Goal: Task Accomplishment & Management: Use online tool/utility

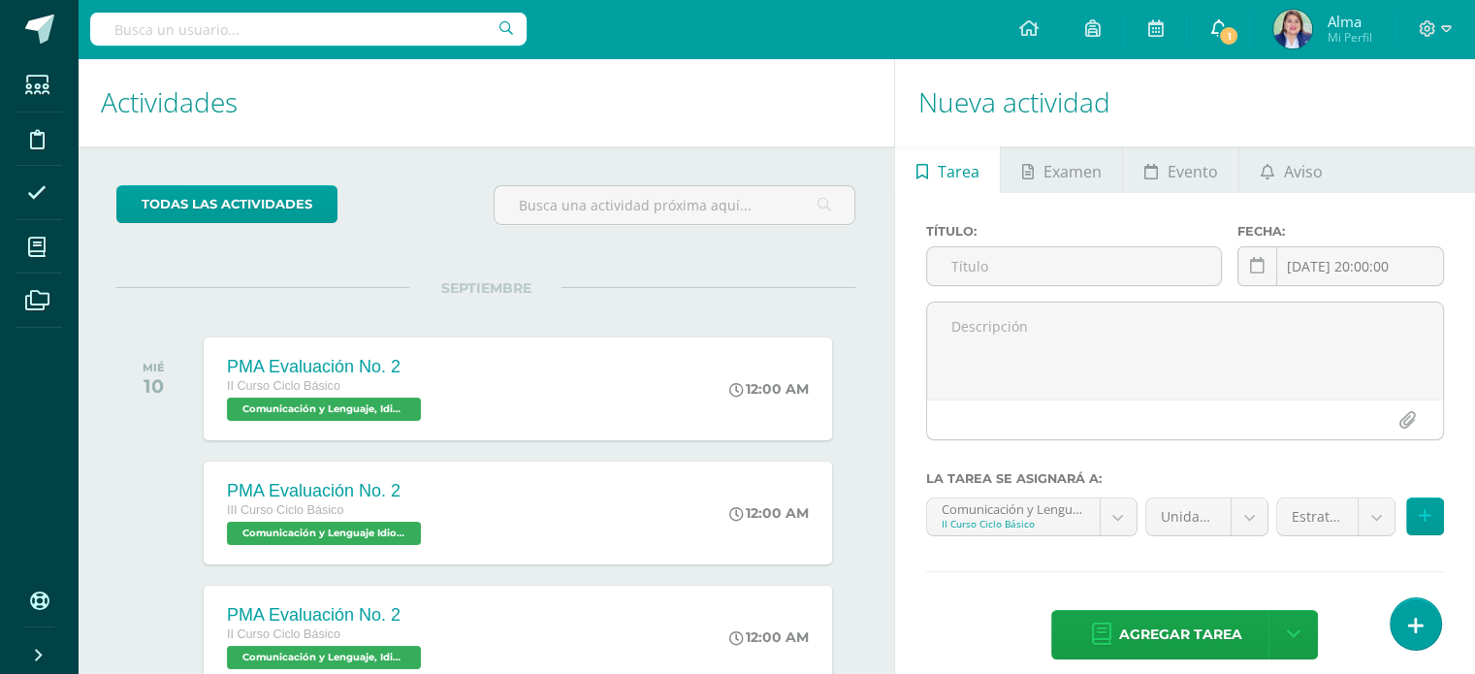
click at [1221, 34] on span "1" at bounding box center [1228, 35] width 21 height 21
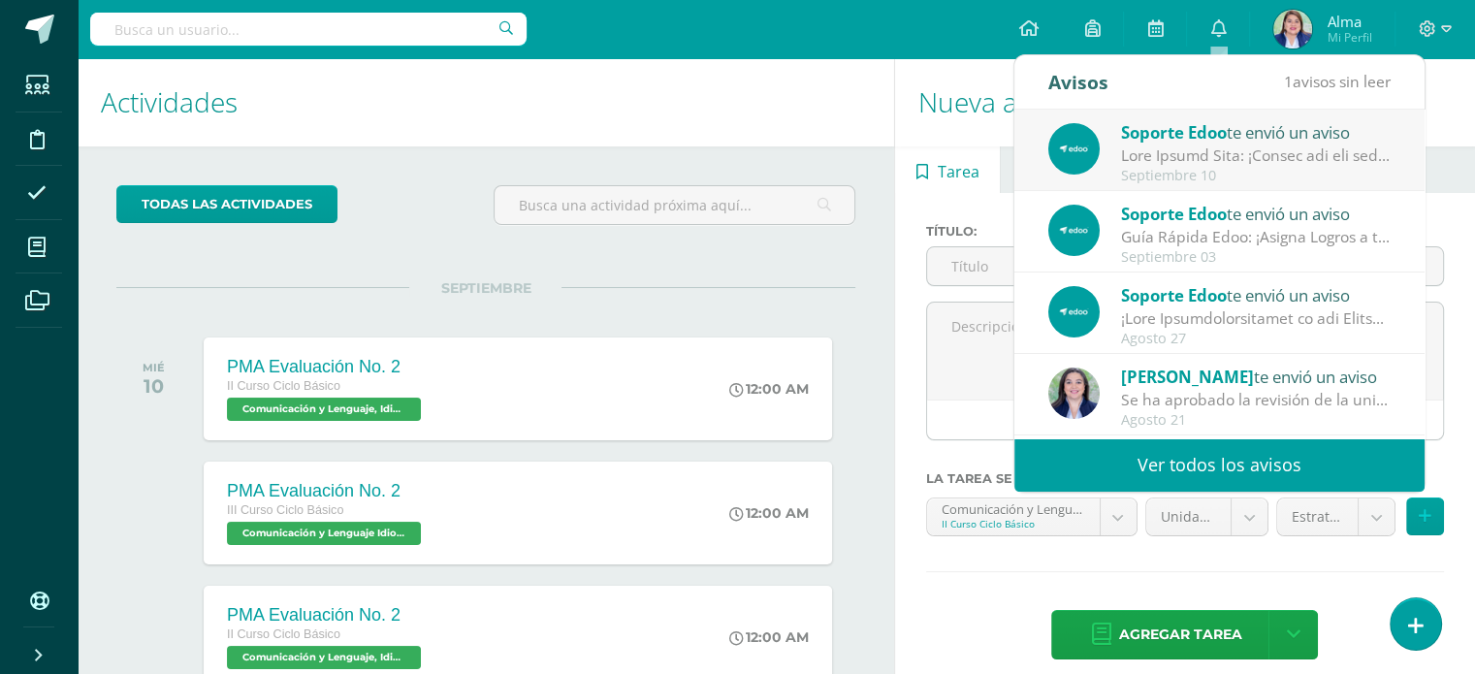
click at [1191, 137] on span "Soporte Edoo" at bounding box center [1174, 132] width 106 height 22
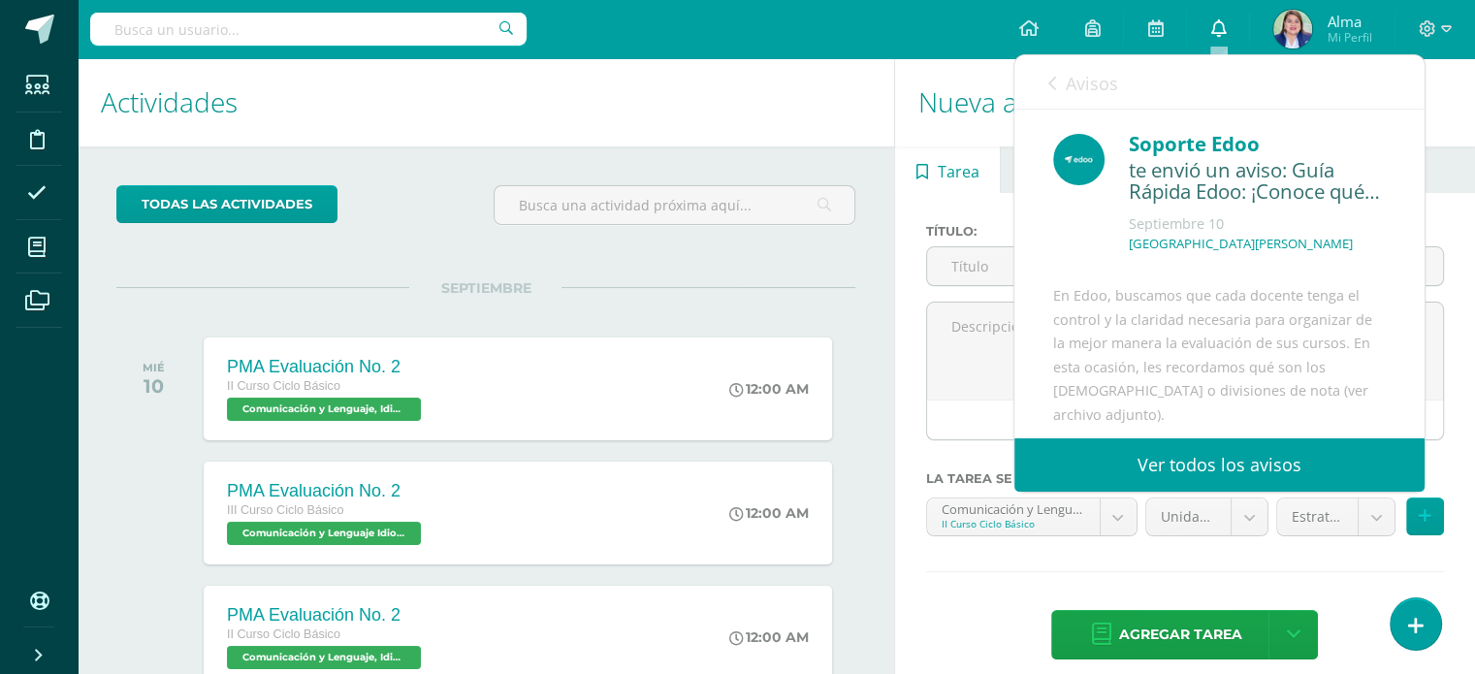
click at [1222, 23] on icon at bounding box center [1218, 27] width 16 height 17
click at [1130, 464] on link "Ver todos los avisos" at bounding box center [1219, 464] width 410 height 53
click at [1167, 464] on link "Ver todos los avisos" at bounding box center [1219, 464] width 410 height 53
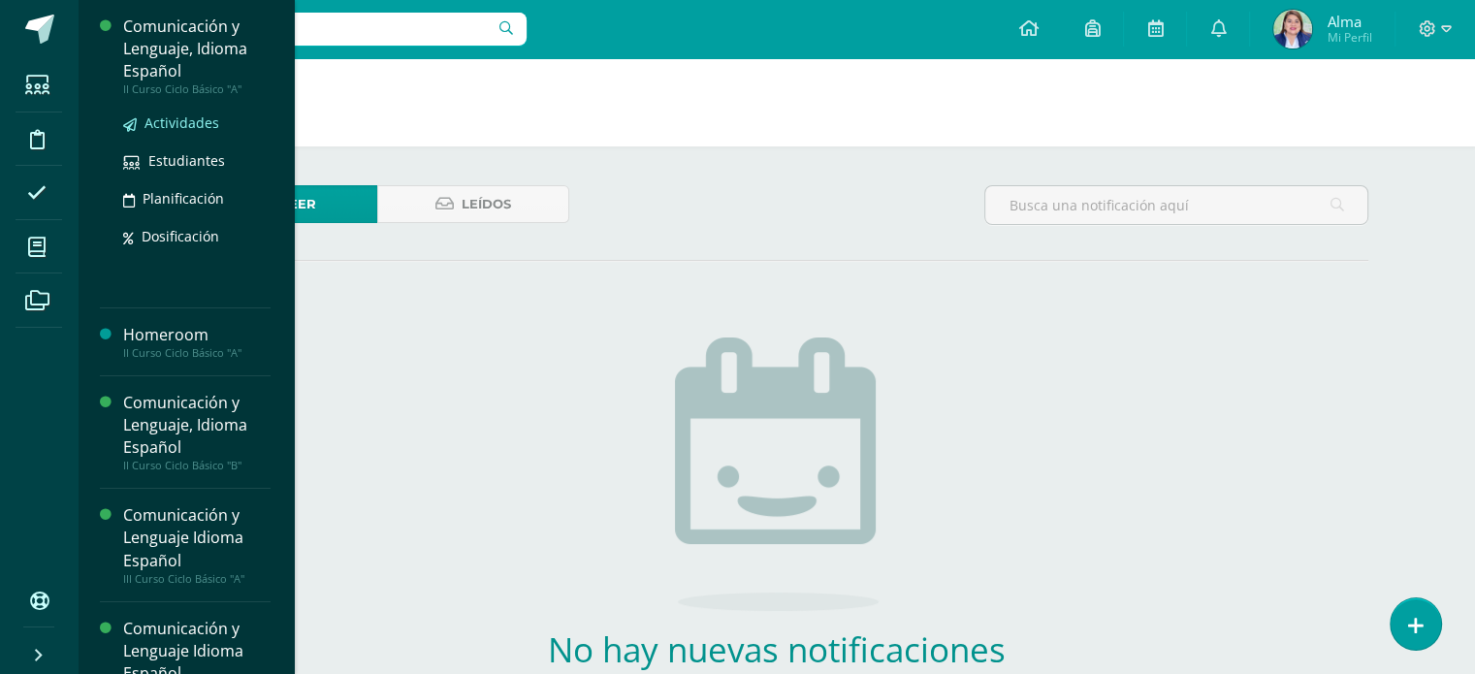
click at [178, 123] on span "Actividades" at bounding box center [181, 122] width 75 height 18
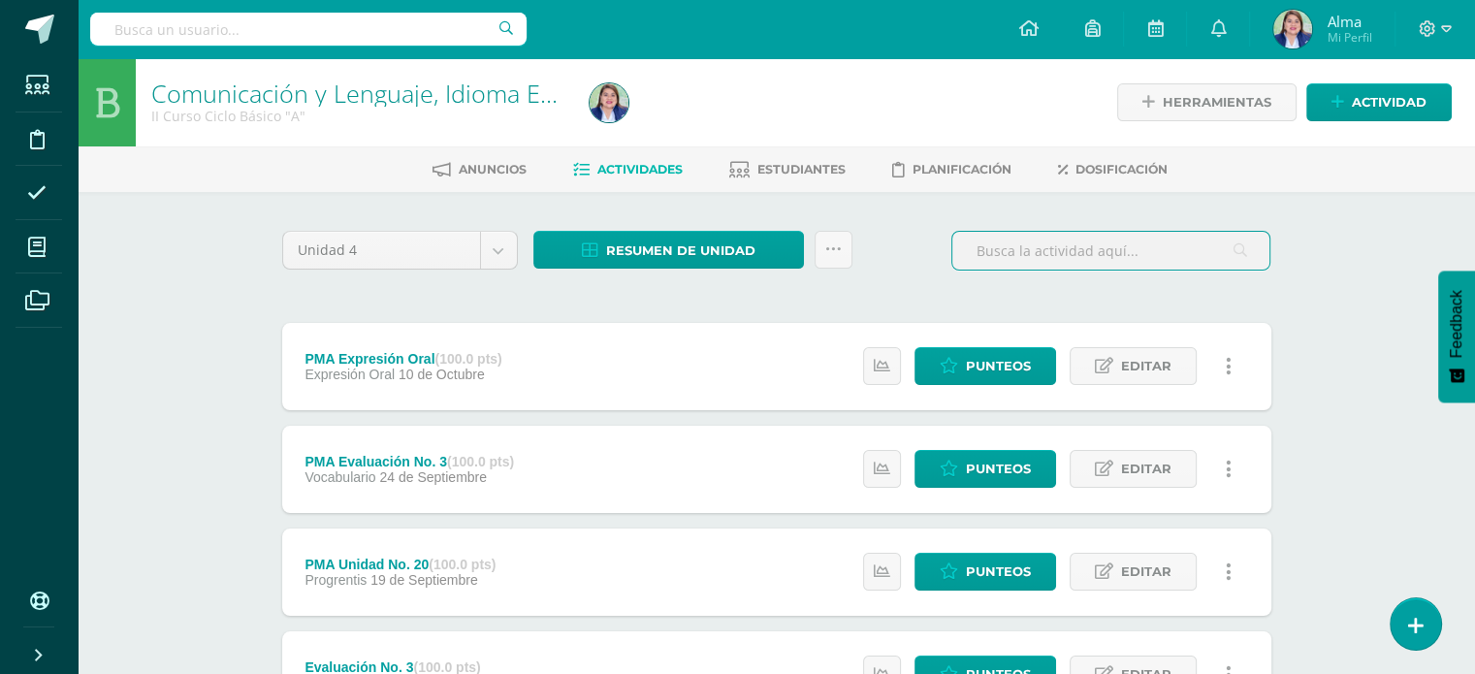
click at [1063, 244] on input "text" at bounding box center [1110, 251] width 317 height 38
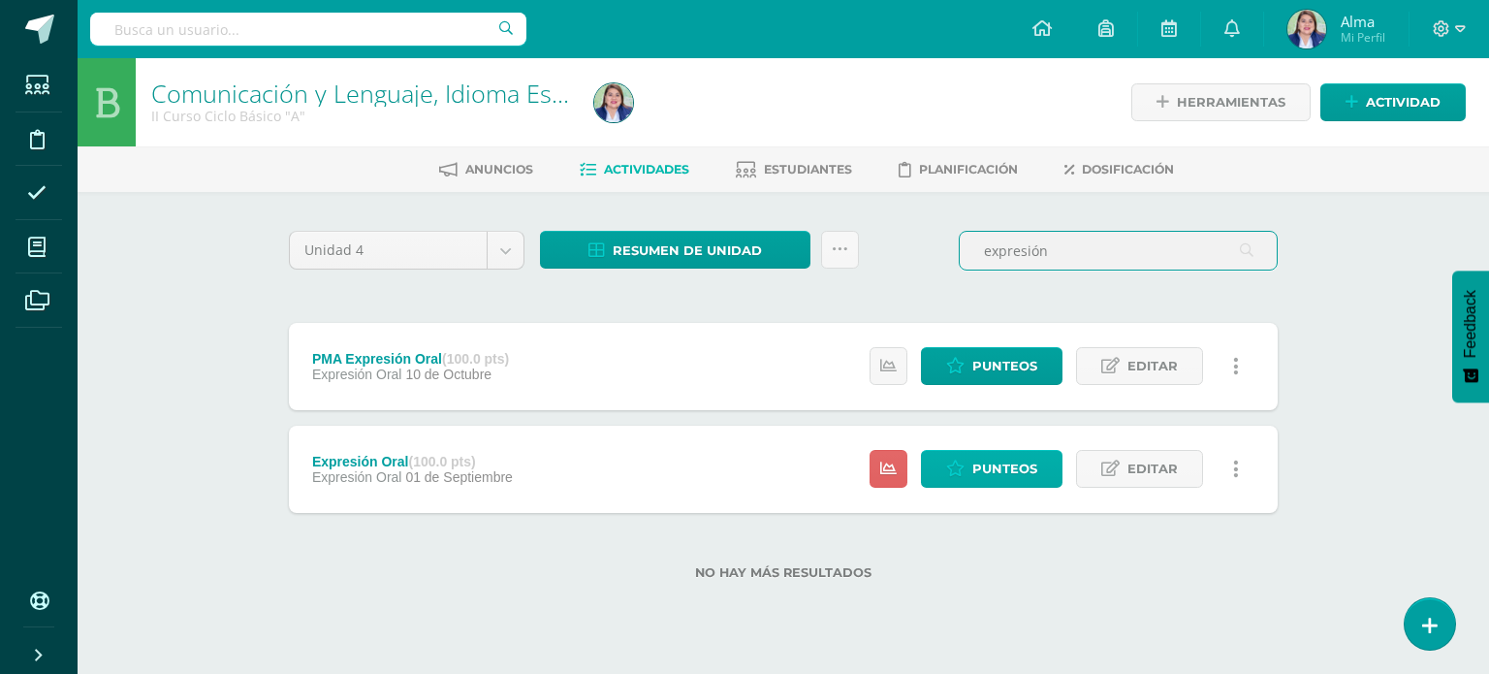
type input "expresión"
click at [993, 466] on span "Punteos" at bounding box center [1005, 469] width 65 height 36
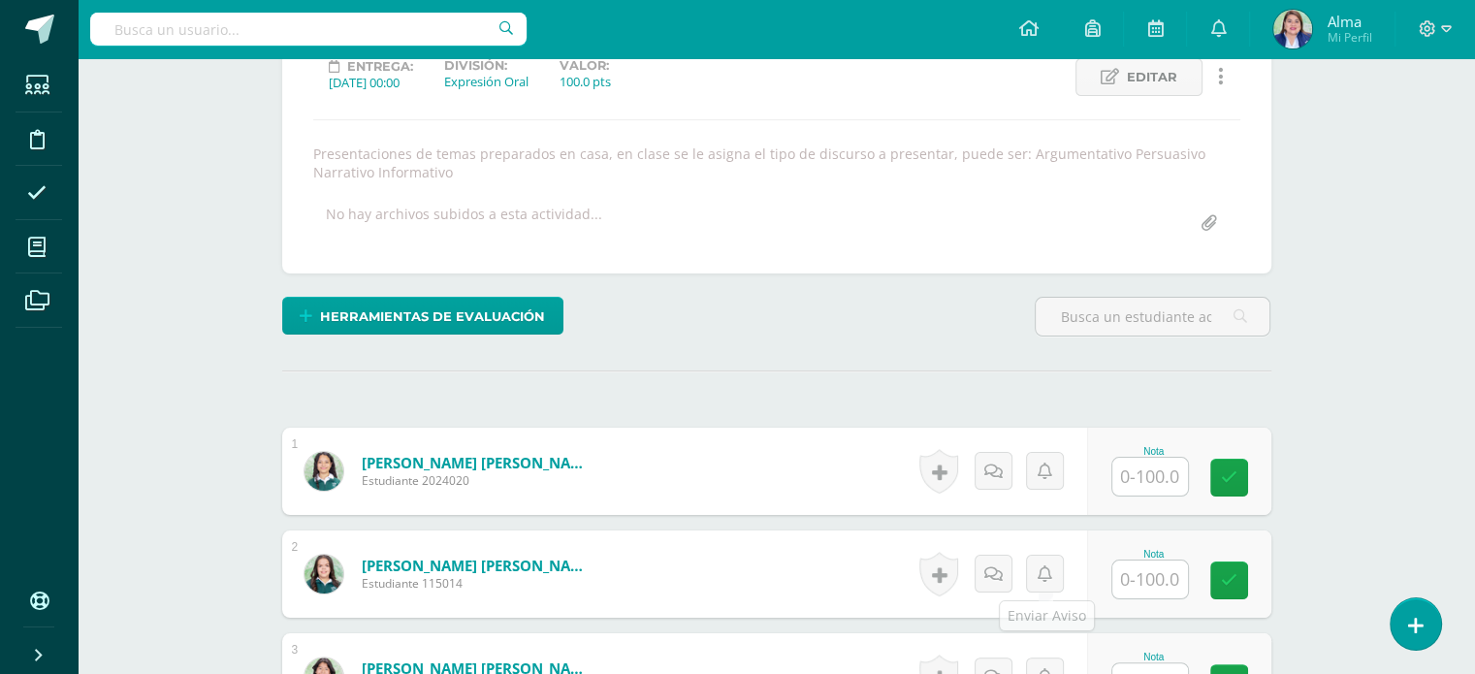
scroll to position [284, 0]
click at [1141, 581] on input "text" at bounding box center [1161, 578] width 78 height 39
type input "73"
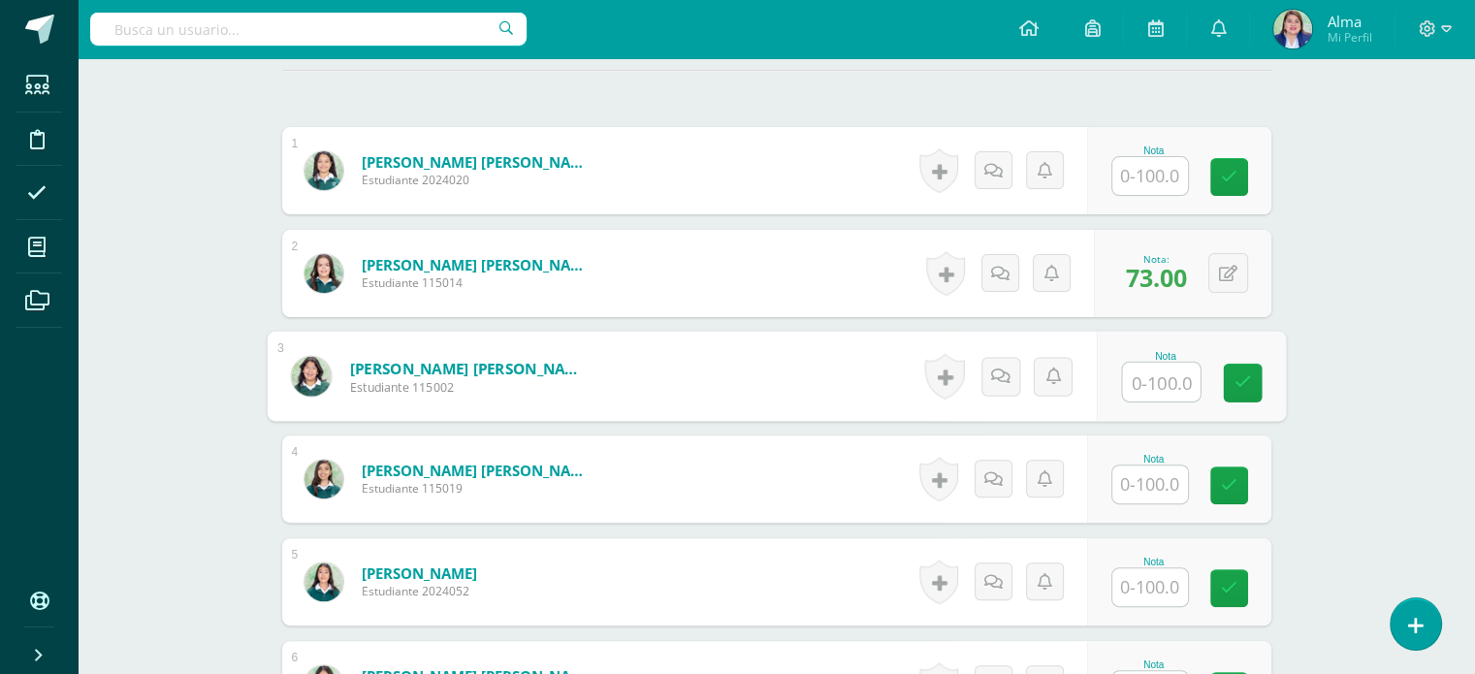
scroll to position [582, 0]
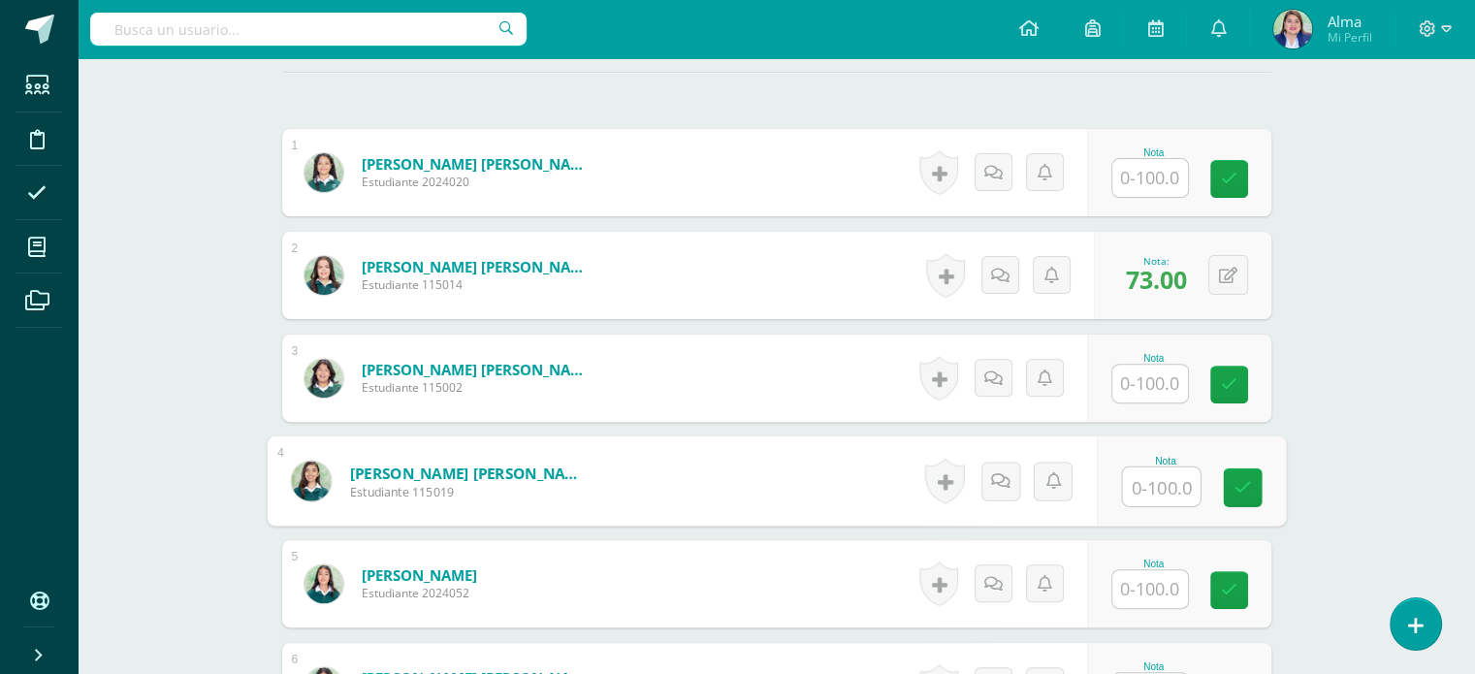
click at [1161, 480] on input "text" at bounding box center [1161, 486] width 78 height 39
type input "0"
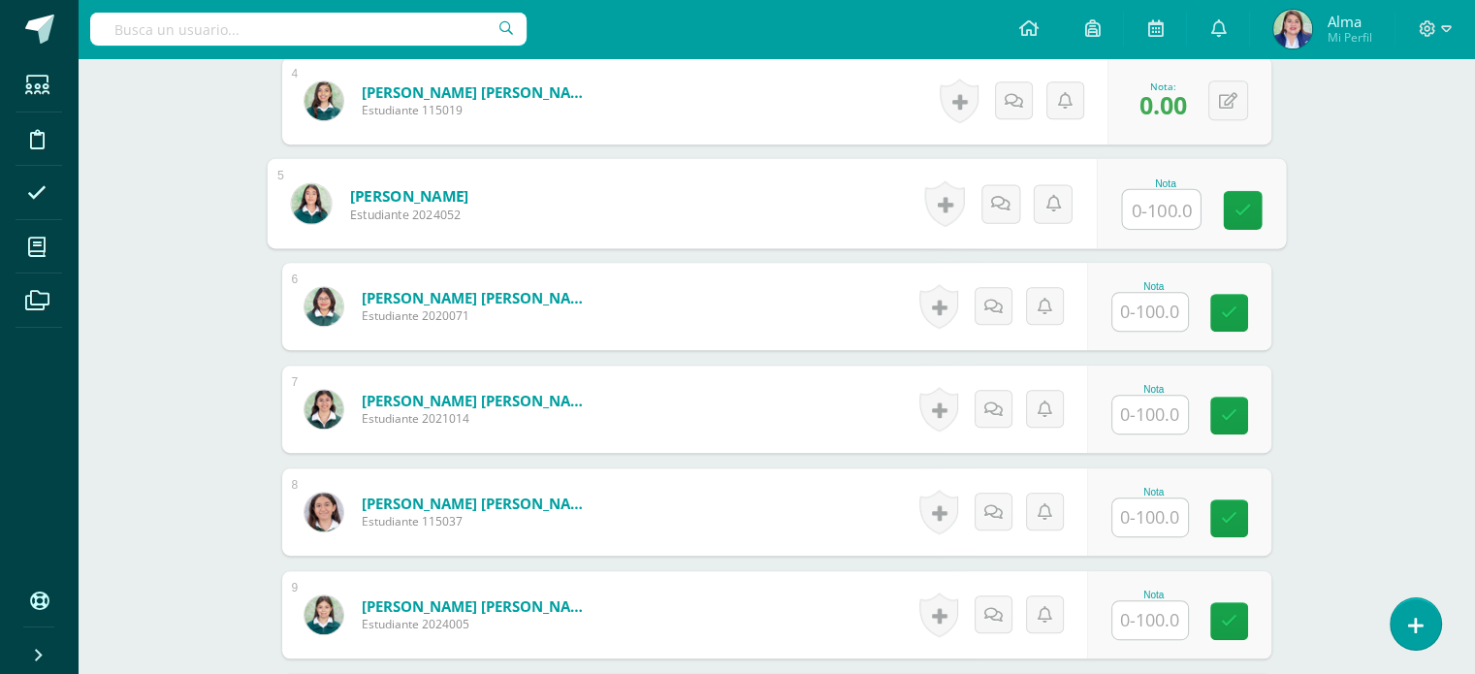
scroll to position [961, 0]
click at [1140, 294] on input "text" at bounding box center [1150, 313] width 76 height 38
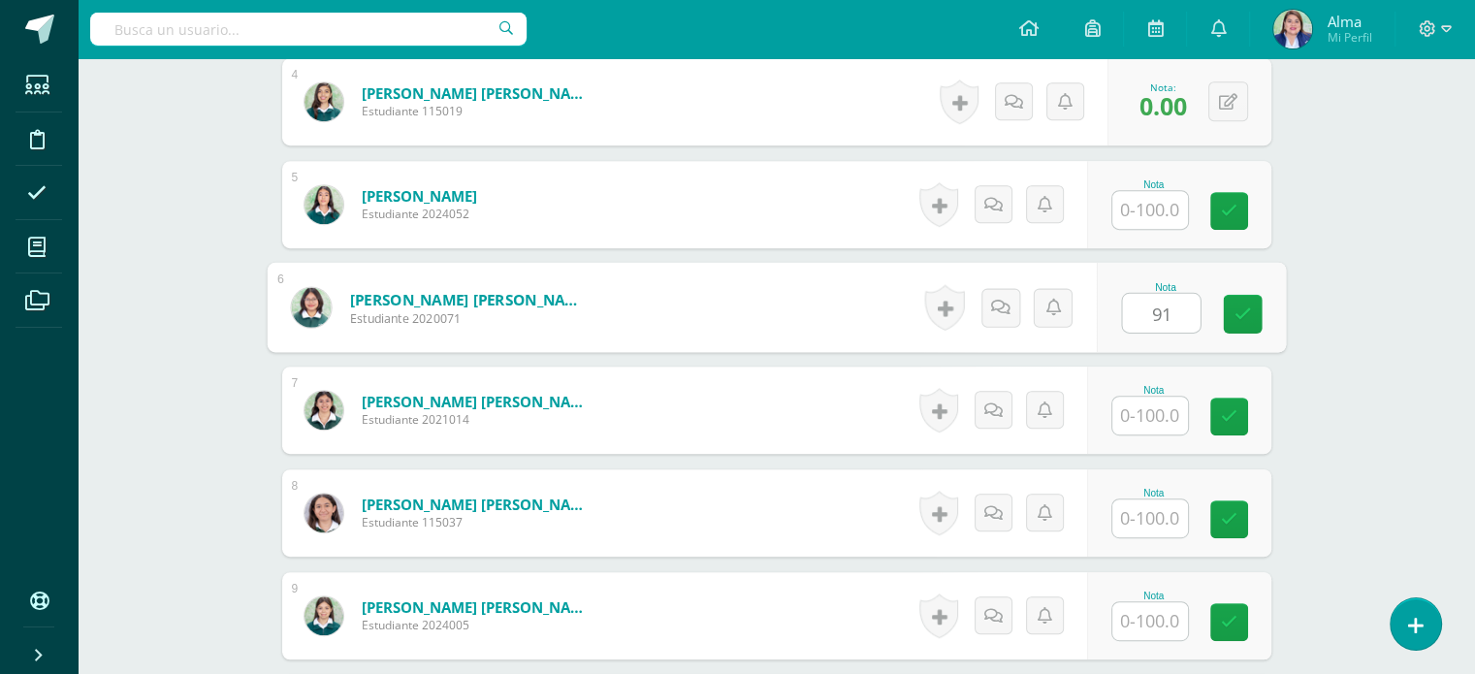
type input "91"
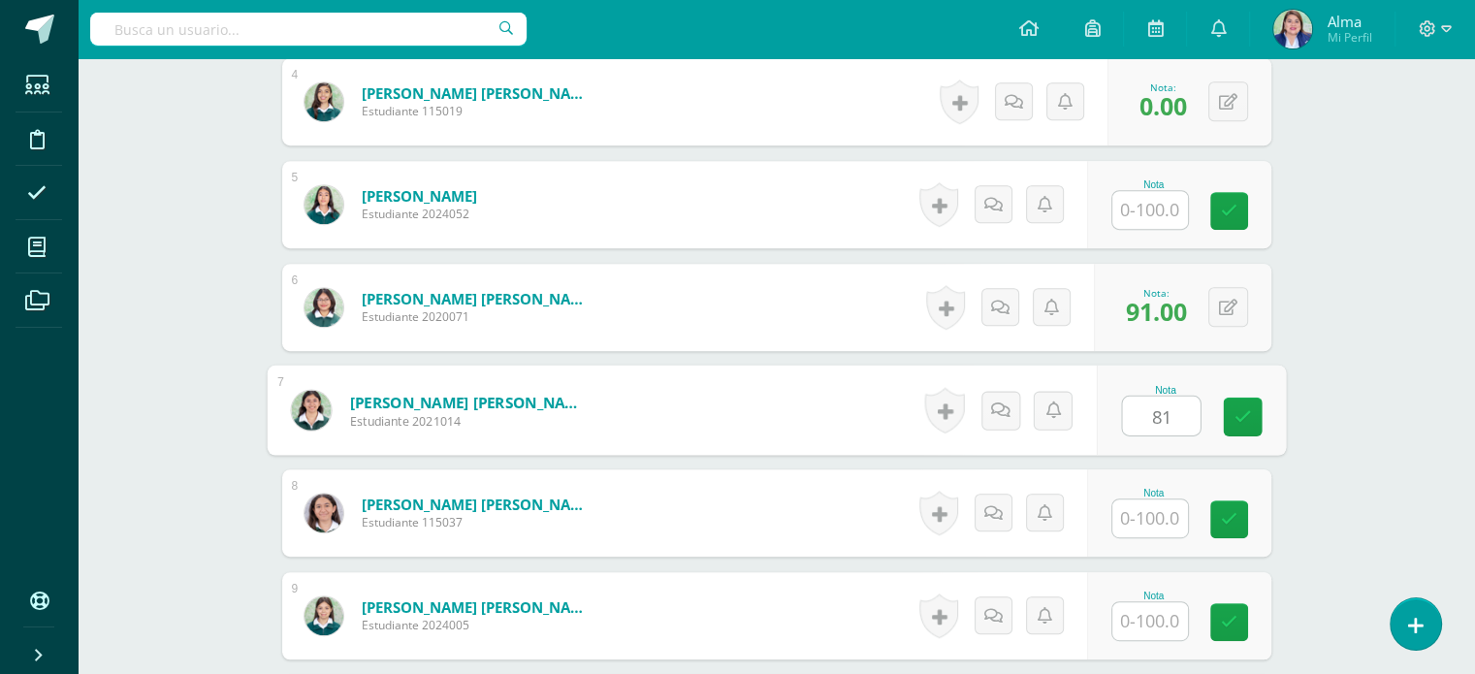
type input "81"
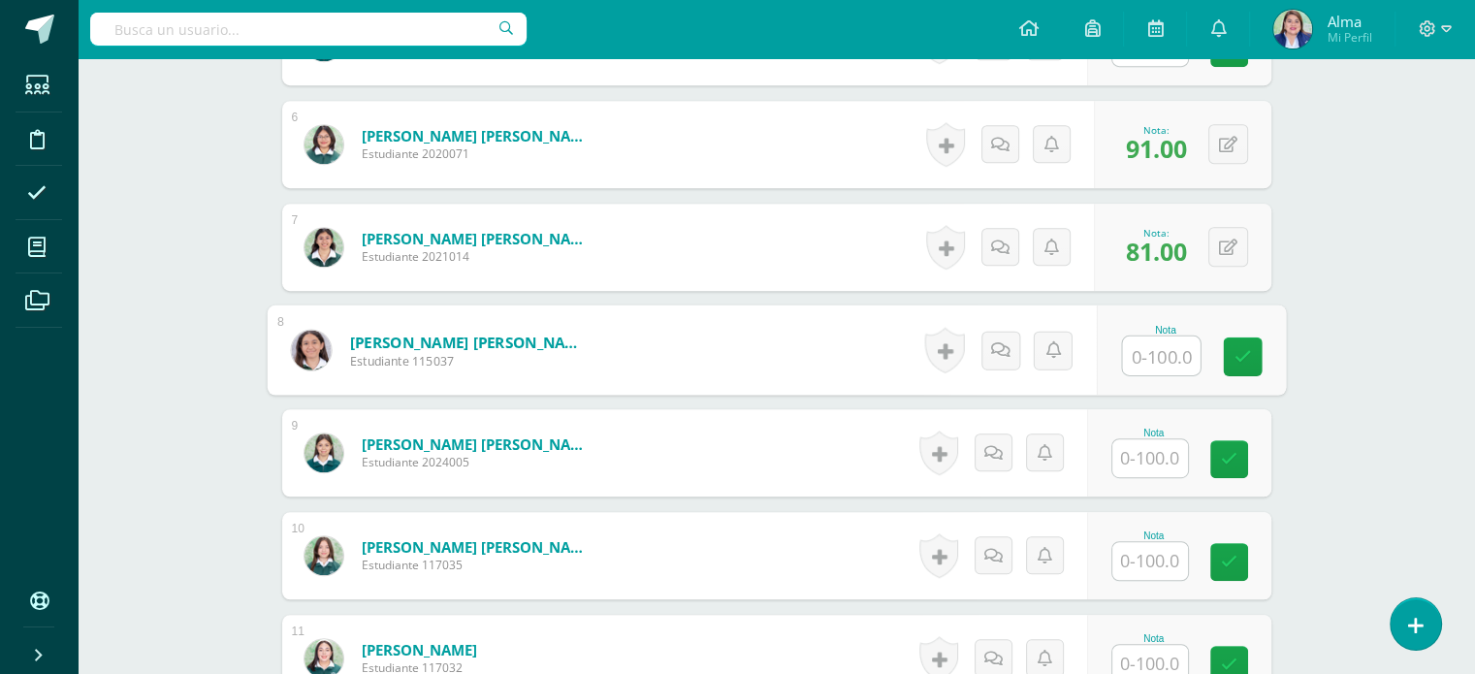
scroll to position [1136, 0]
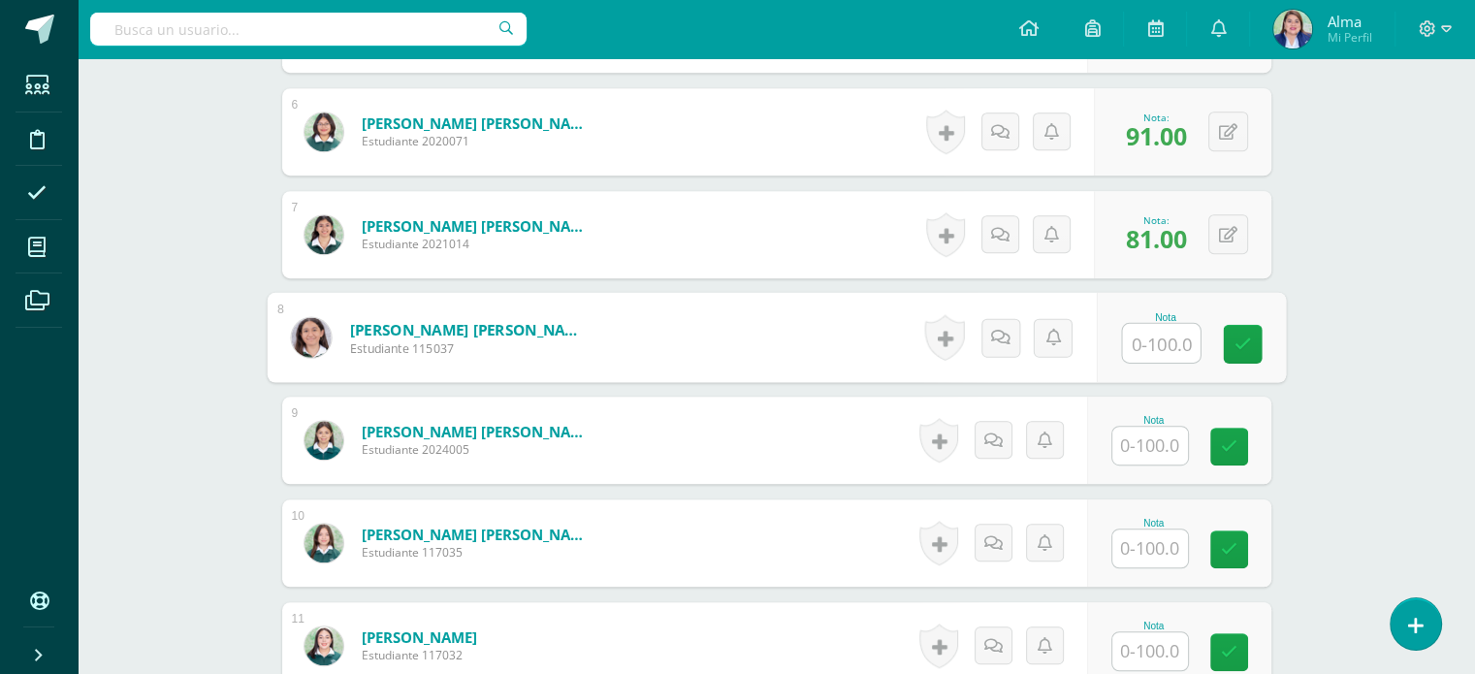
click at [1143, 453] on input "text" at bounding box center [1150, 446] width 76 height 38
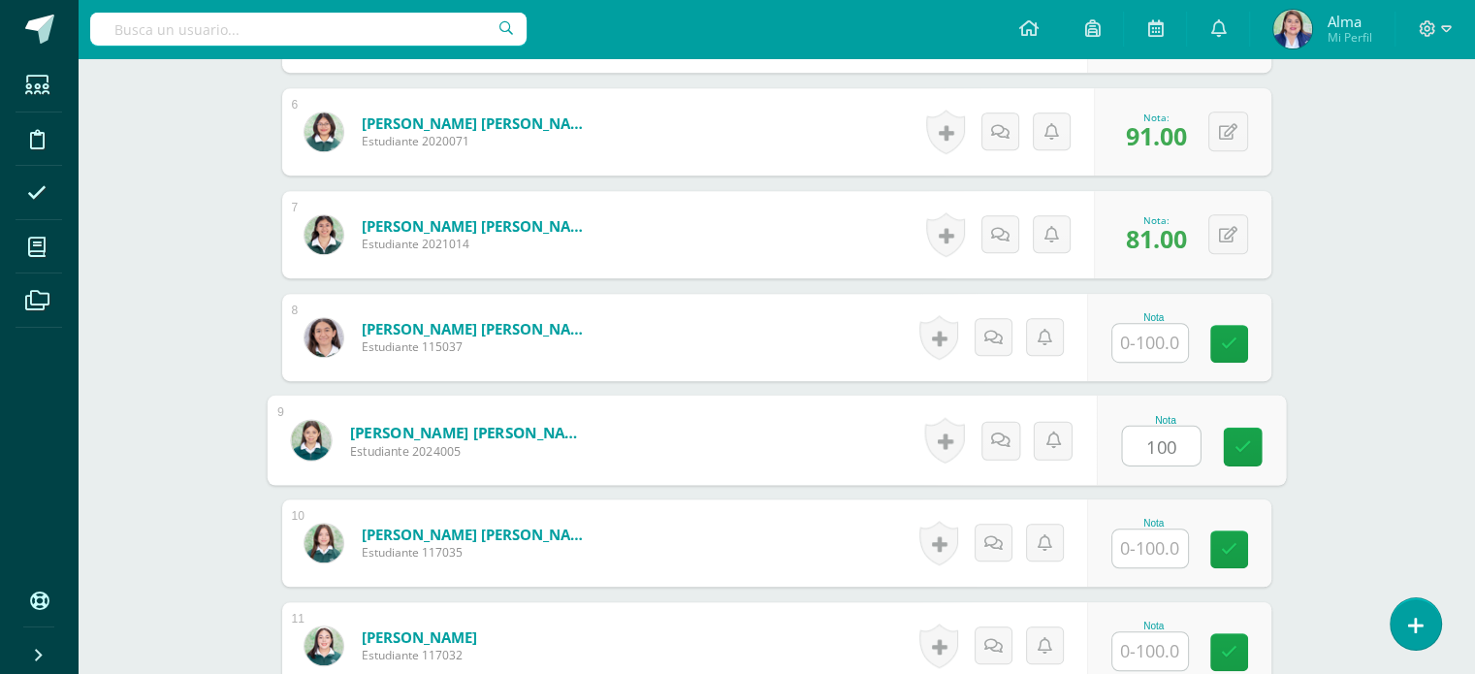
type input "100"
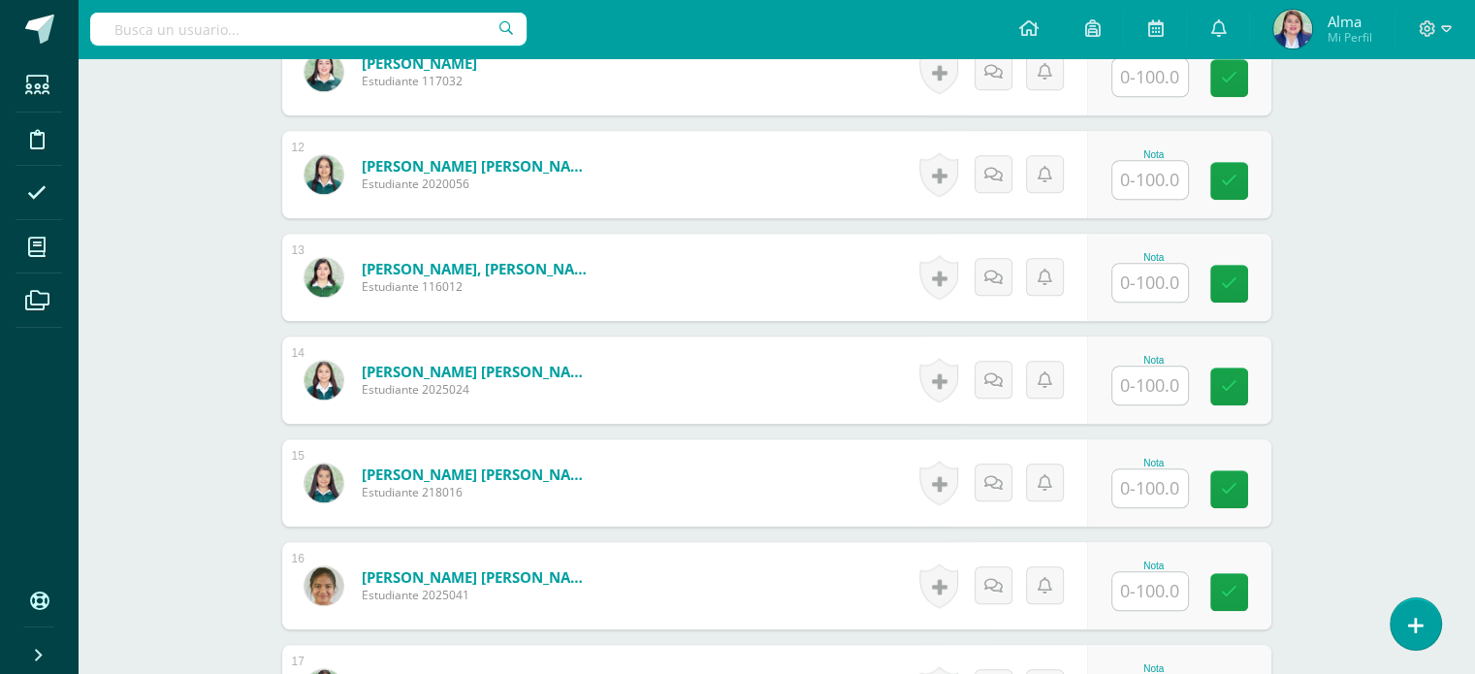
scroll to position [1745, 0]
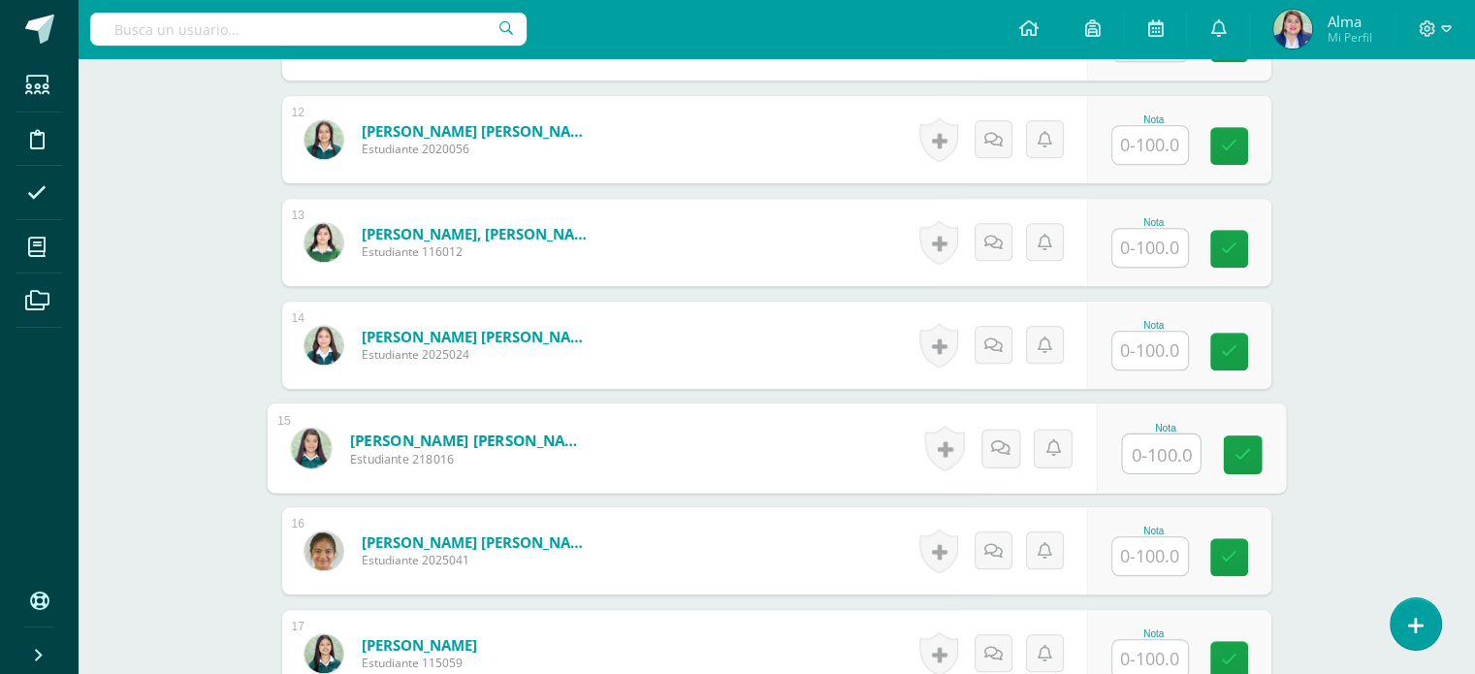
click at [1151, 436] on input "text" at bounding box center [1161, 453] width 78 height 39
type input "100"
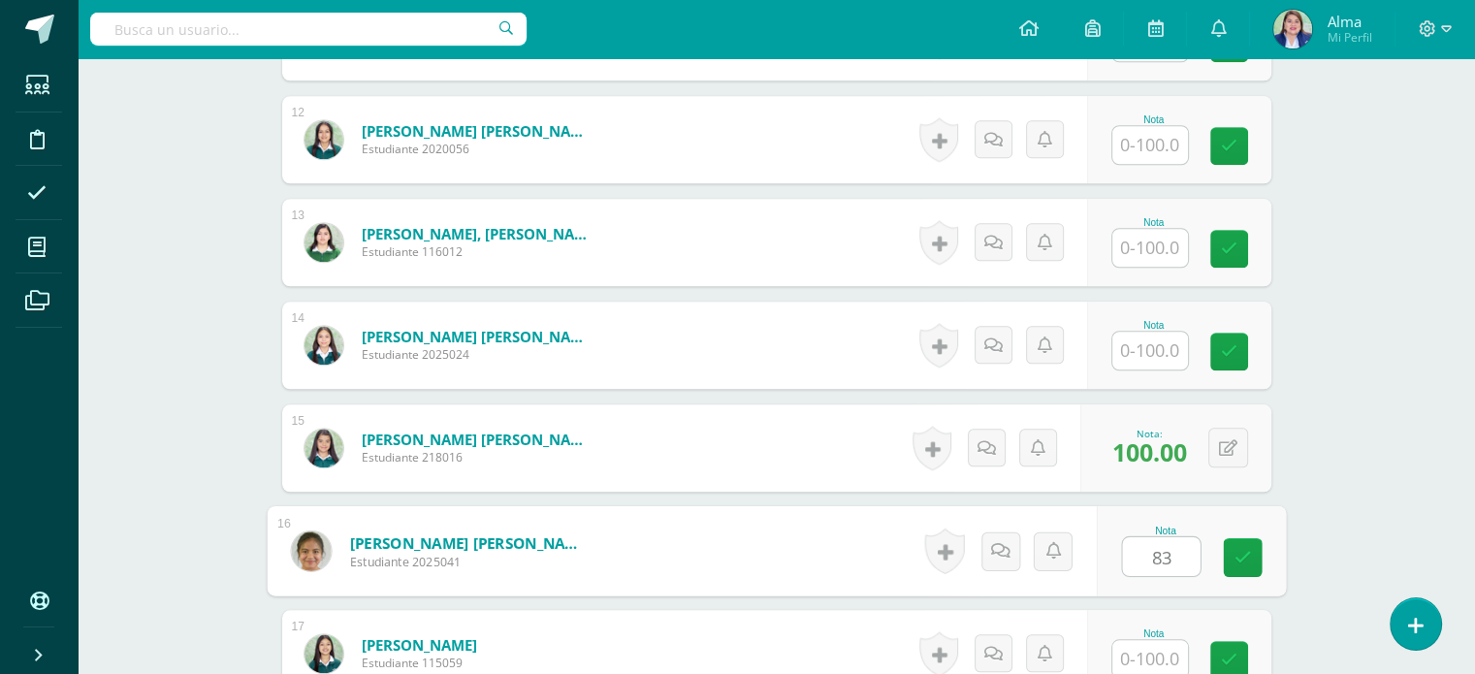
type input "83"
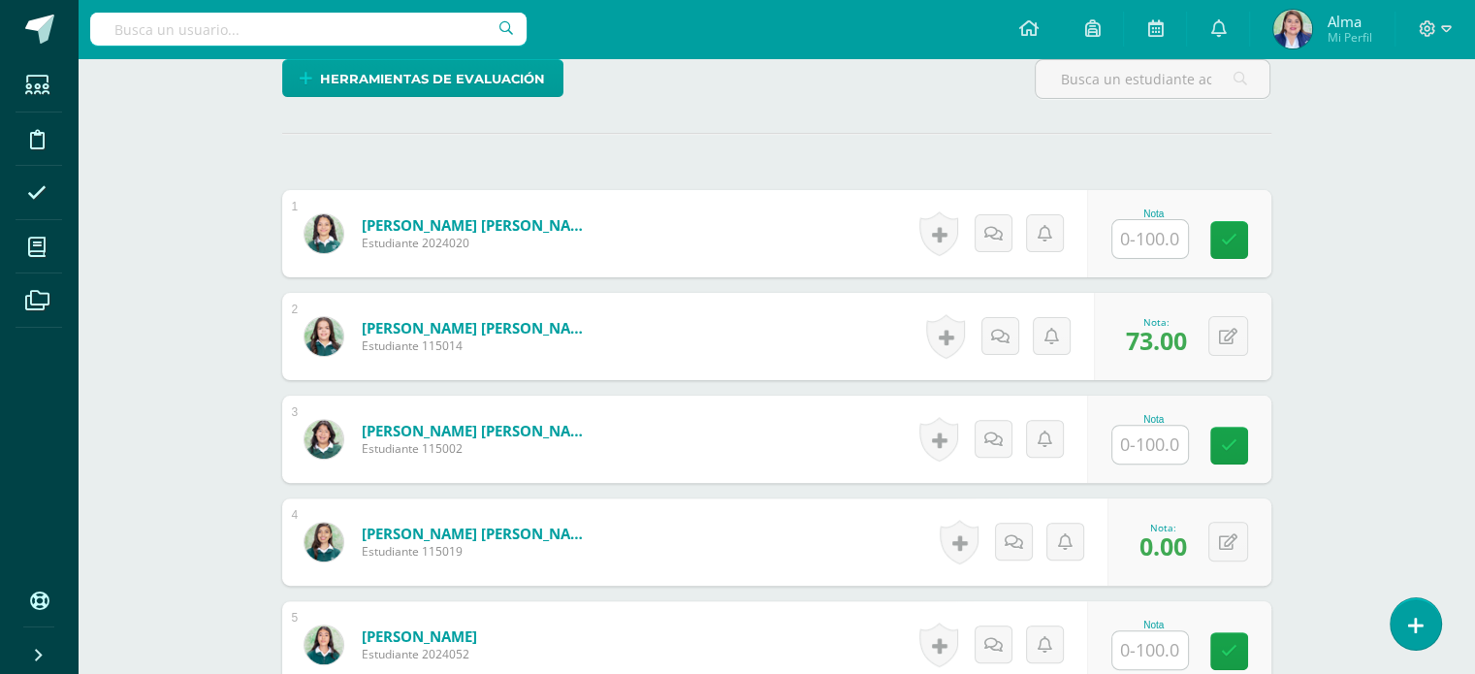
scroll to position [0, 0]
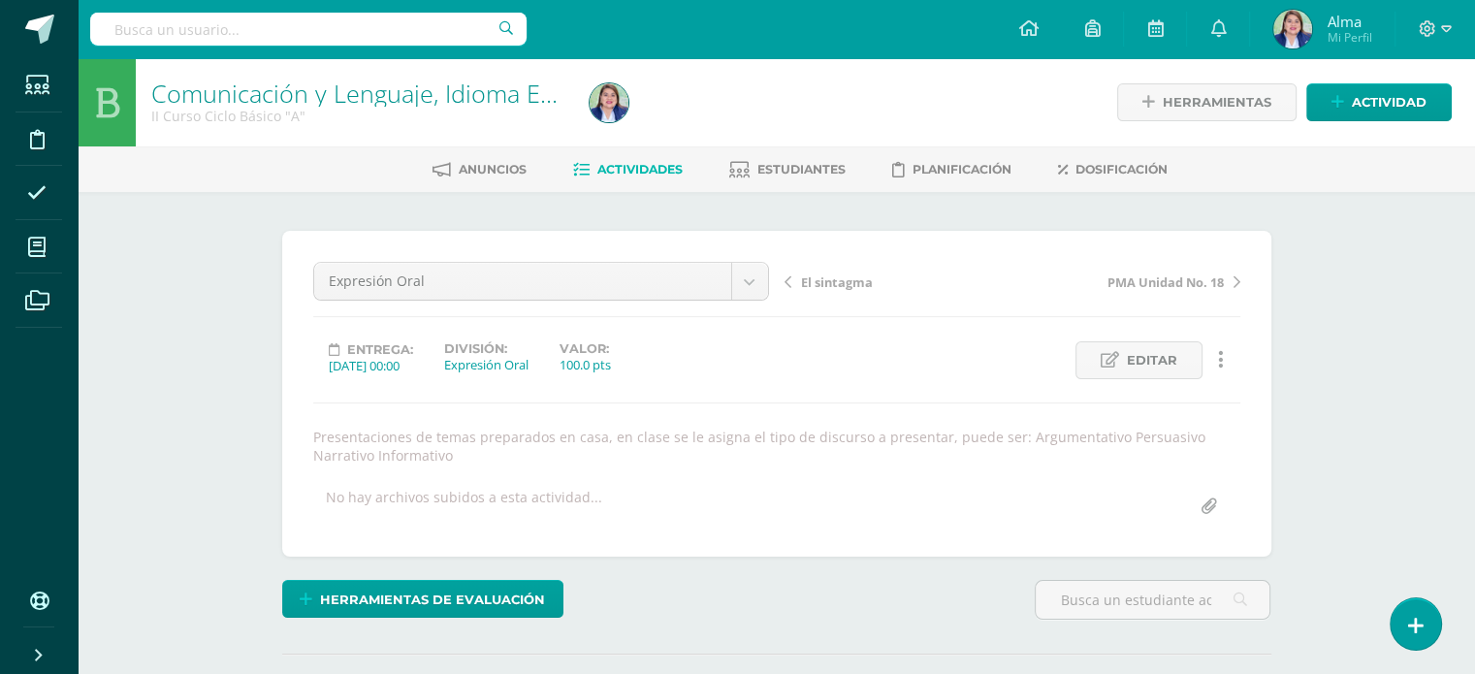
click at [597, 172] on span "Actividades" at bounding box center [639, 169] width 85 height 15
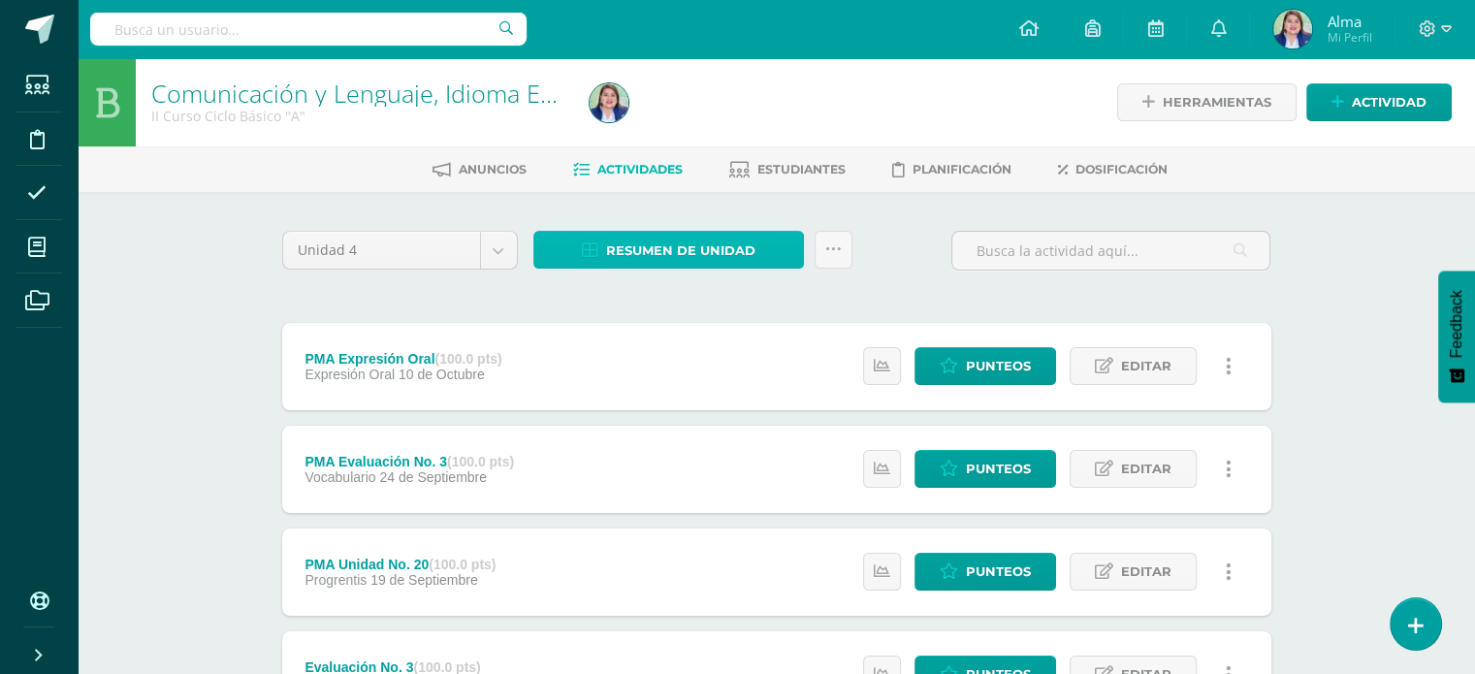
click at [652, 249] on span "Resumen de unidad" at bounding box center [680, 251] width 149 height 36
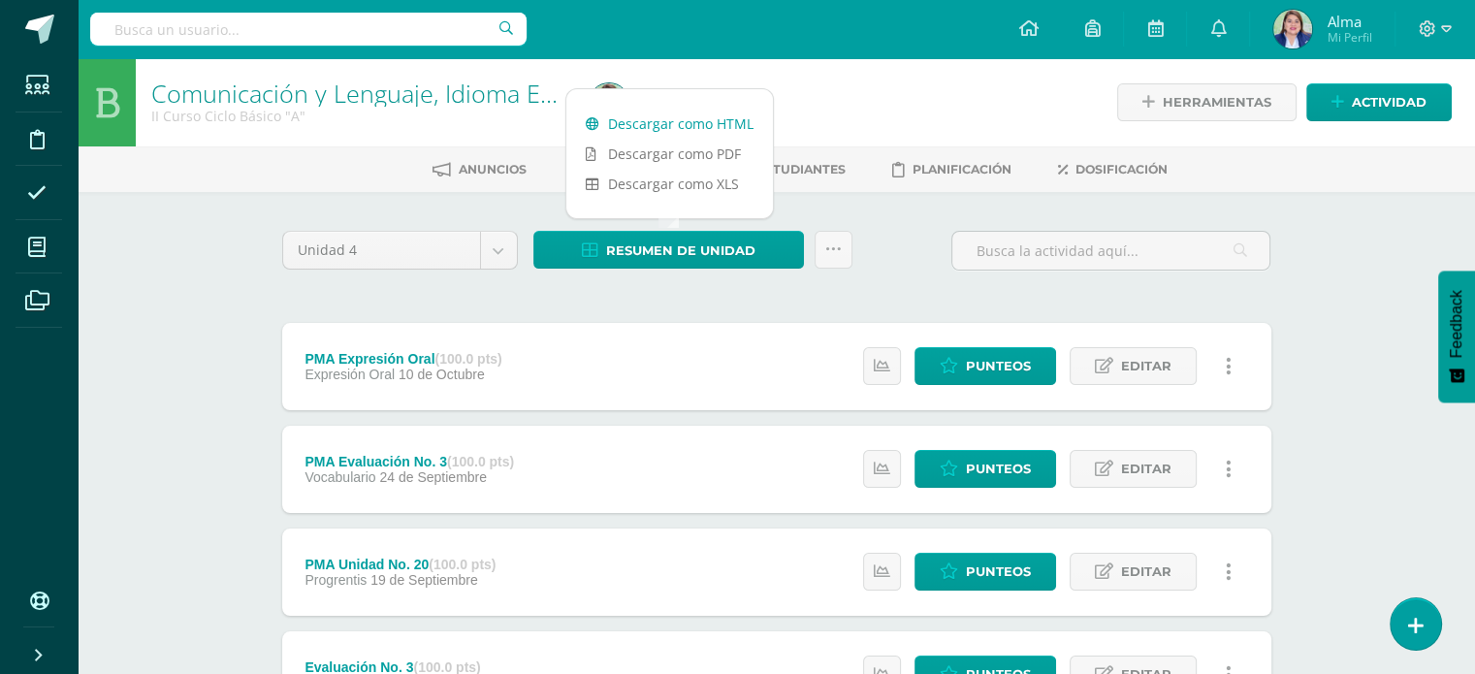
click at [647, 115] on link "Descargar como HTML" at bounding box center [669, 124] width 207 height 30
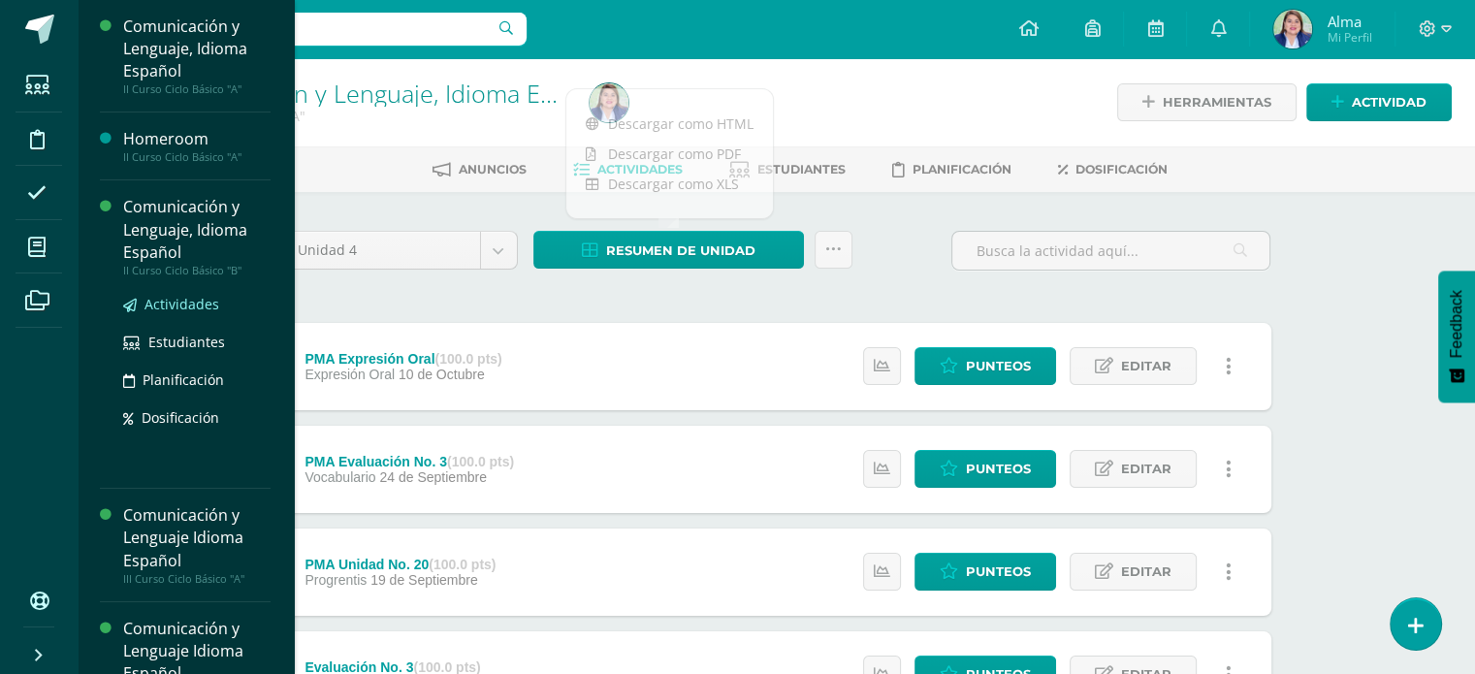
click at [155, 308] on span "Actividades" at bounding box center [181, 304] width 75 height 18
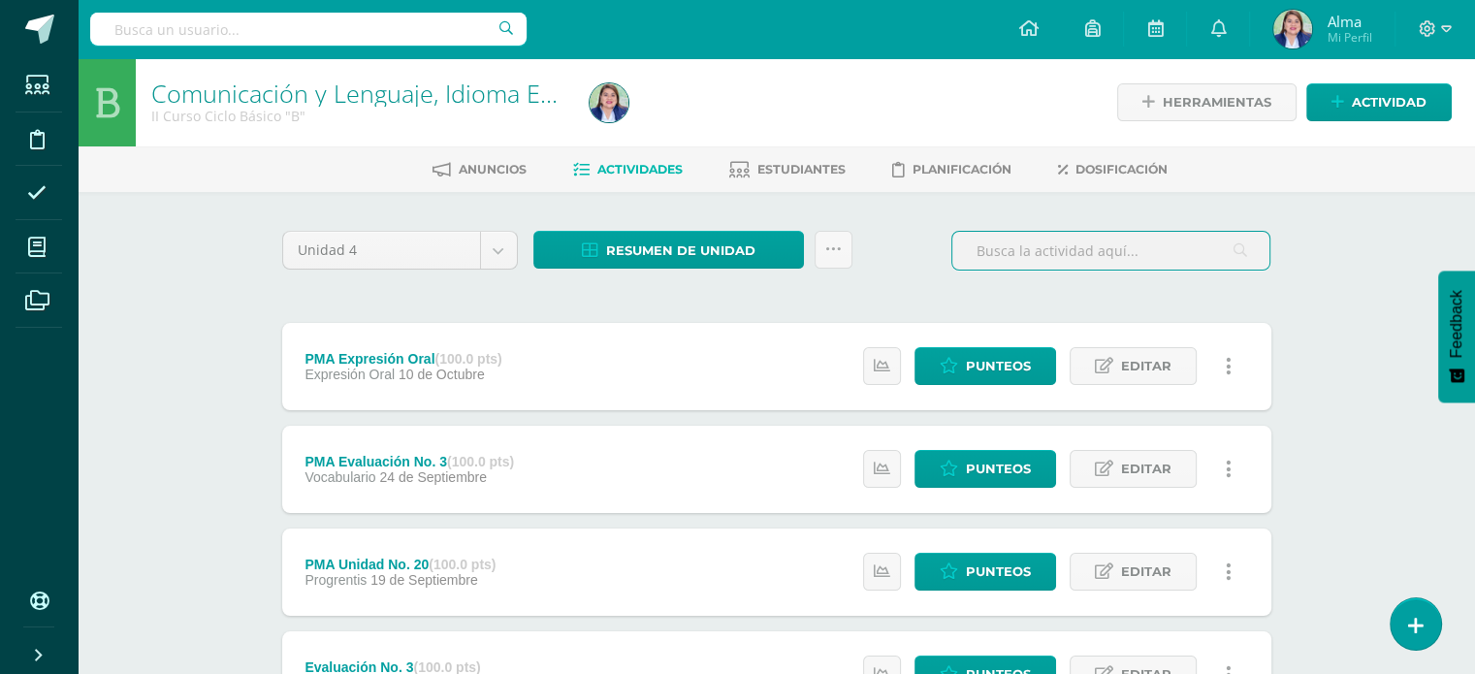
click at [1015, 254] on input "text" at bounding box center [1110, 251] width 317 height 38
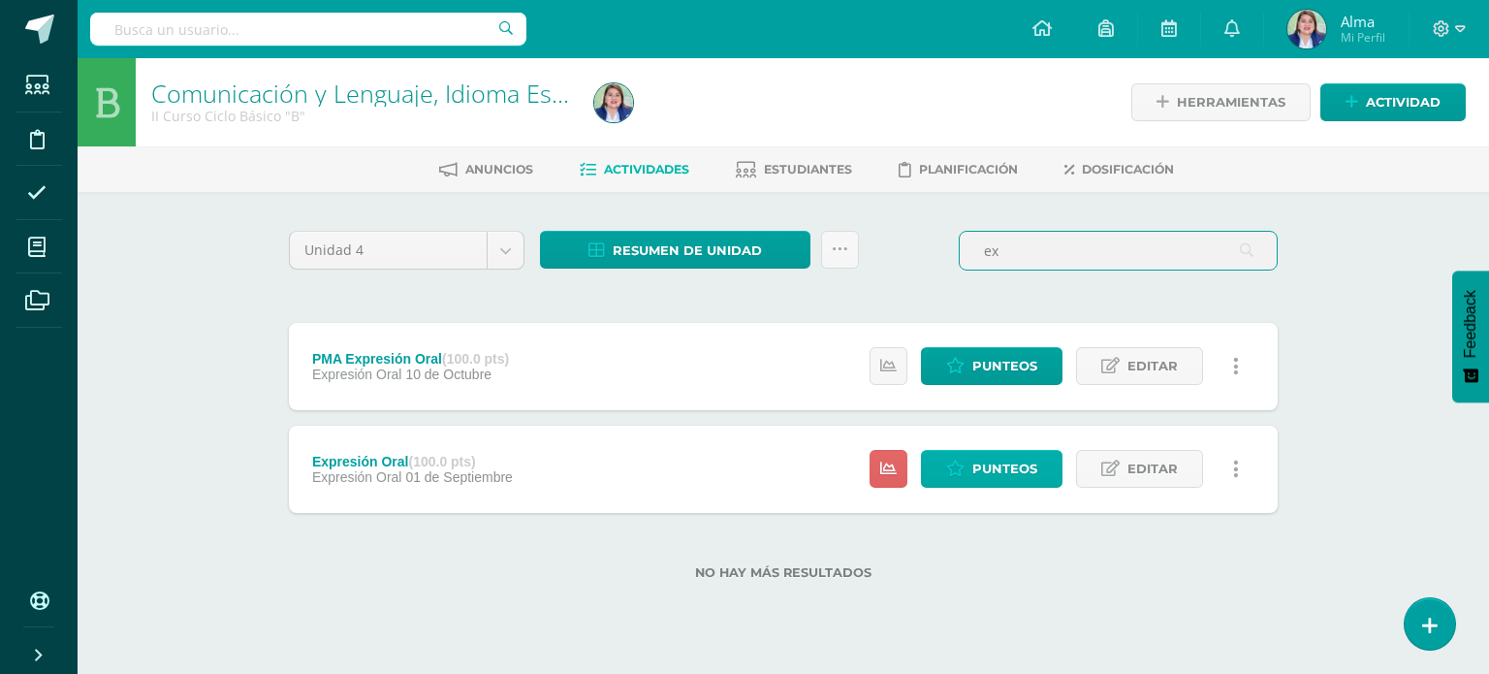
type input "ex"
click at [985, 465] on span "Punteos" at bounding box center [1005, 469] width 65 height 36
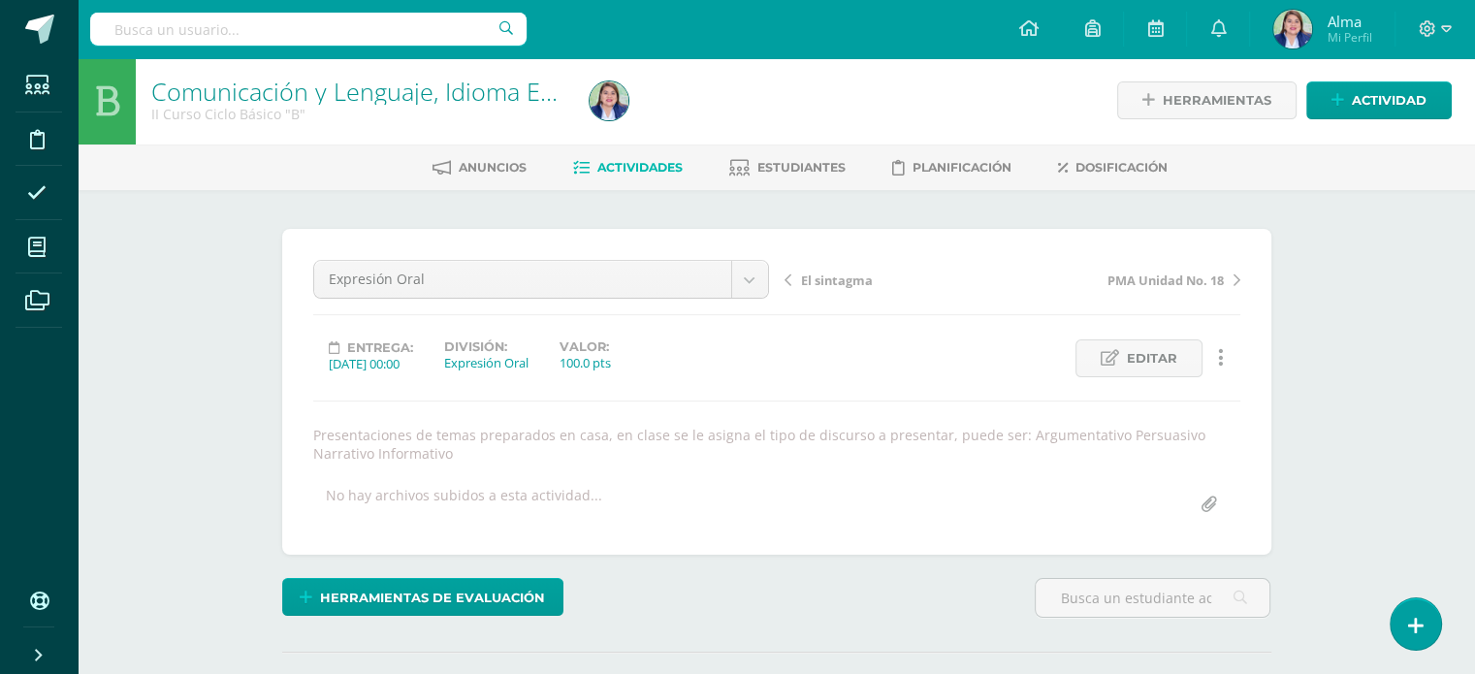
scroll to position [223, 0]
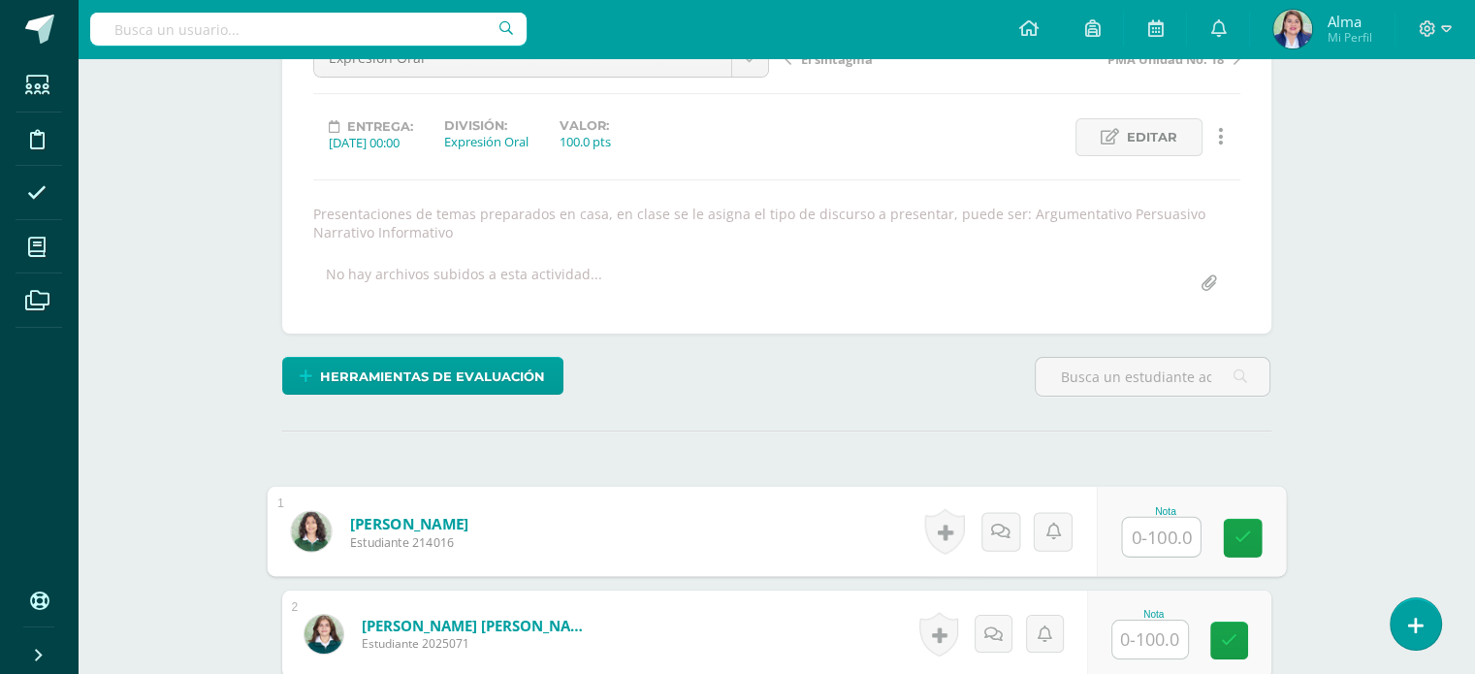
drag, startPoint x: 1133, startPoint y: 551, endPoint x: 1139, endPoint y: 542, distance: 10.5
click at [1139, 542] on input "text" at bounding box center [1161, 537] width 78 height 39
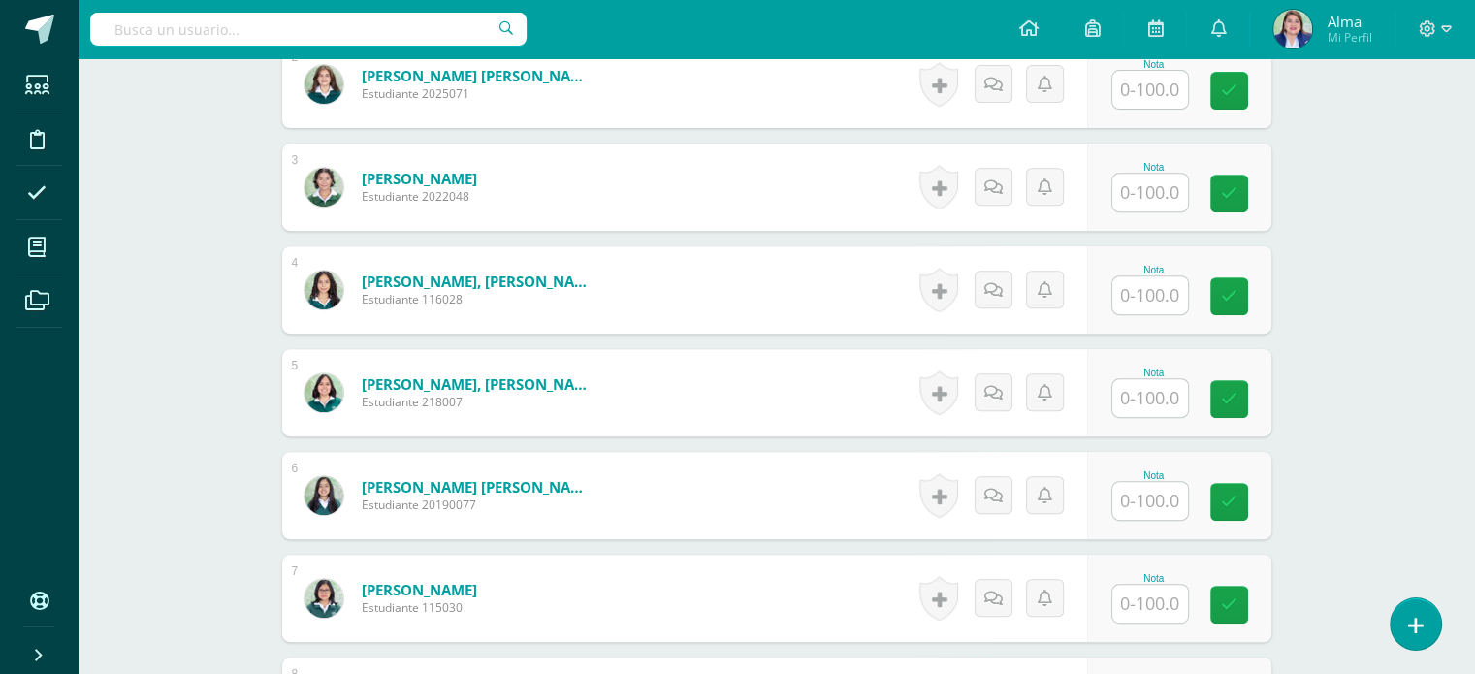
scroll to position [774, 0]
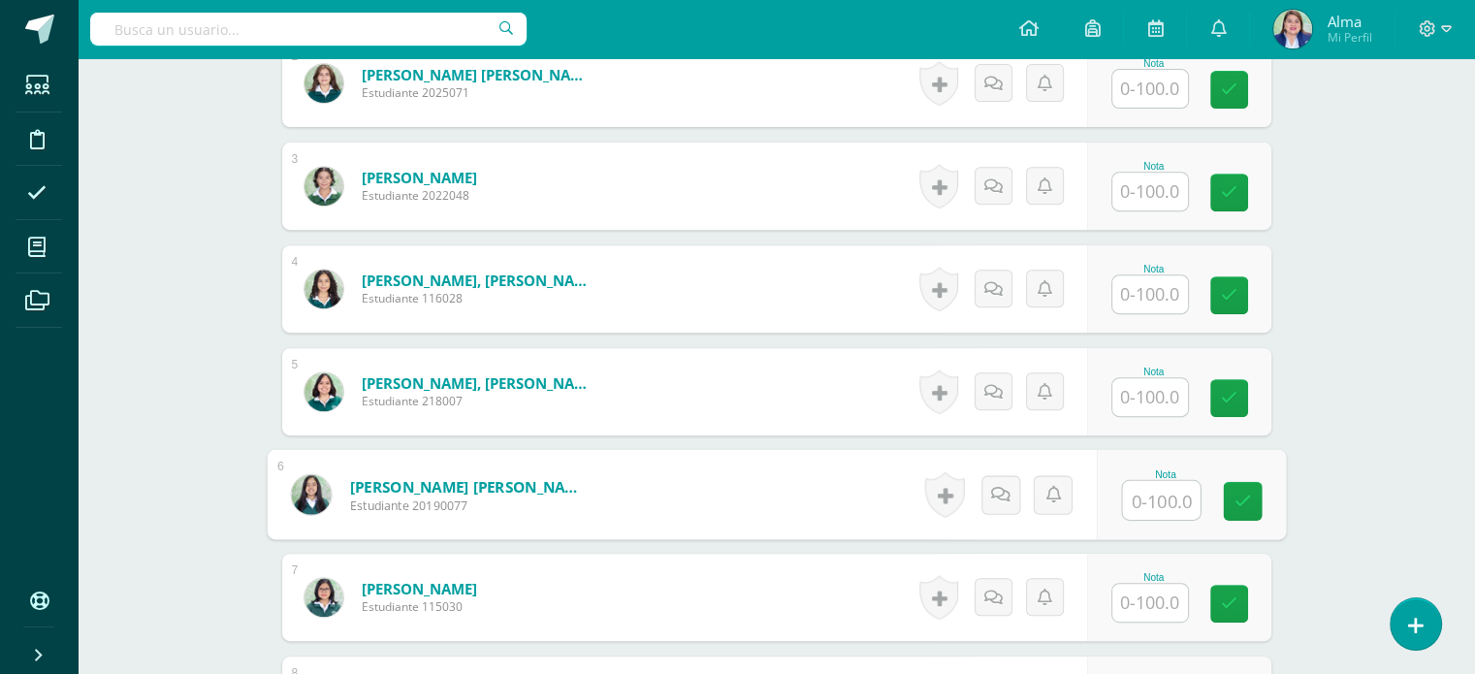
click at [1166, 503] on input "text" at bounding box center [1161, 500] width 78 height 39
click at [1167, 499] on input "text" at bounding box center [1161, 500] width 78 height 39
type input "100"
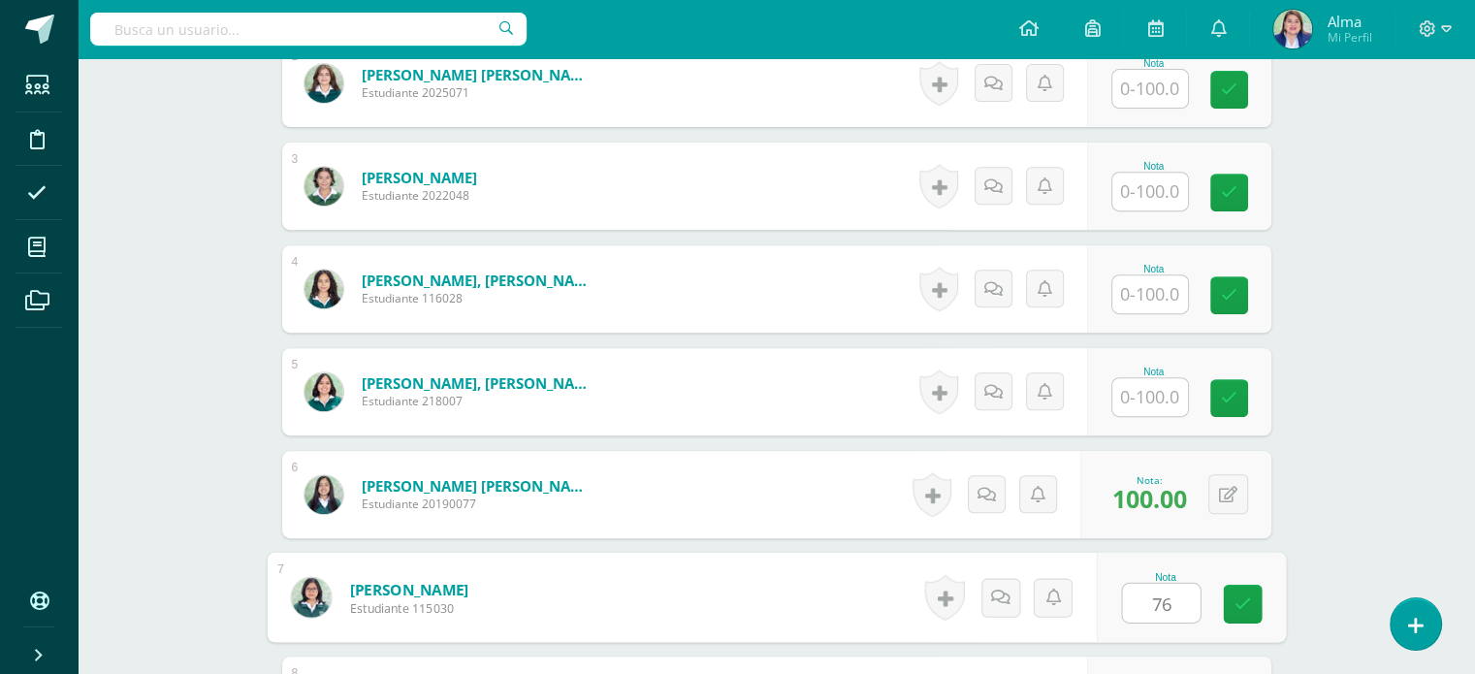
type input "76"
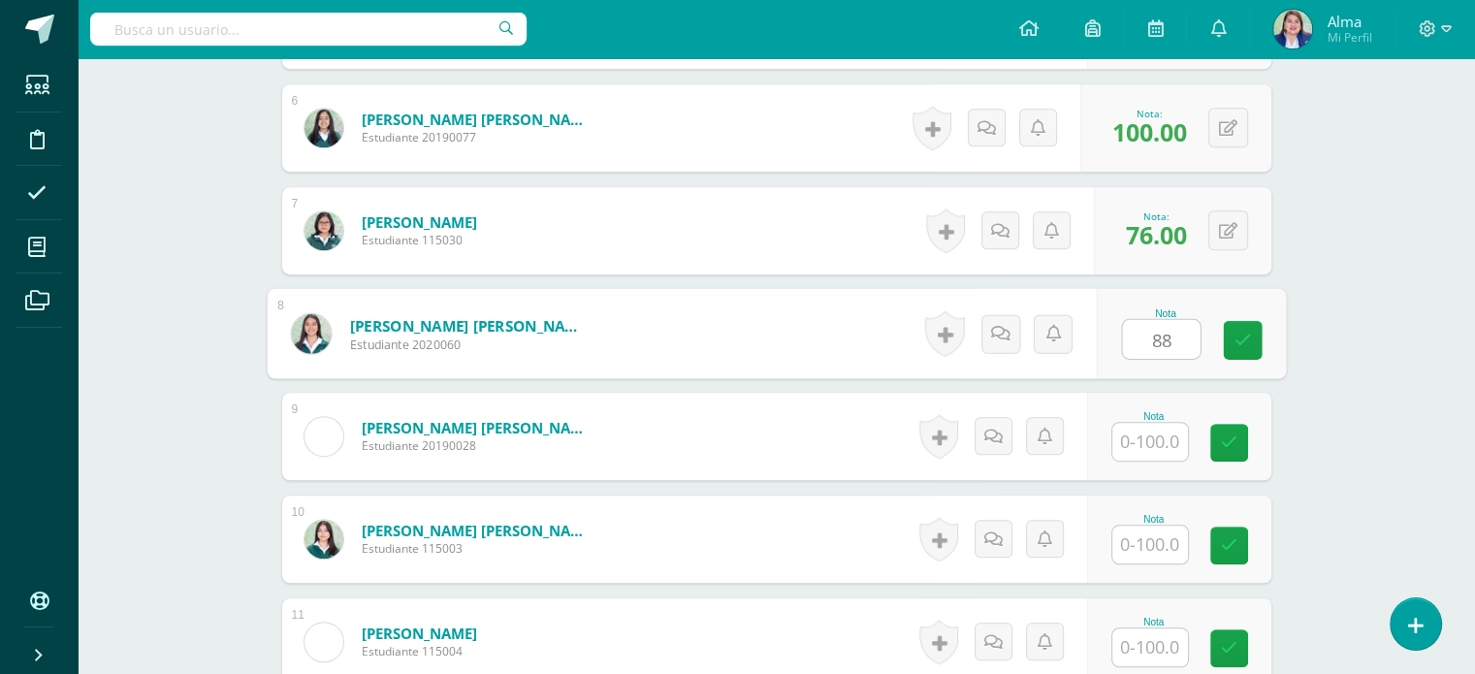
type input "88"
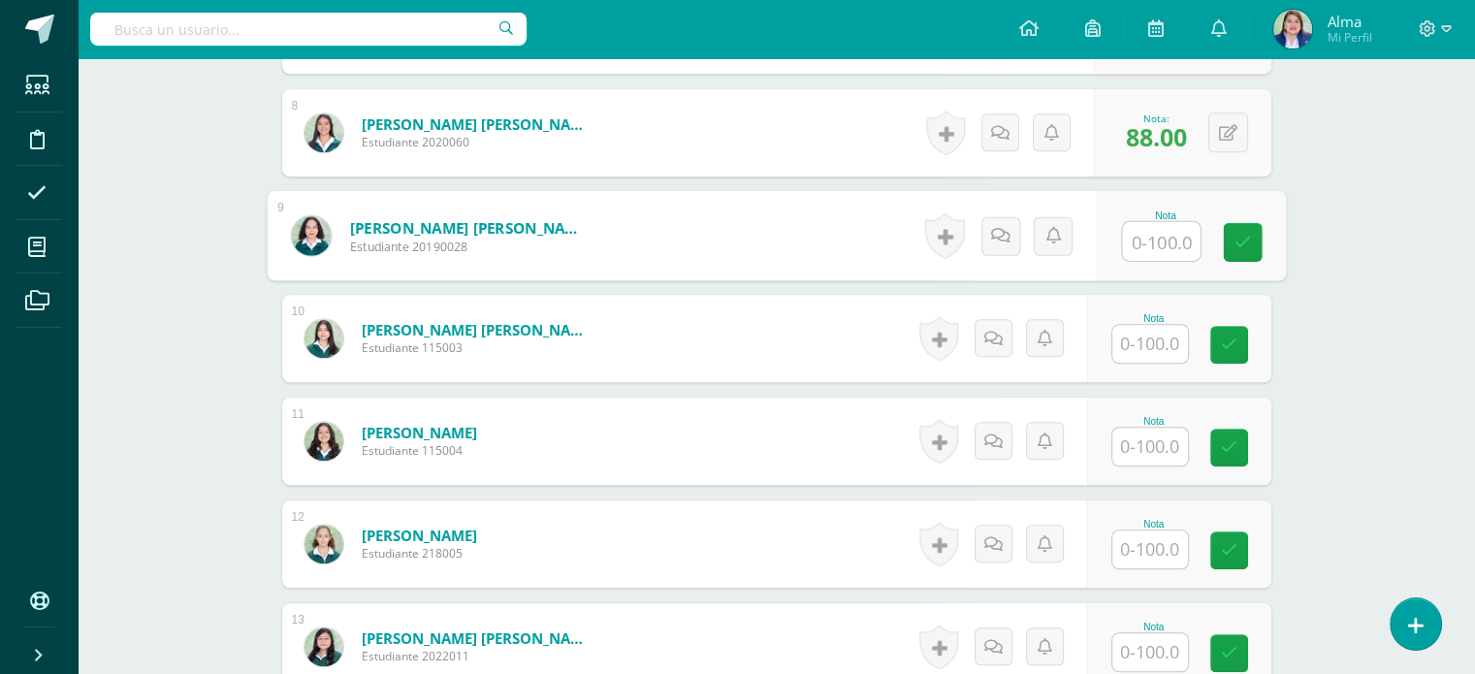
scroll to position [1509, 0]
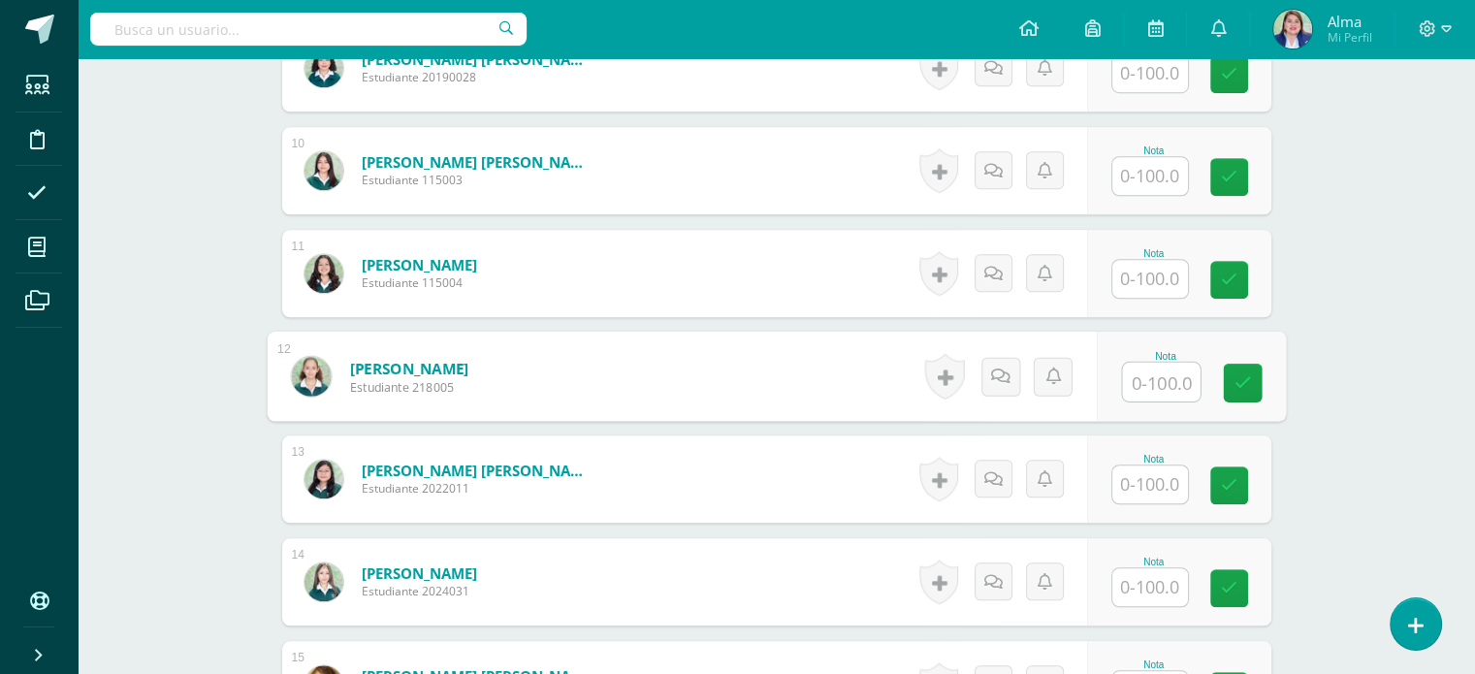
click at [1175, 382] on input "text" at bounding box center [1161, 382] width 78 height 39
type input "84"
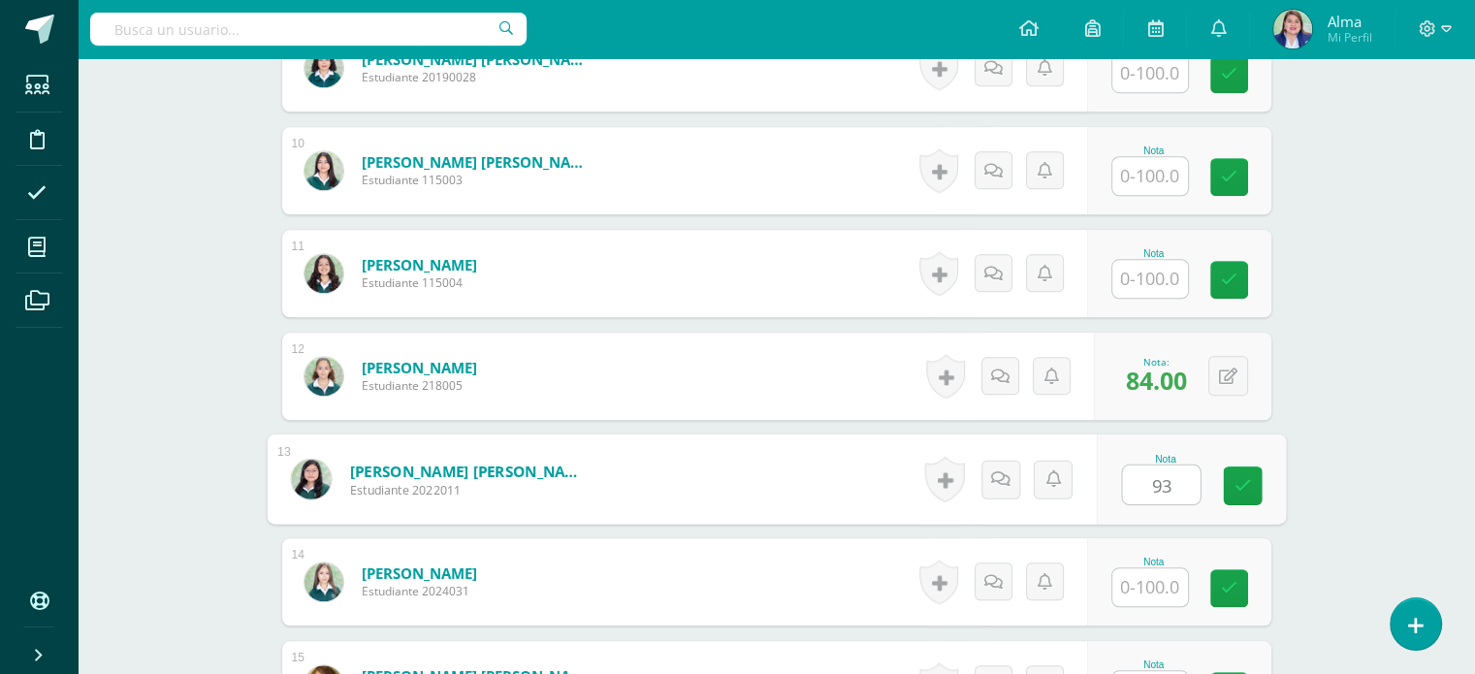
type input "93"
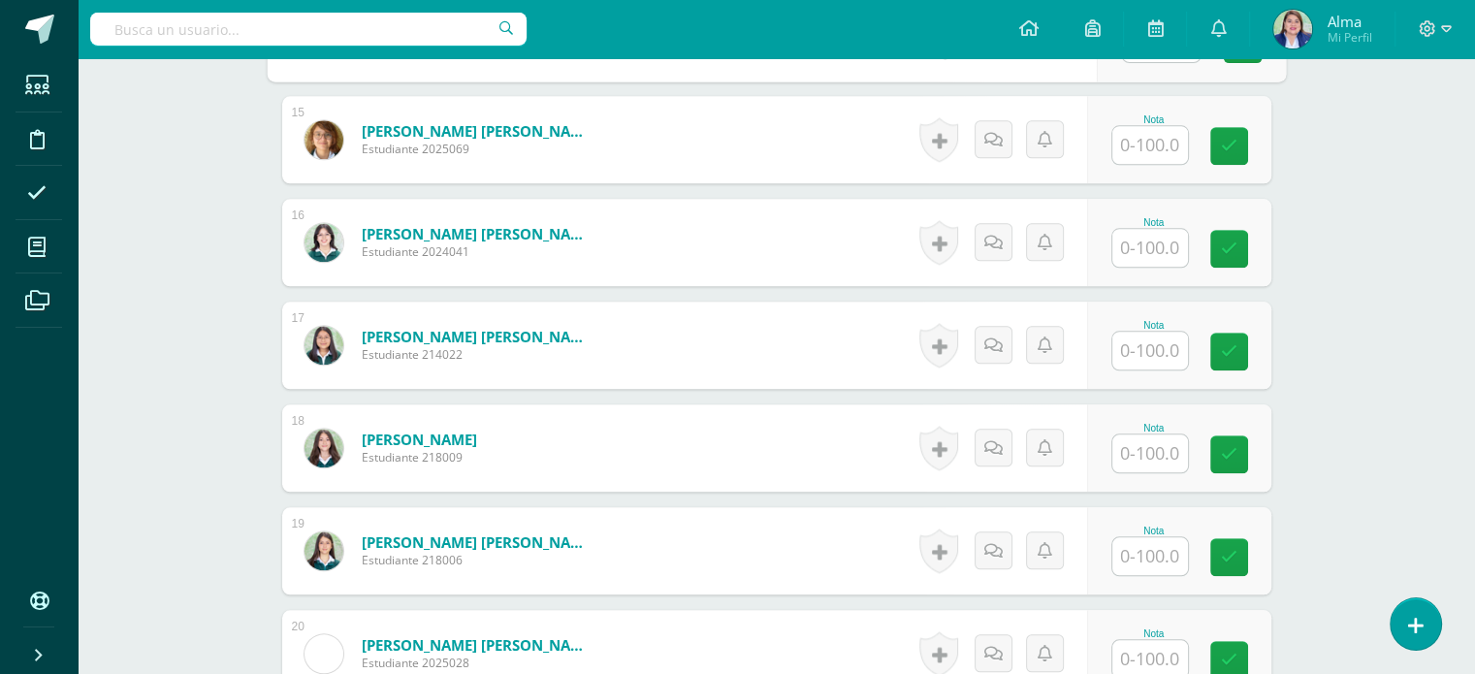
scroll to position [2298, 0]
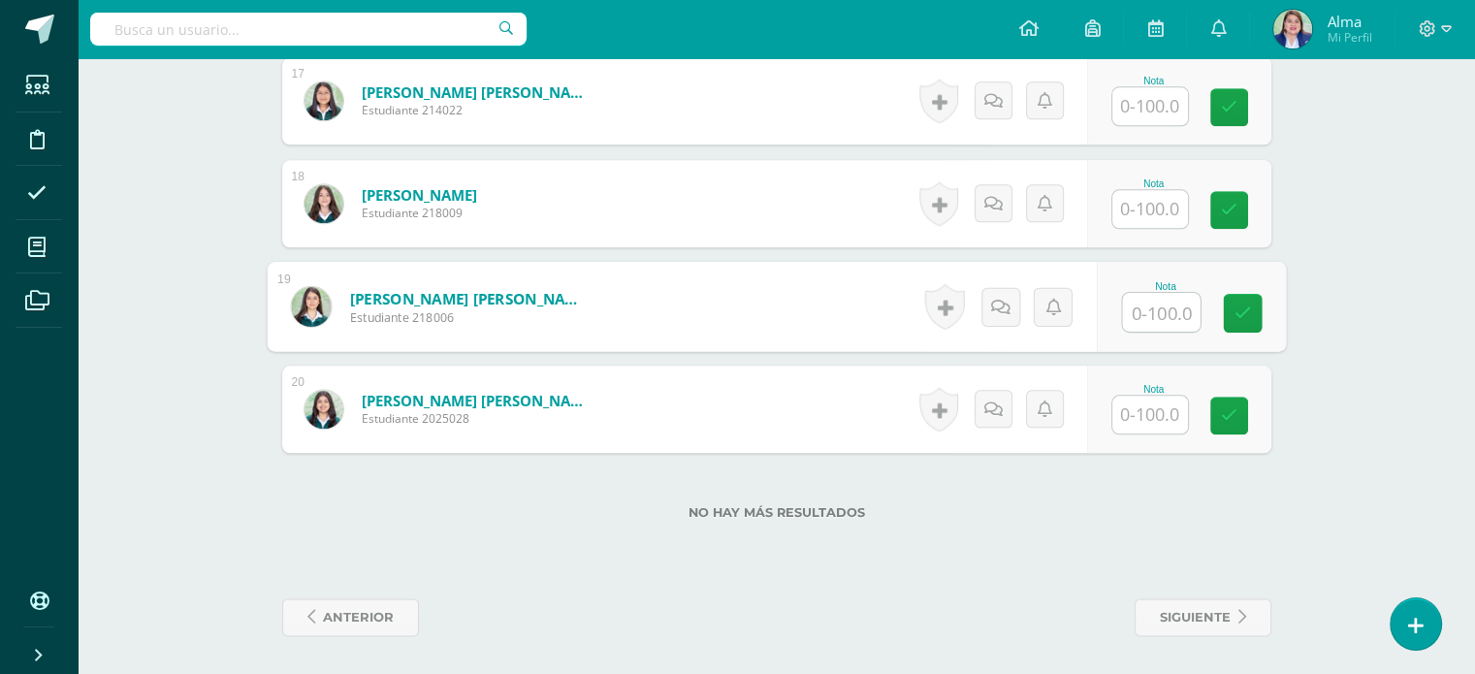
click at [1152, 300] on input "text" at bounding box center [1161, 312] width 78 height 39
type input "81"
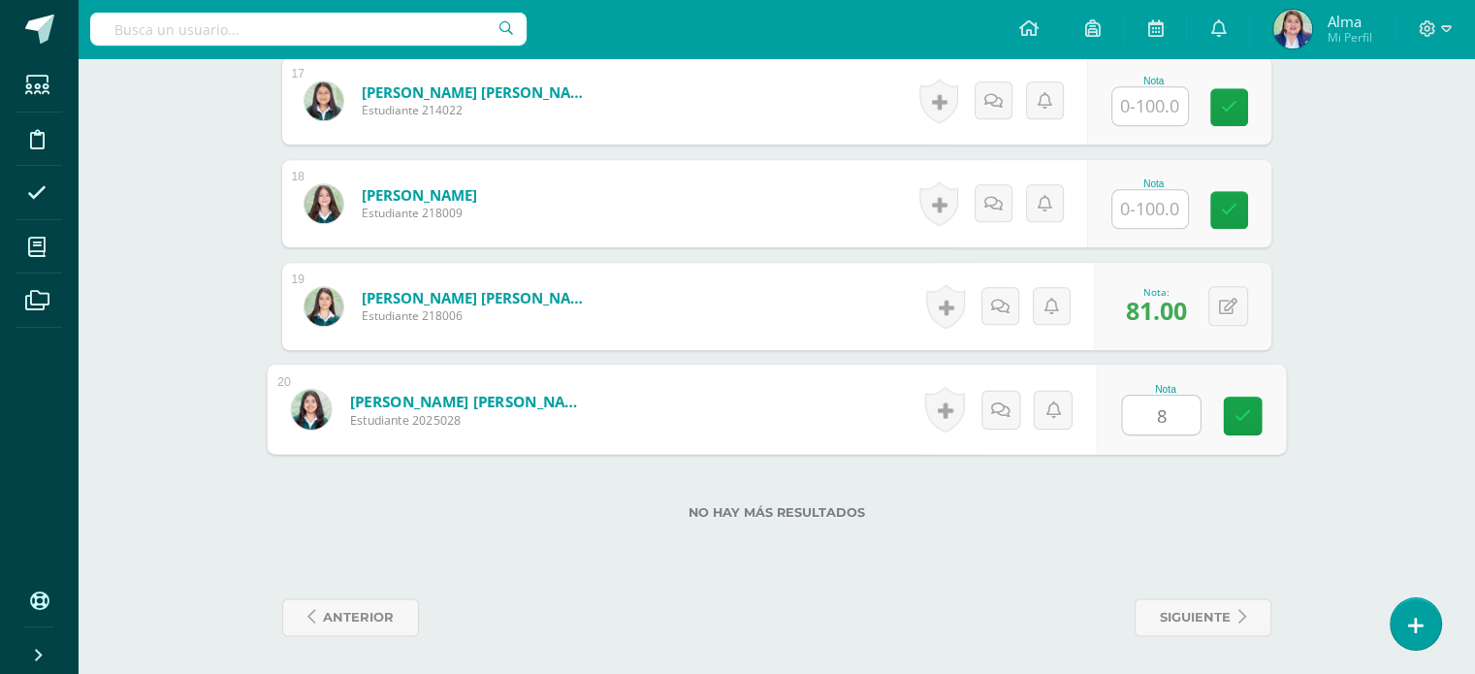
type input "88"
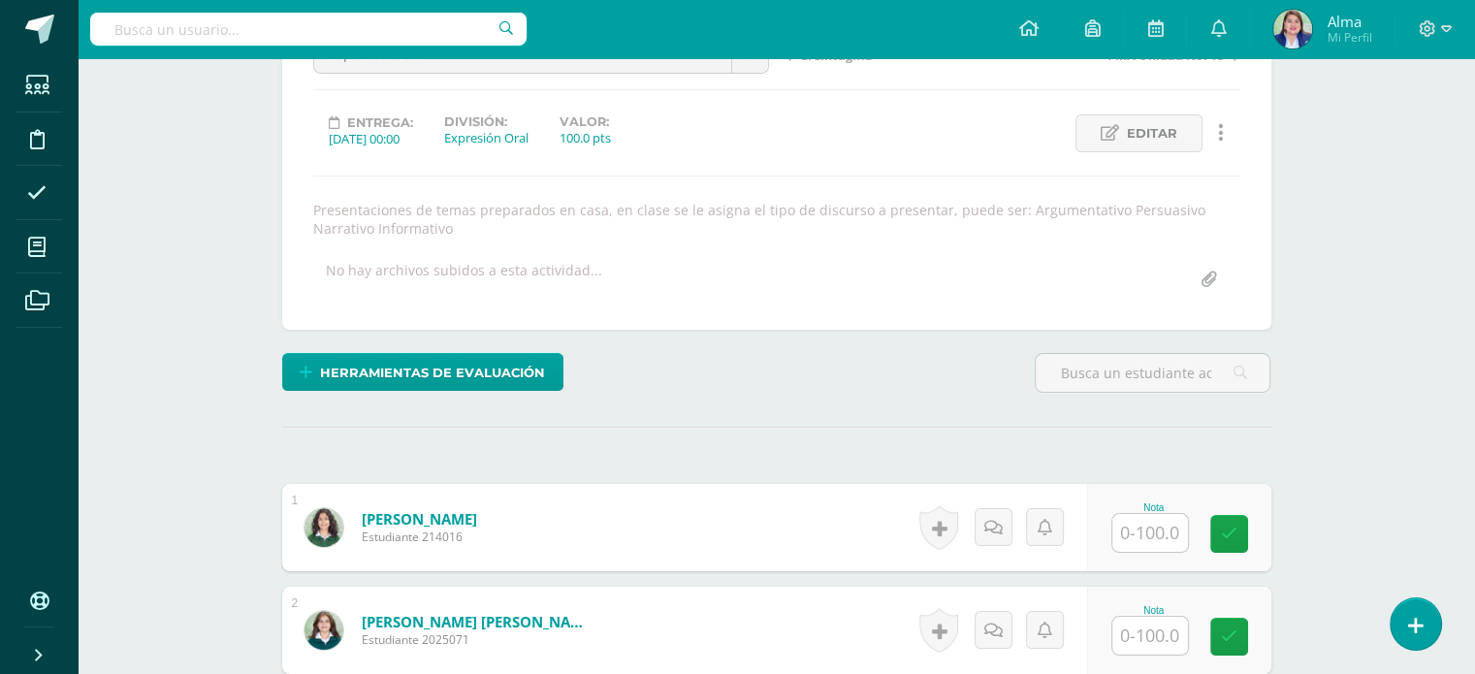
scroll to position [0, 0]
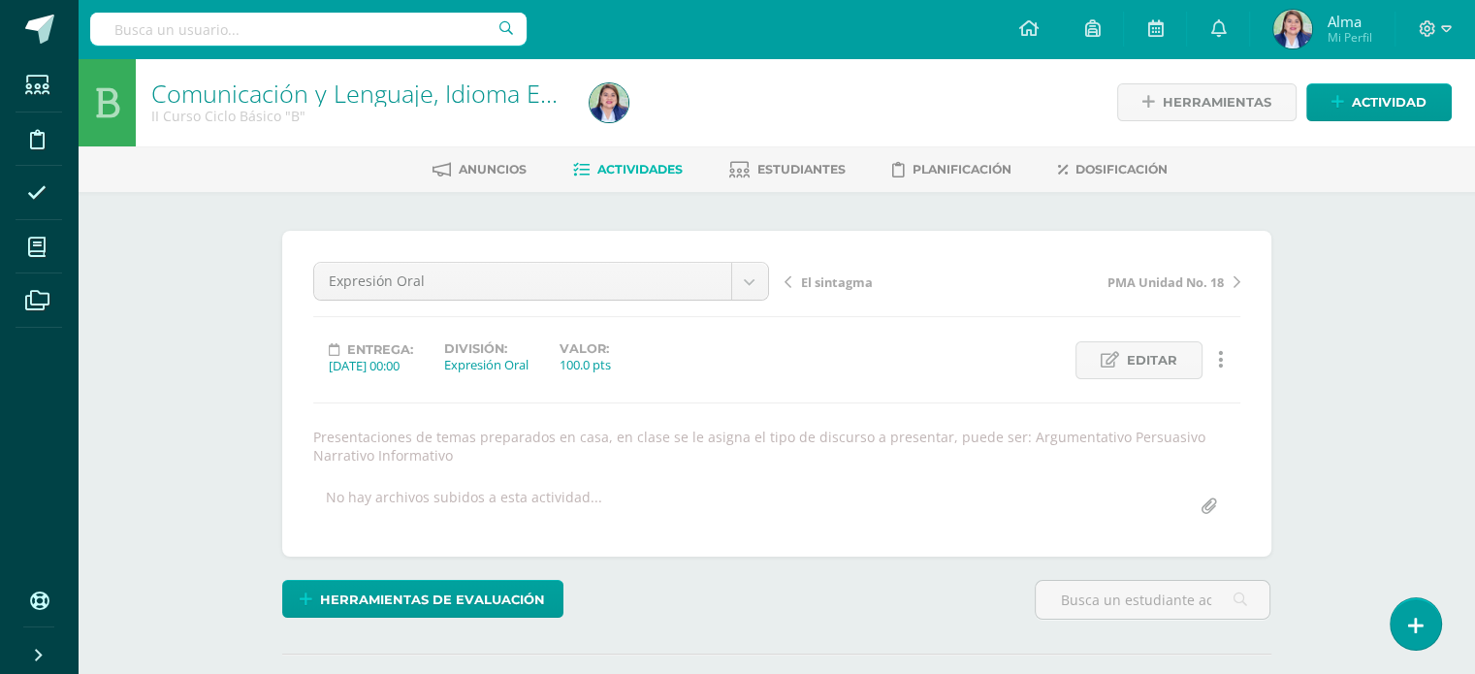
click at [636, 157] on link "Actividades" at bounding box center [628, 169] width 110 height 31
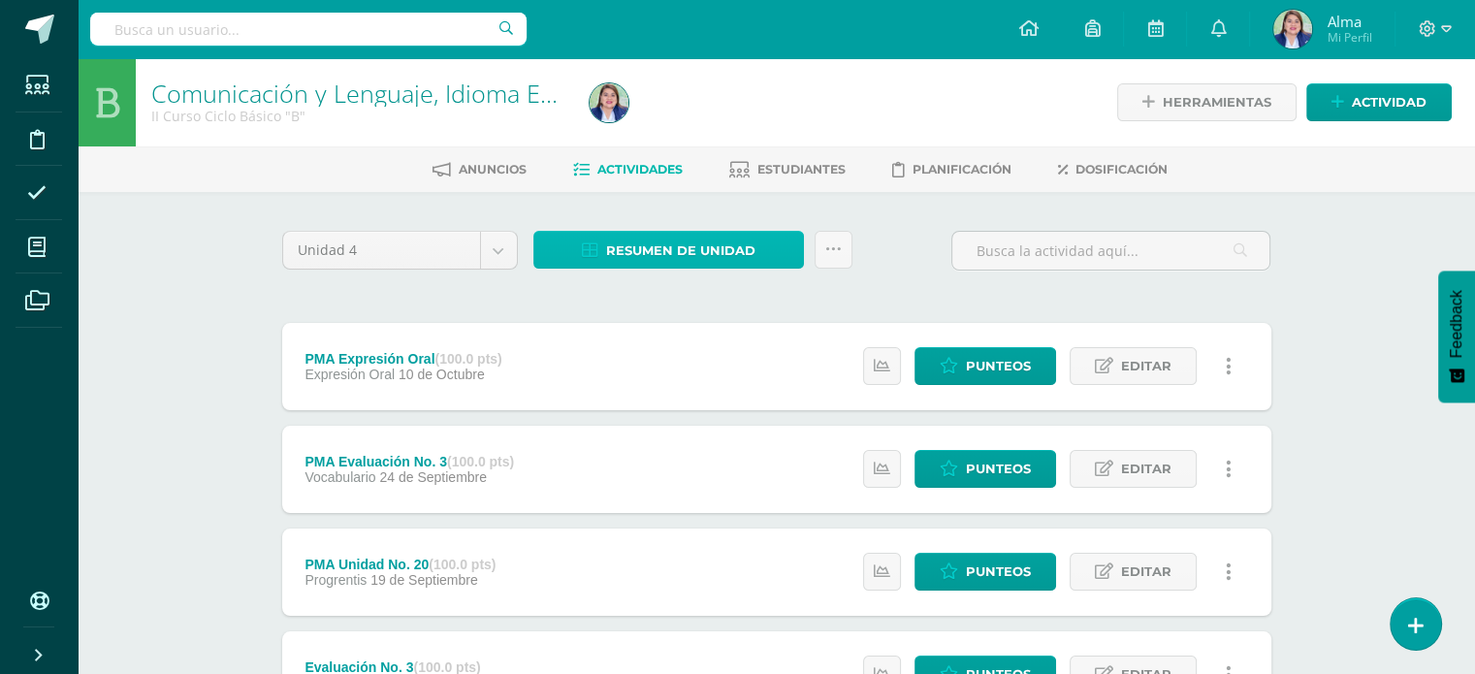
click at [677, 240] on span "Resumen de unidad" at bounding box center [680, 251] width 149 height 36
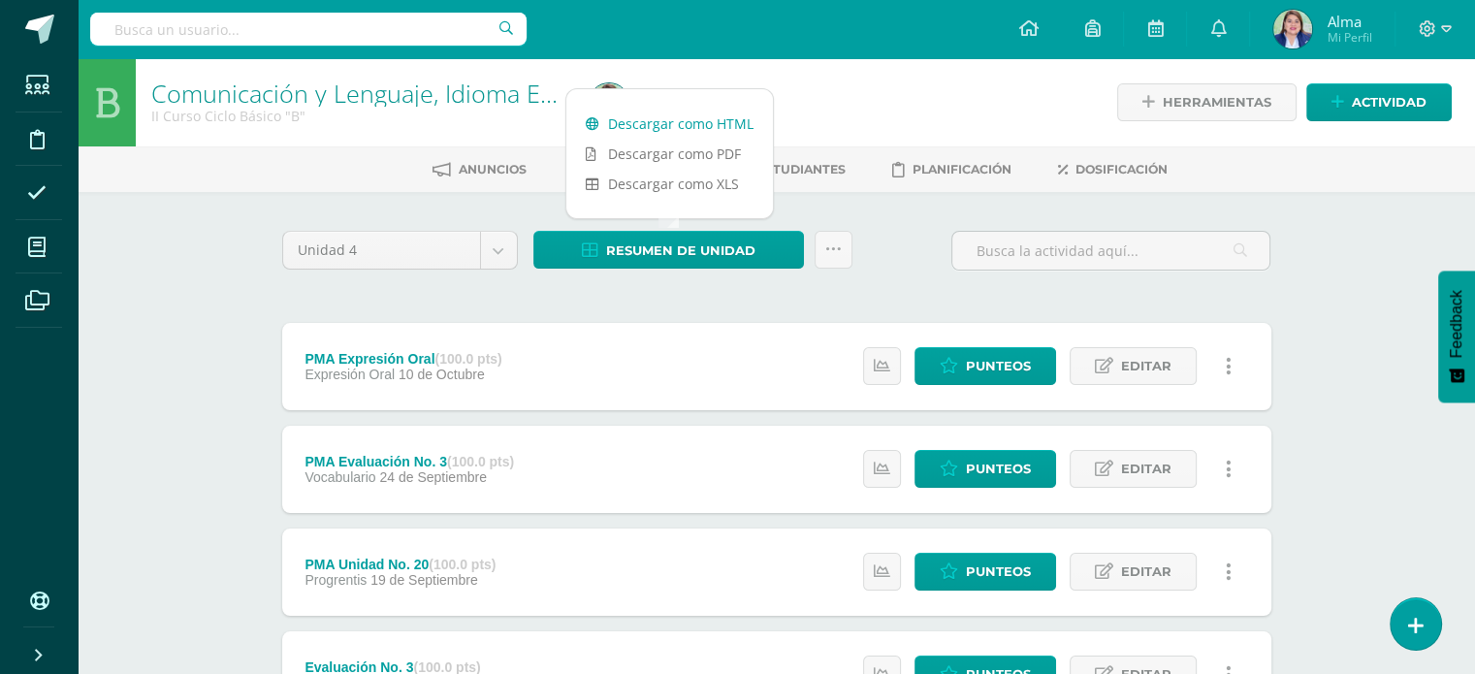
click at [658, 112] on link "Descargar como HTML" at bounding box center [669, 124] width 207 height 30
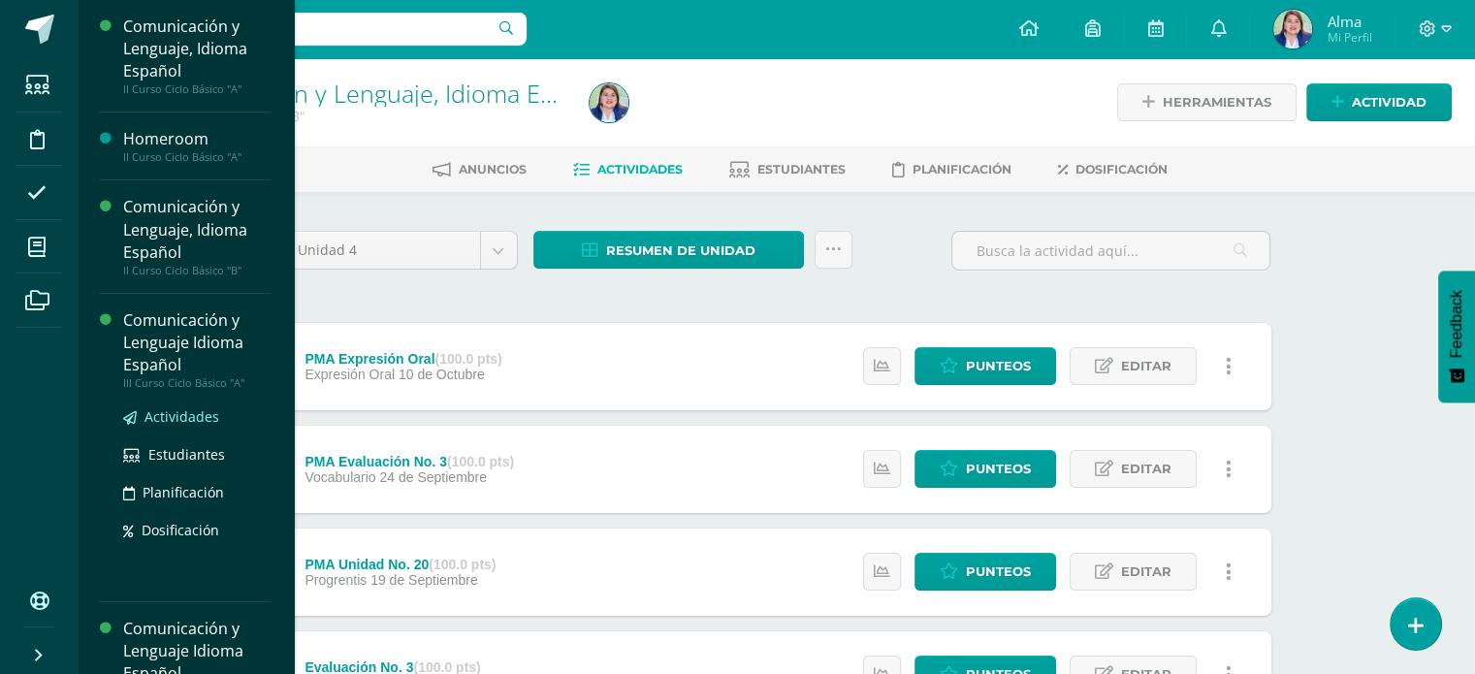
click at [171, 413] on span "Actividades" at bounding box center [181, 416] width 75 height 18
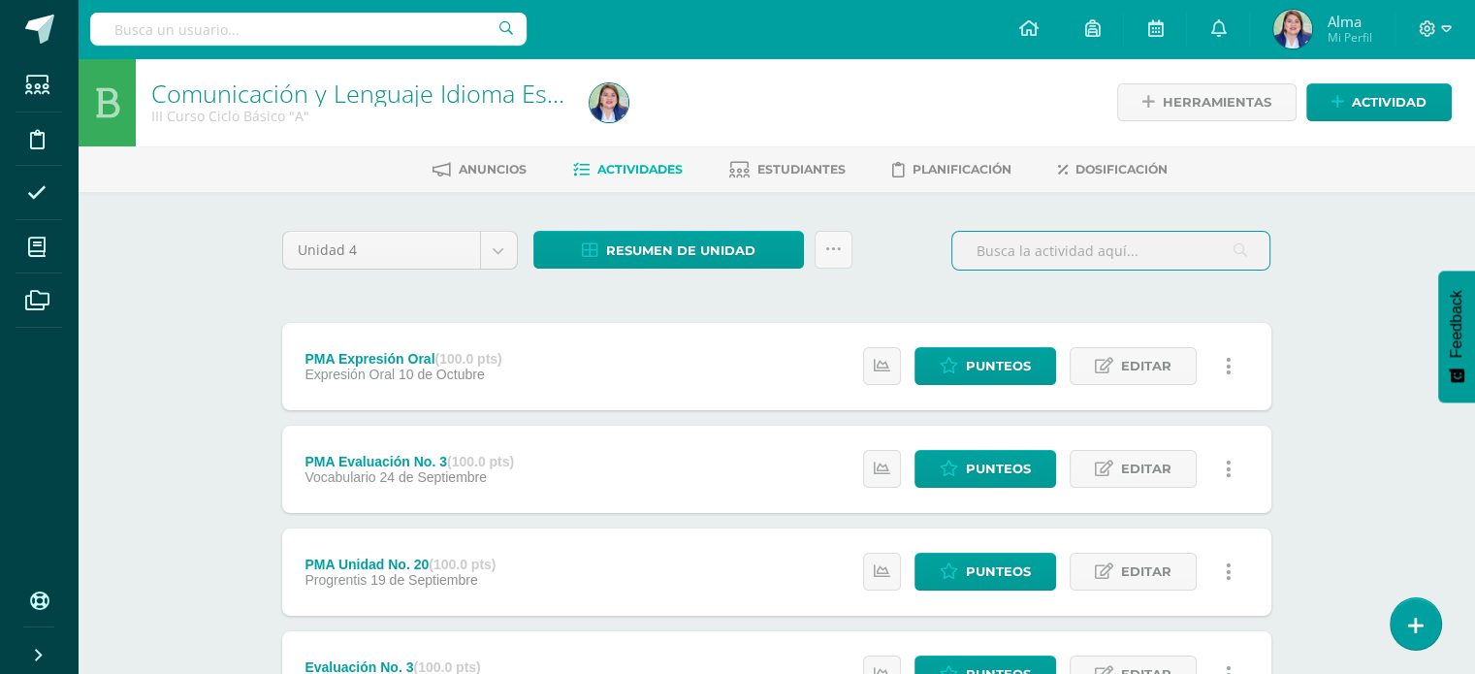
click at [1129, 247] on input "text" at bounding box center [1110, 251] width 317 height 38
type input "expr"
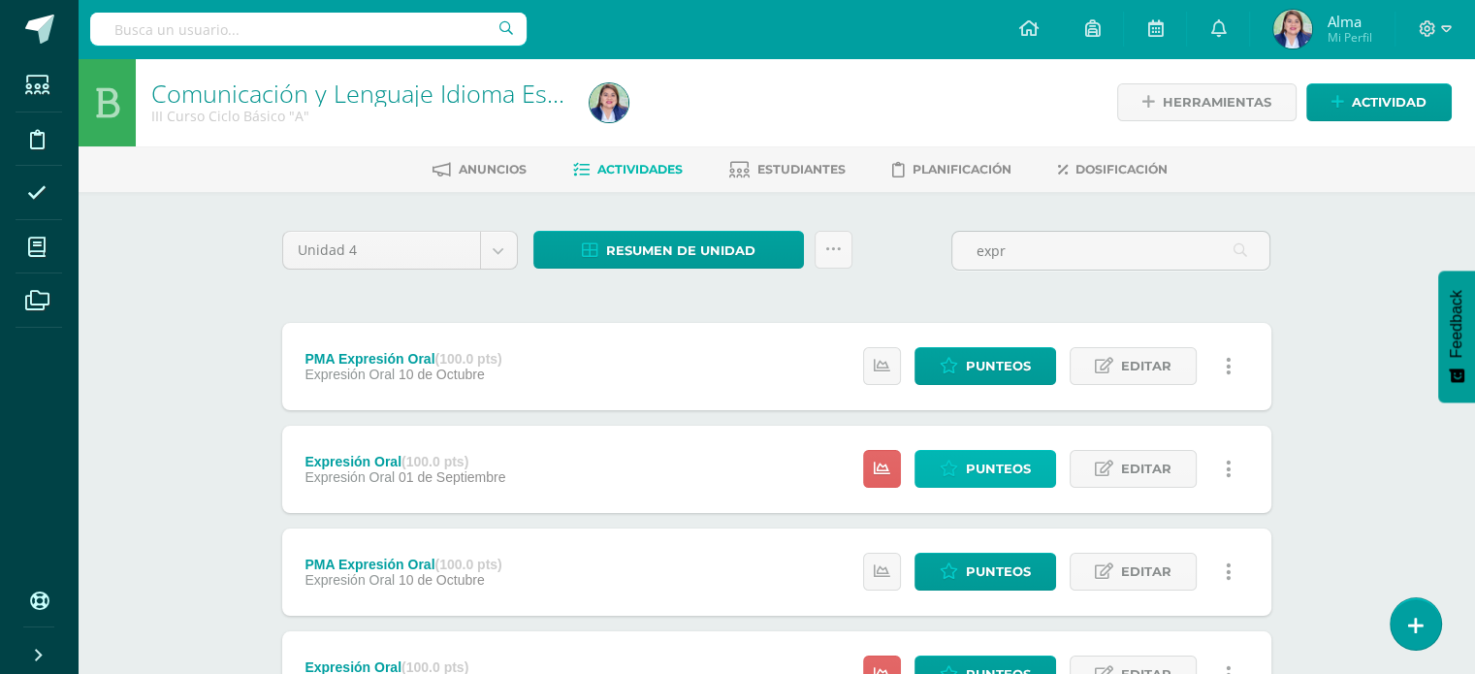
click at [954, 461] on icon at bounding box center [949, 469] width 18 height 16
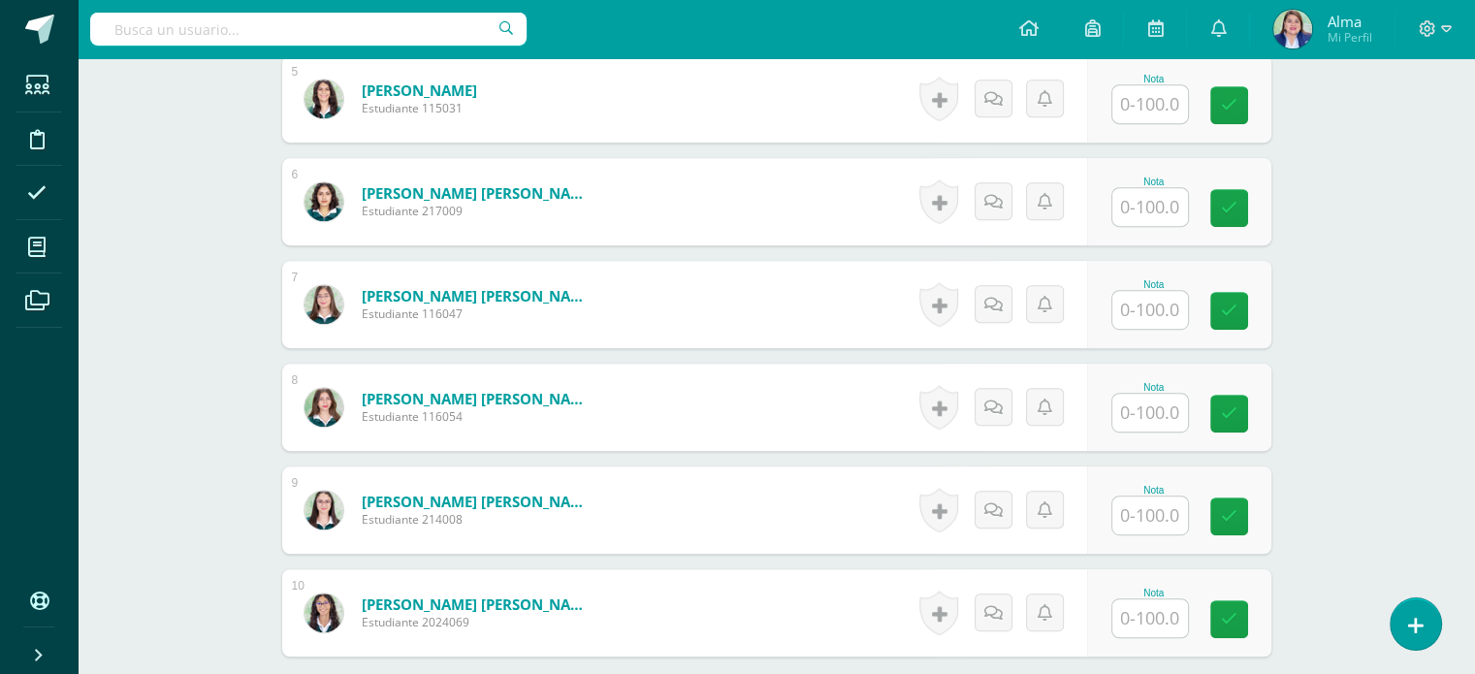
scroll to position [1068, 0]
click at [1126, 510] on input "text" at bounding box center [1161, 514] width 78 height 39
type input "100"
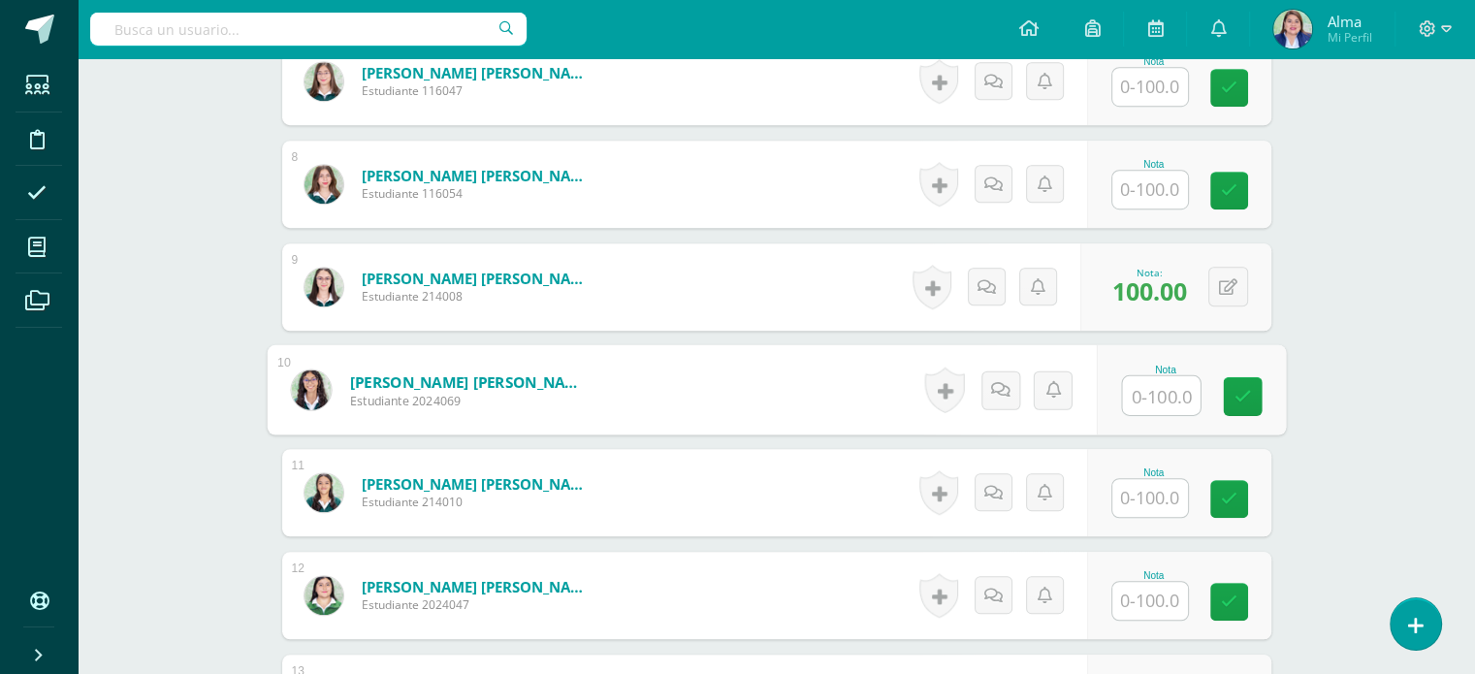
scroll to position [1291, 0]
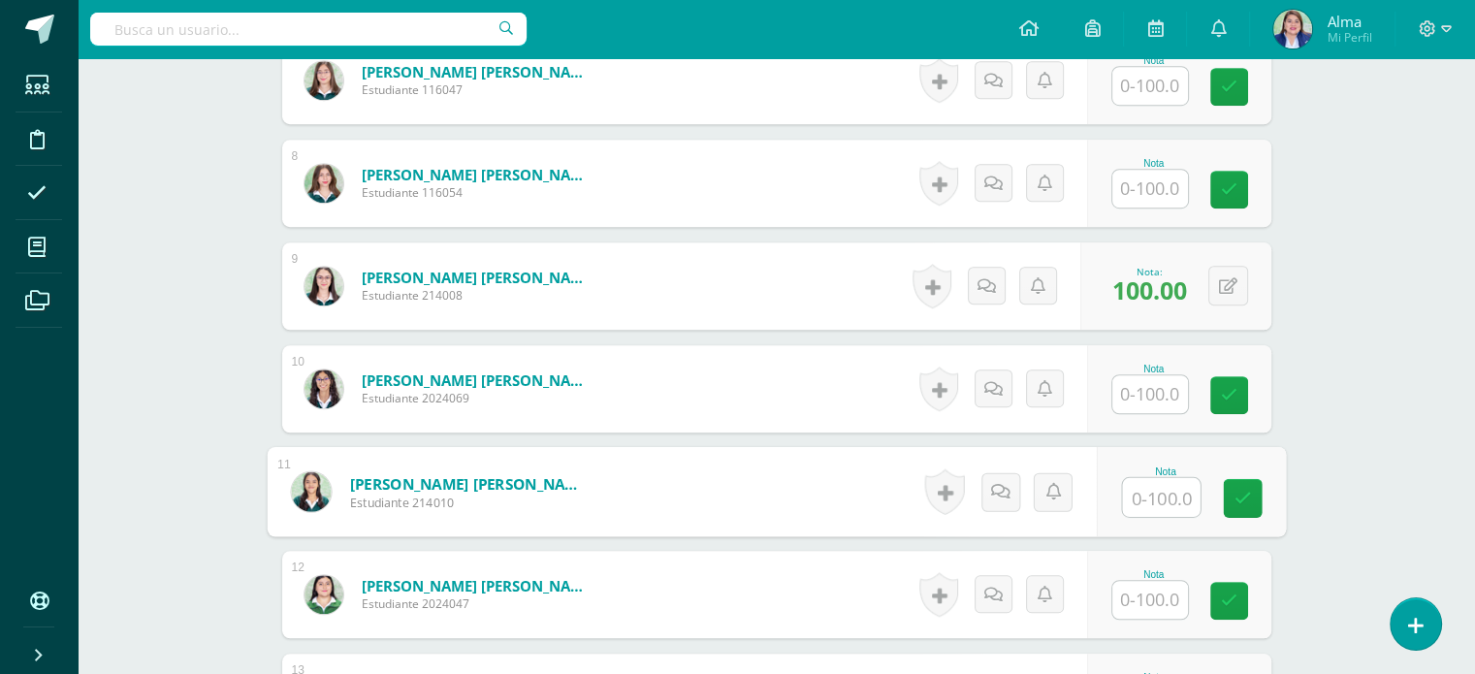
click at [1173, 489] on input "text" at bounding box center [1161, 497] width 78 height 39
type input "88"
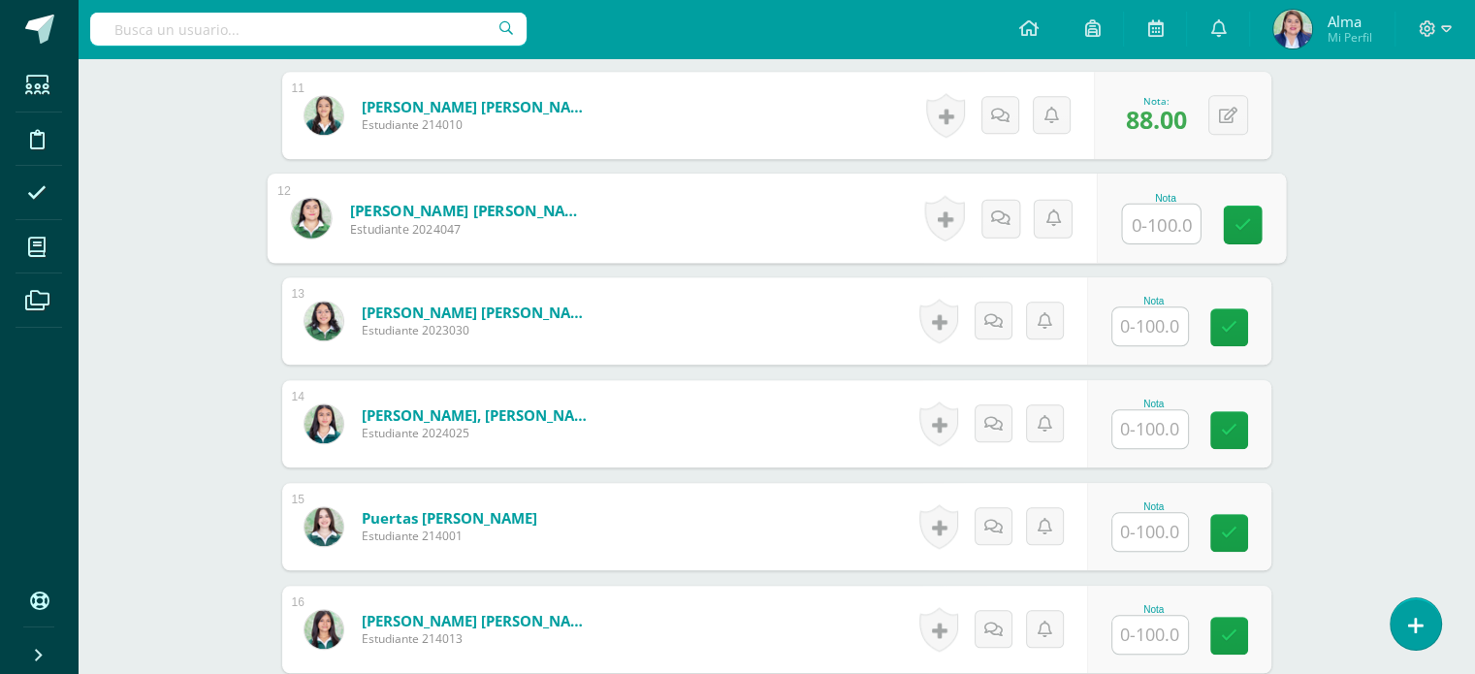
scroll to position [1670, 0]
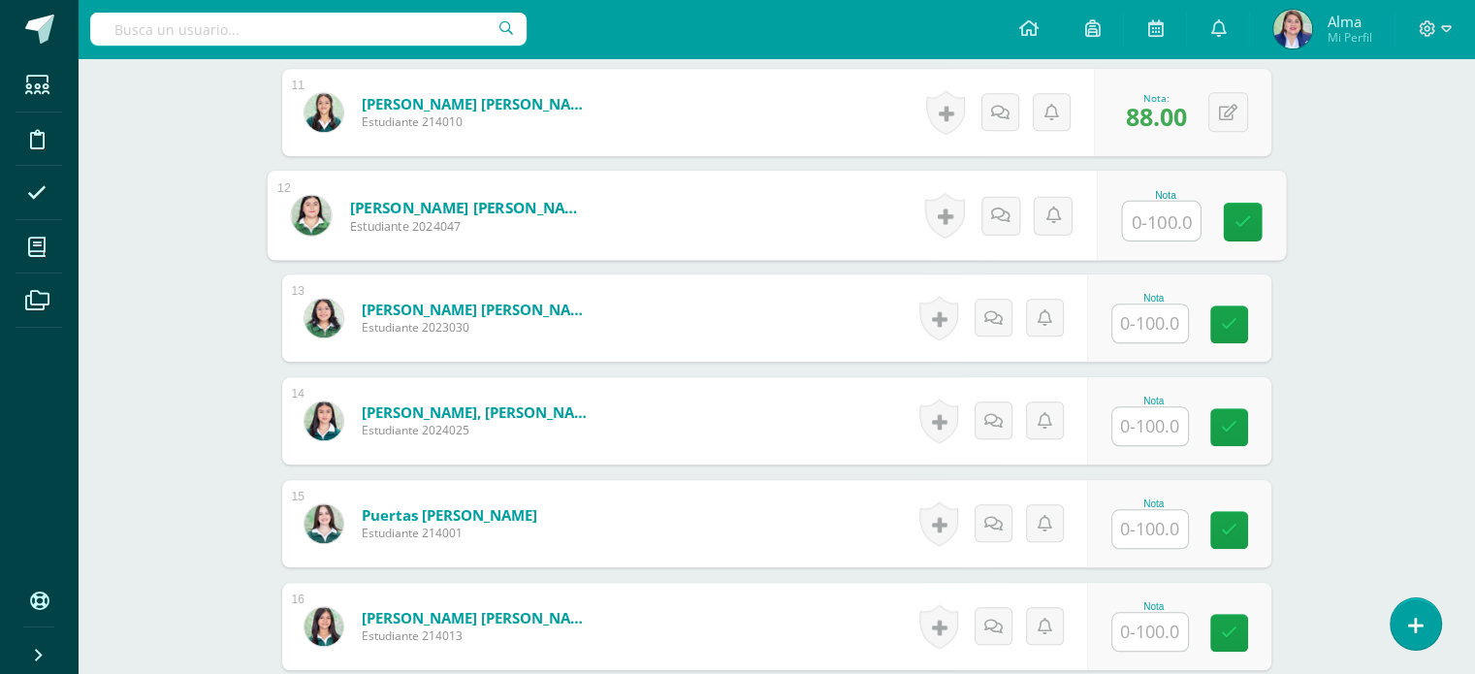
click at [1155, 516] on input "text" at bounding box center [1150, 529] width 76 height 38
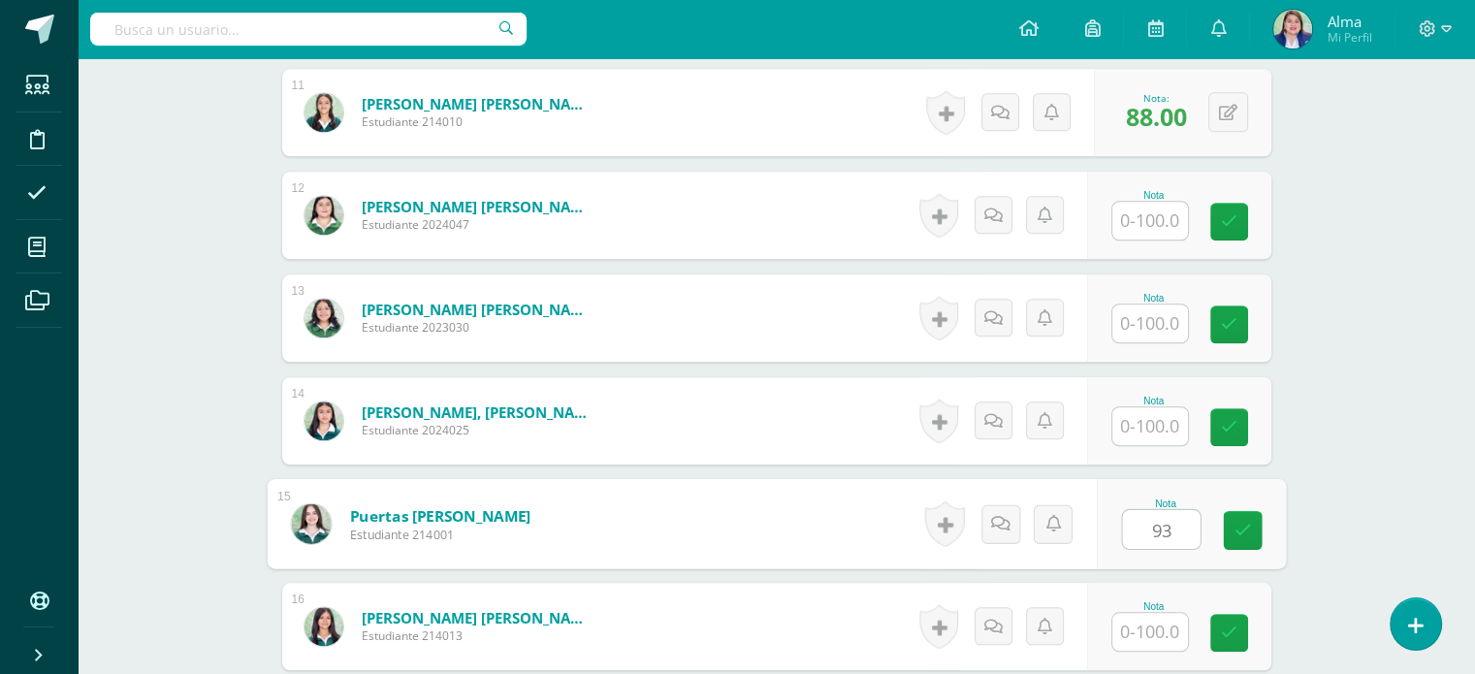
type input "93"
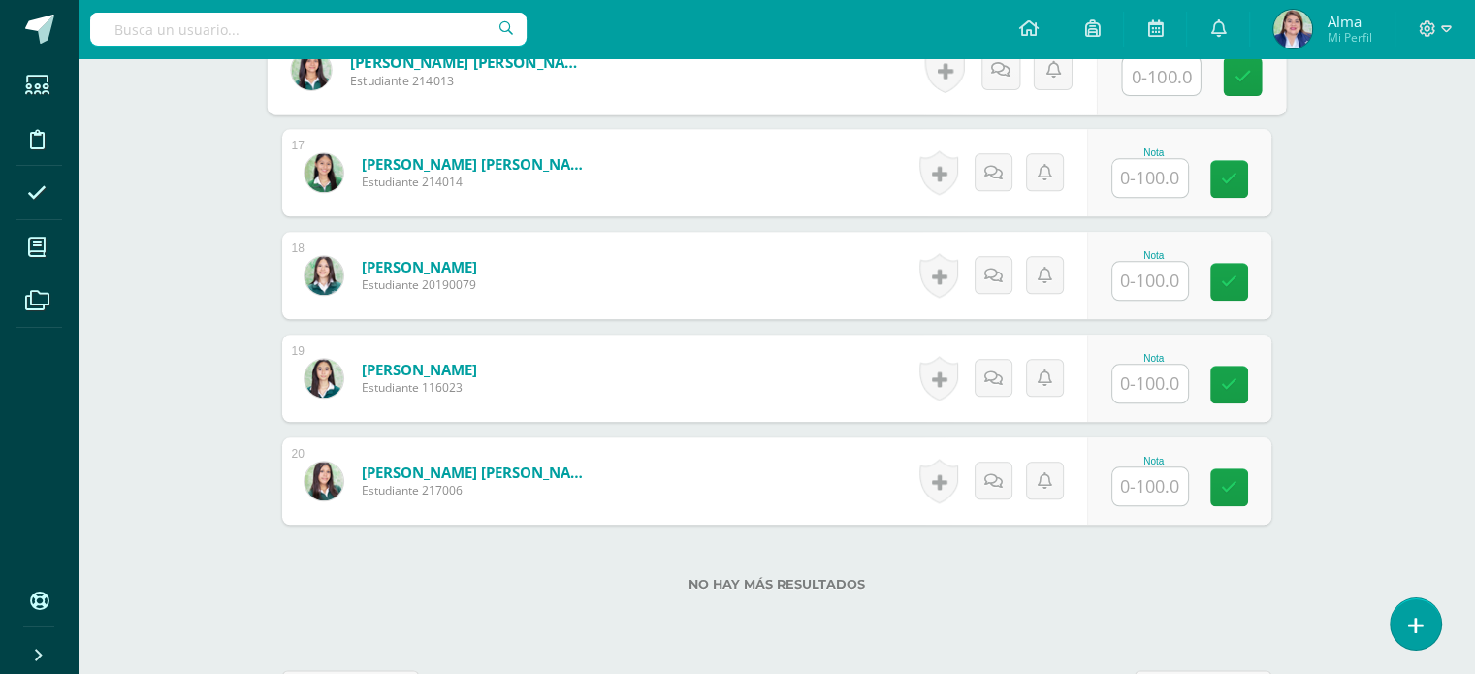
scroll to position [2227, 0]
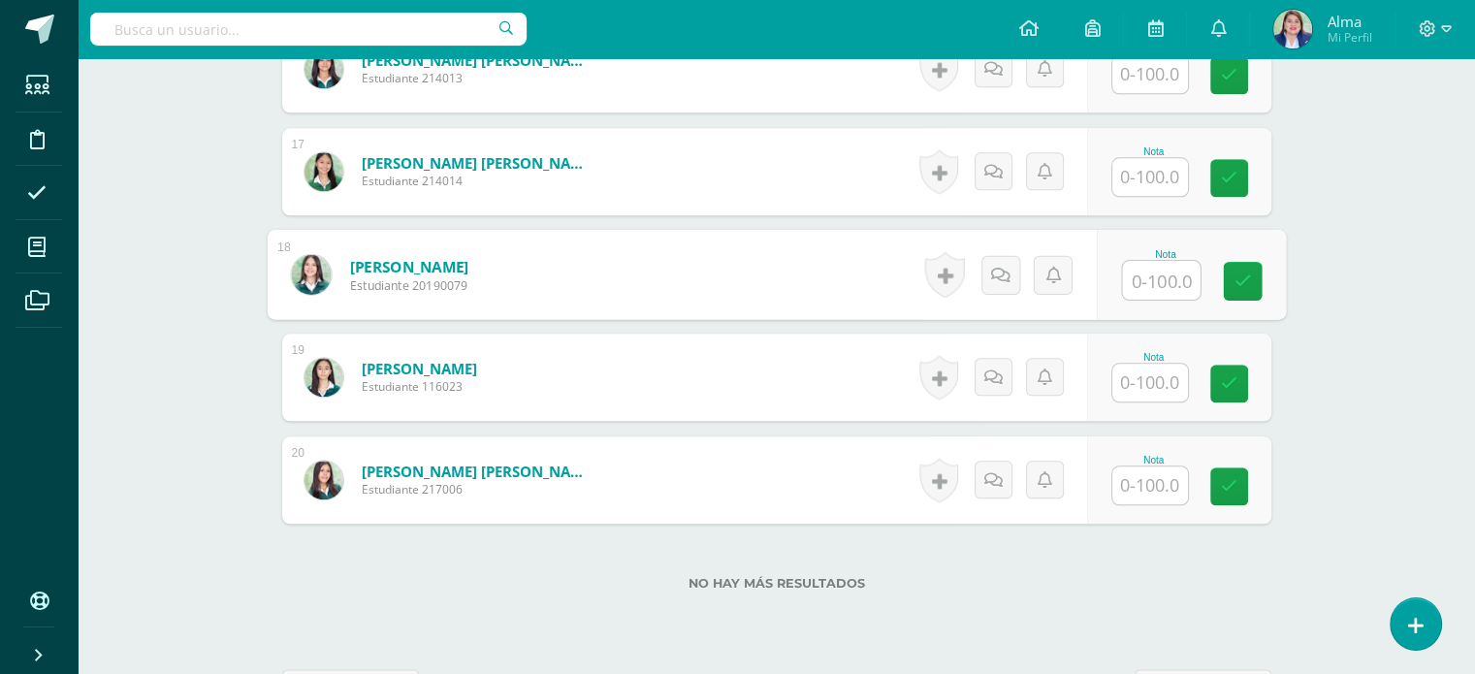
click at [1165, 278] on input "text" at bounding box center [1161, 280] width 78 height 39
type input "71"
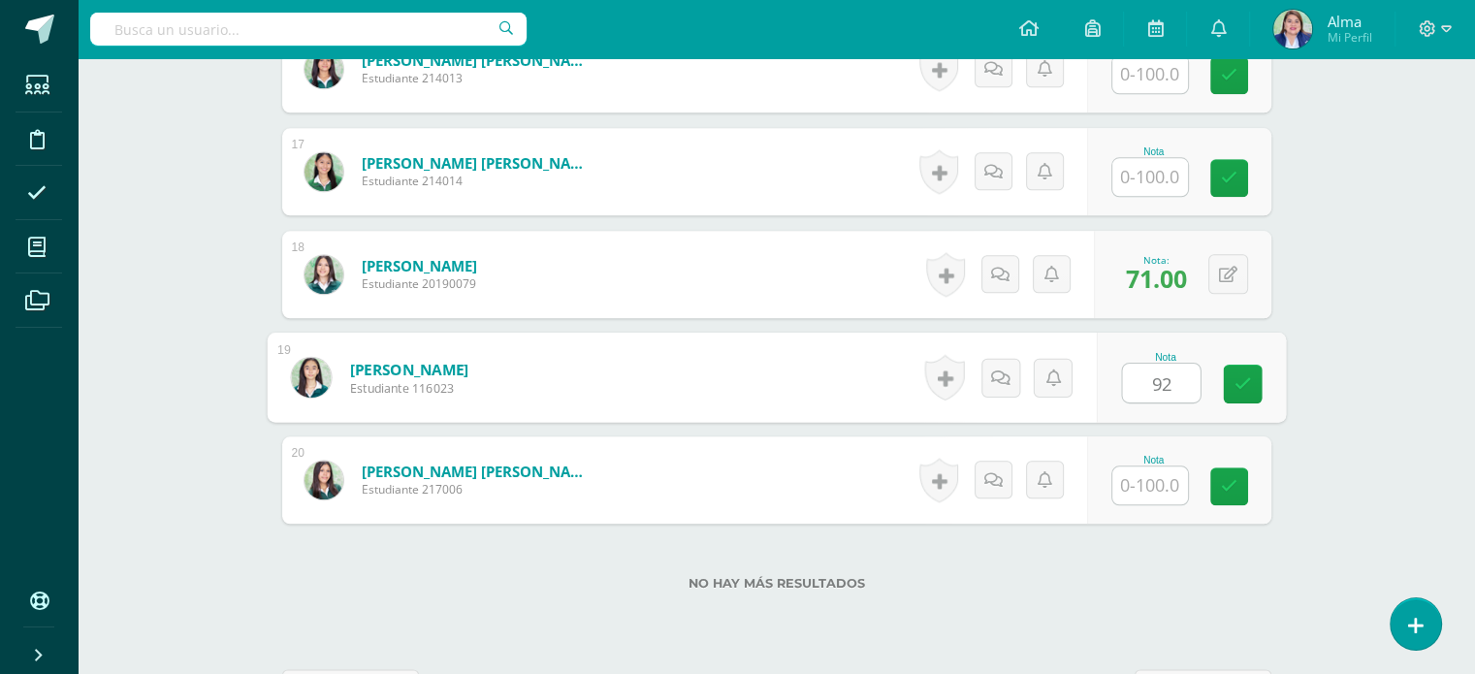
type input "92"
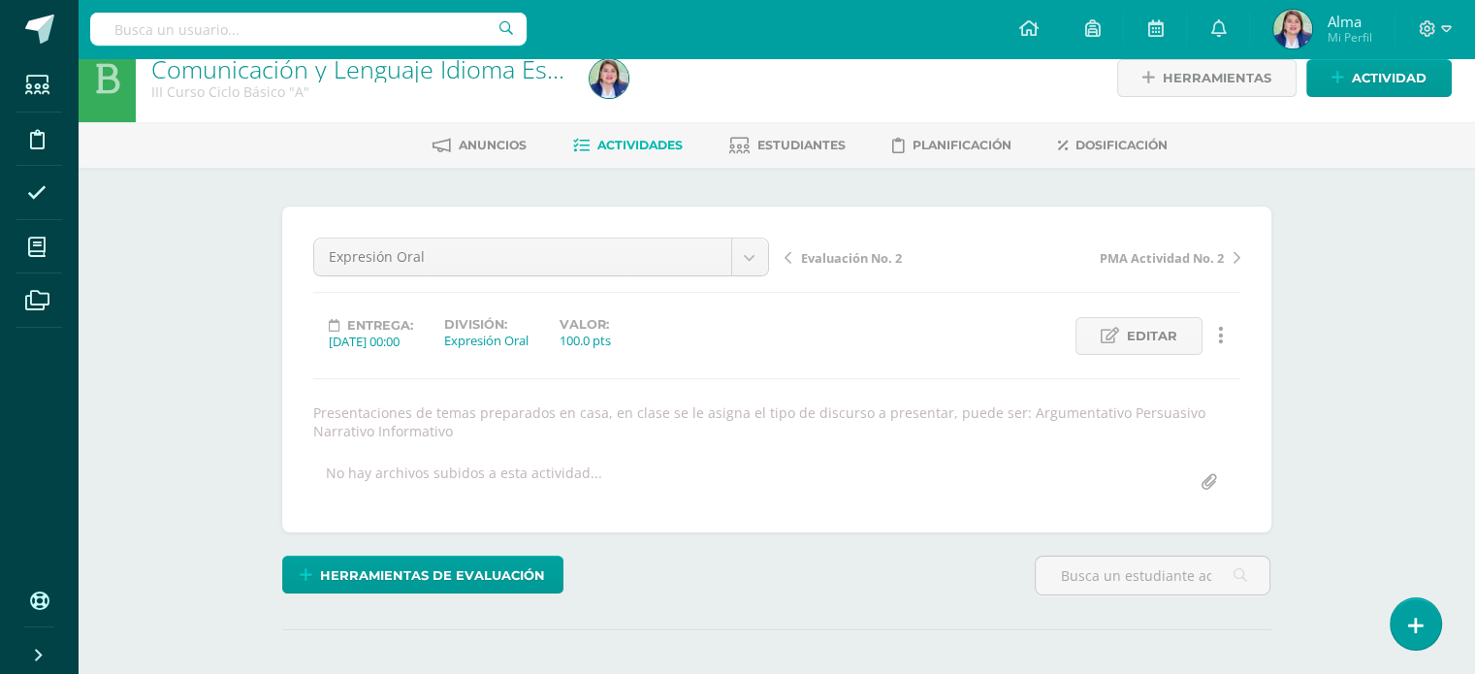
scroll to position [0, 0]
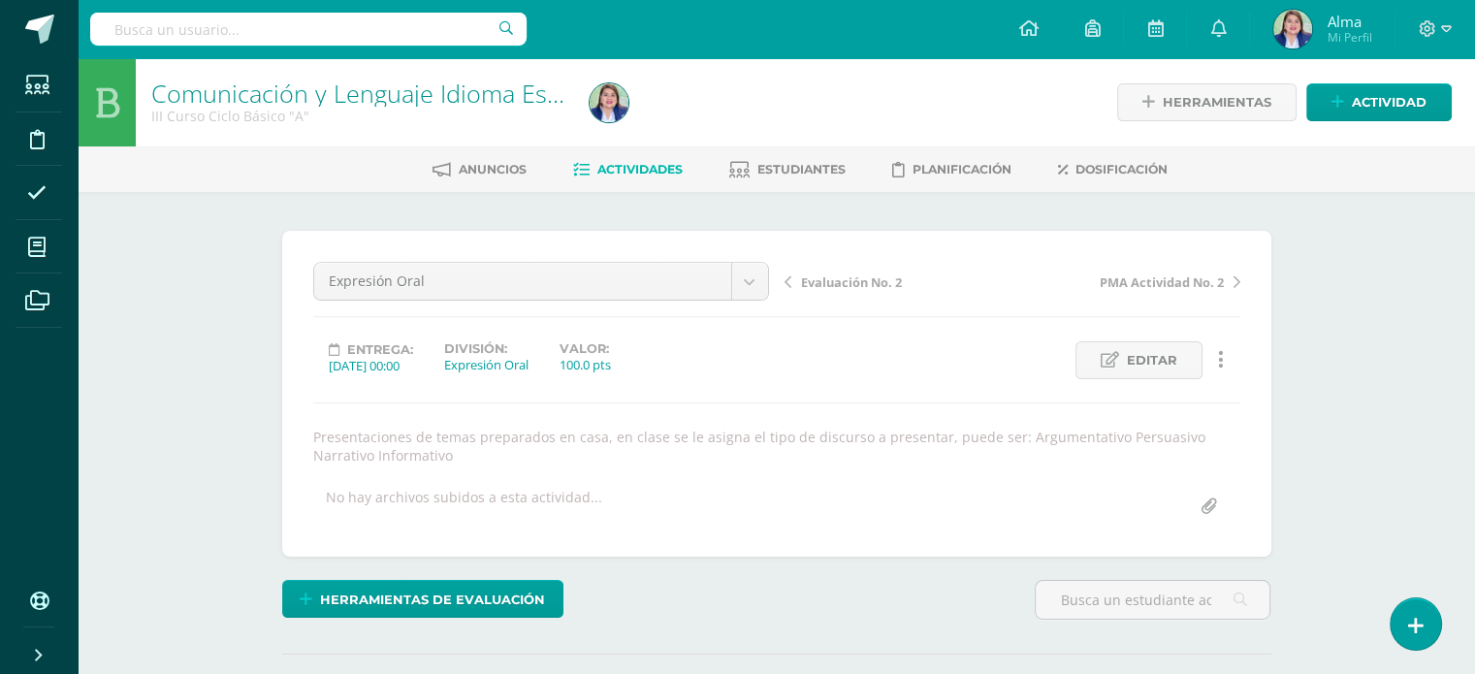
click at [623, 174] on span "Actividades" at bounding box center [639, 169] width 85 height 15
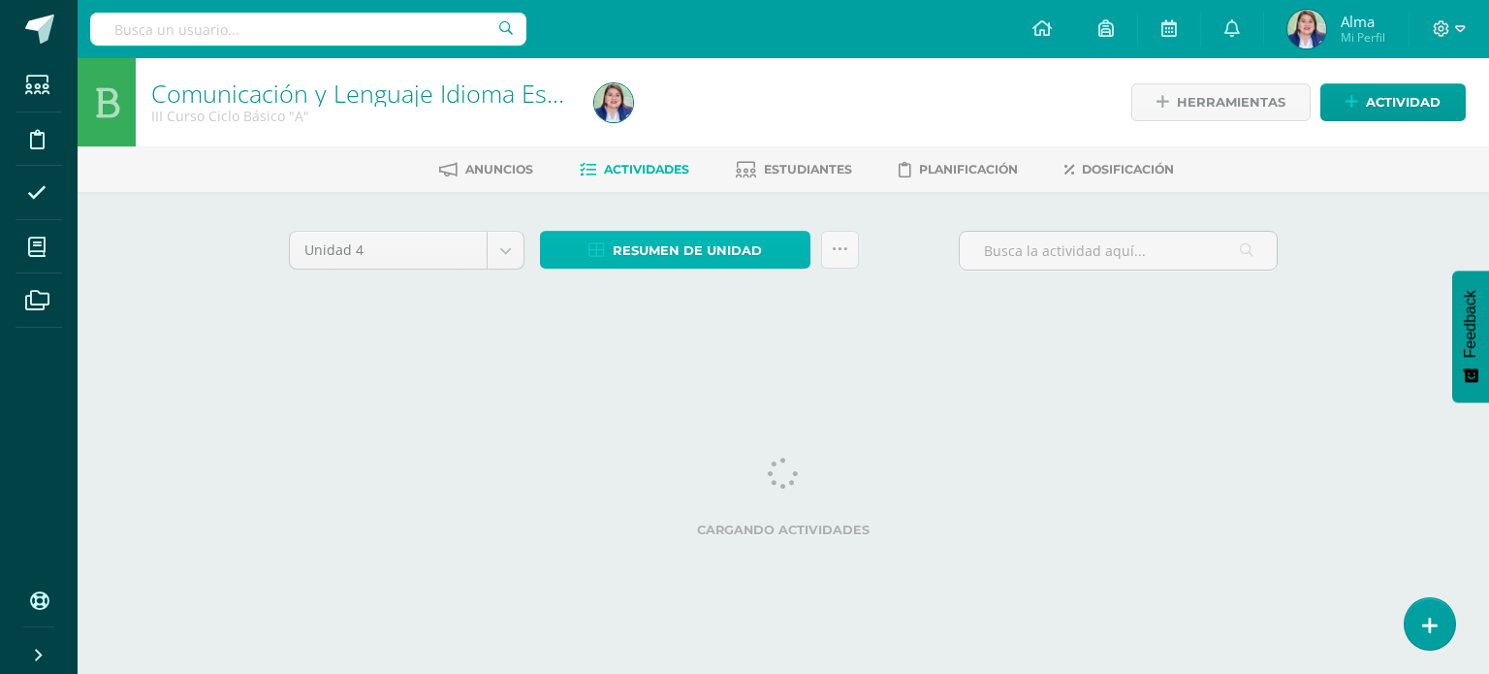
click at [707, 239] on span "Resumen de unidad" at bounding box center [687, 251] width 149 height 36
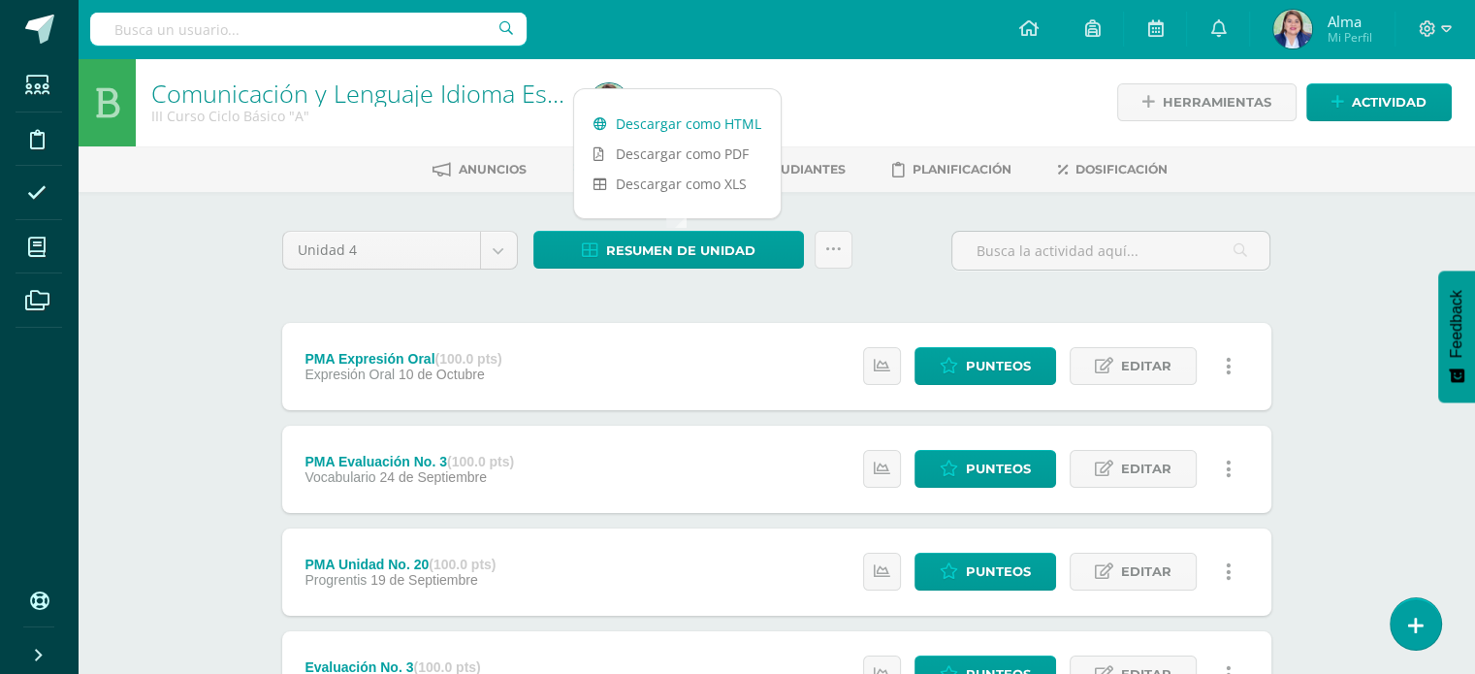
click at [674, 112] on link "Descargar como HTML" at bounding box center [677, 124] width 207 height 30
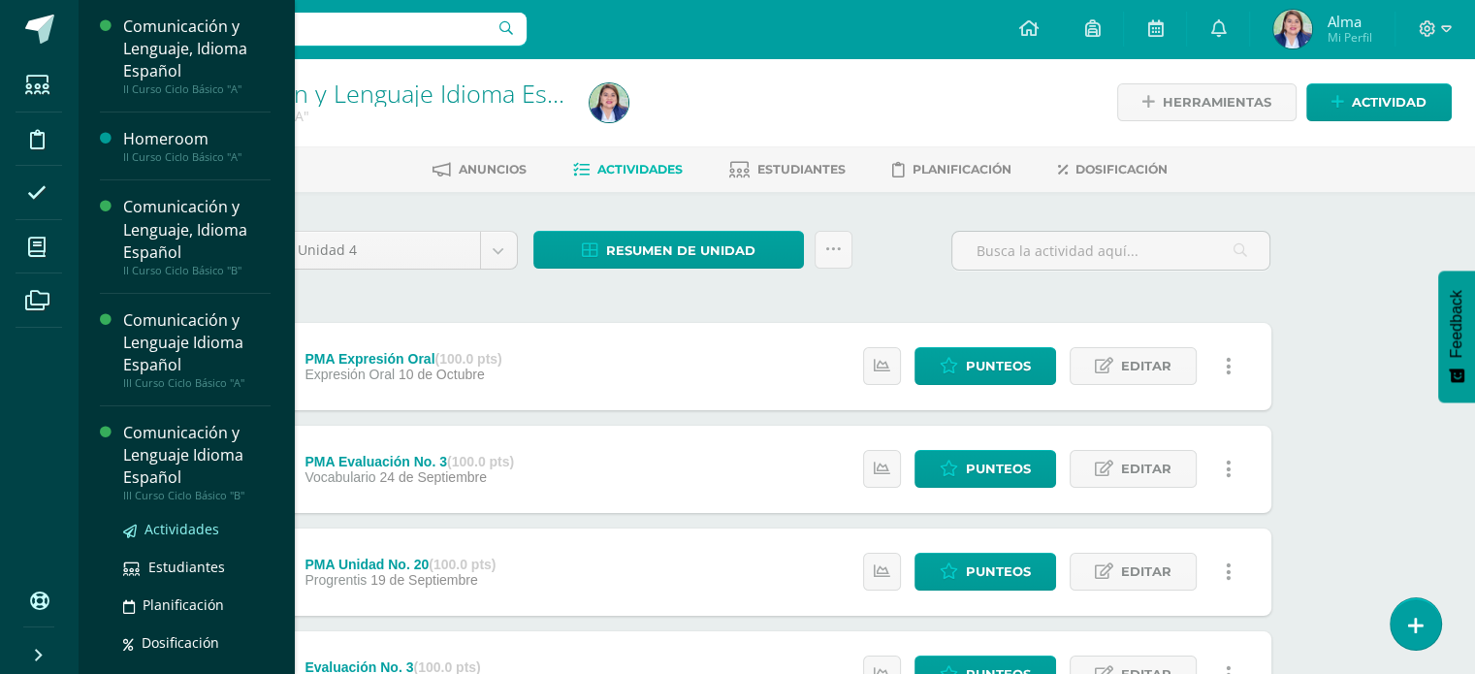
click at [167, 525] on span "Actividades" at bounding box center [181, 529] width 75 height 18
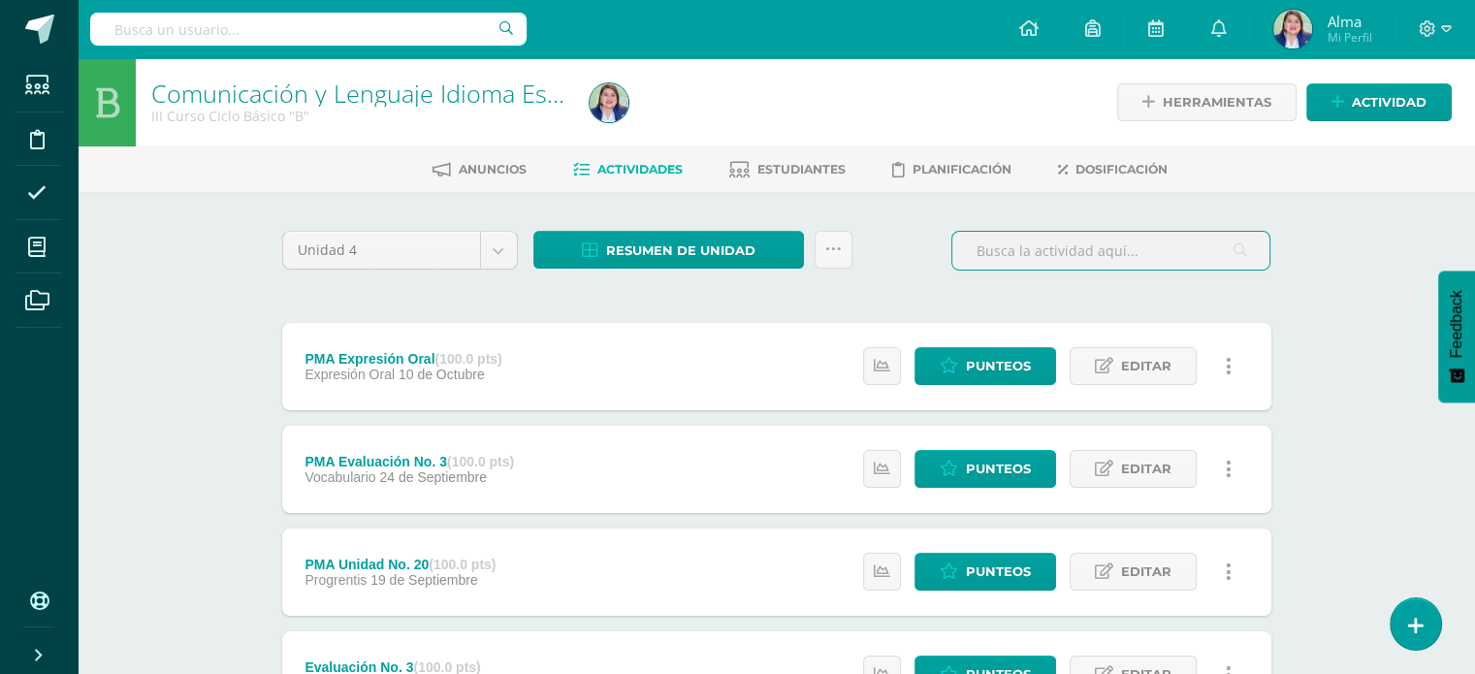
click at [1056, 234] on input "text" at bounding box center [1110, 251] width 317 height 38
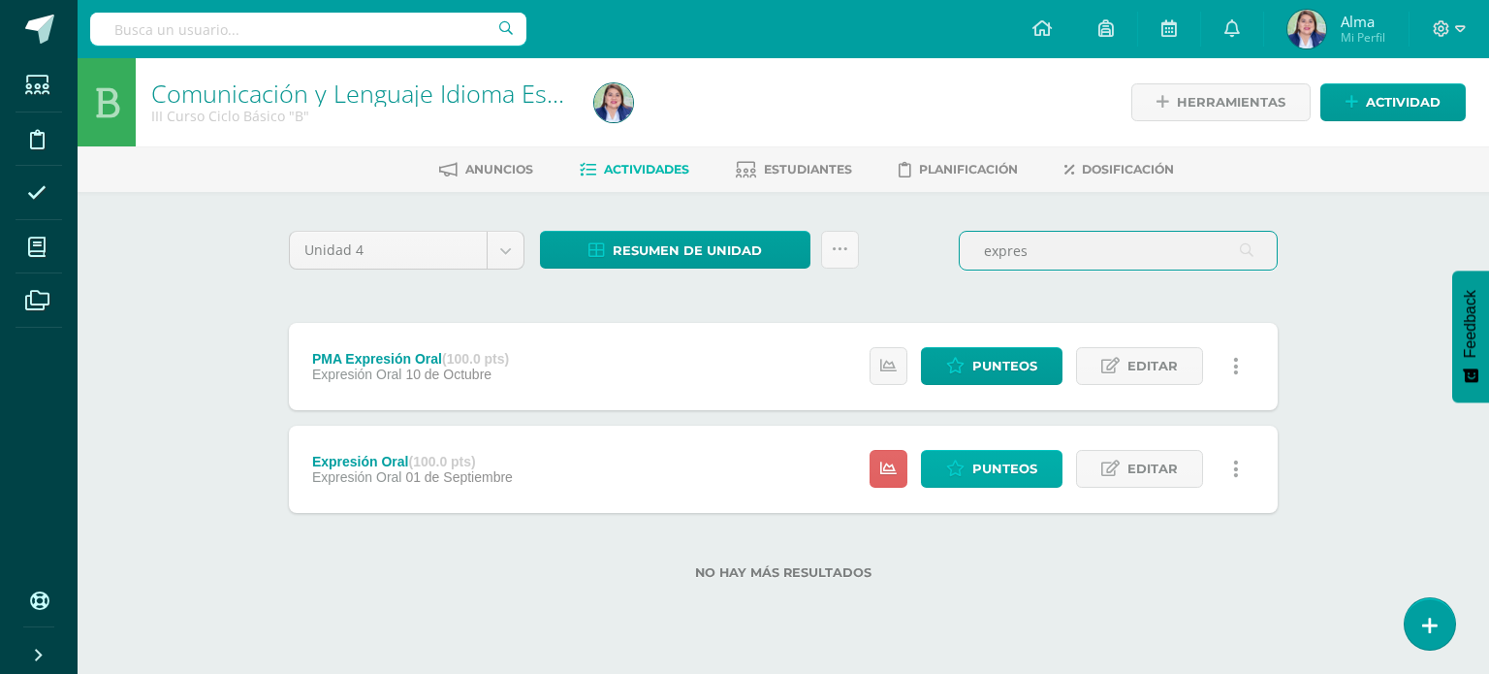
type input "expres"
click at [974, 471] on link "Punteos" at bounding box center [992, 469] width 142 height 38
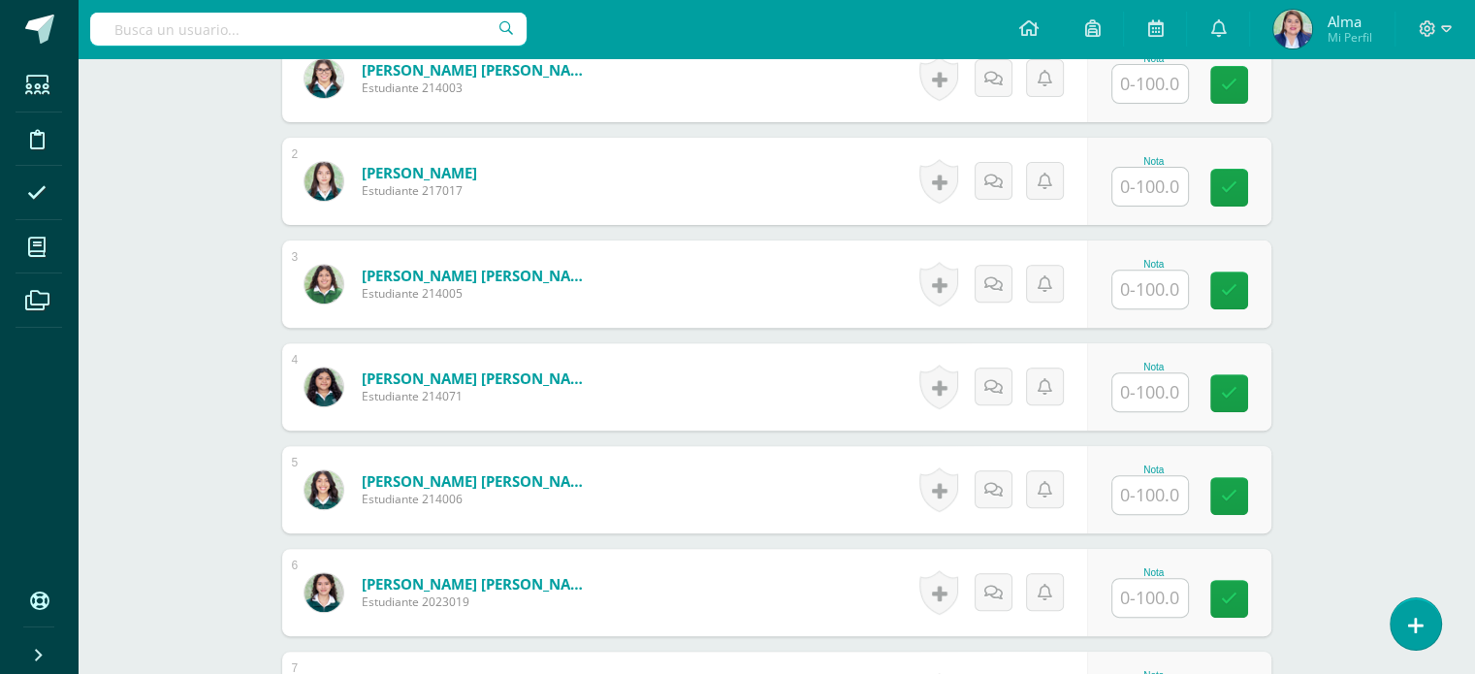
scroll to position [804, 0]
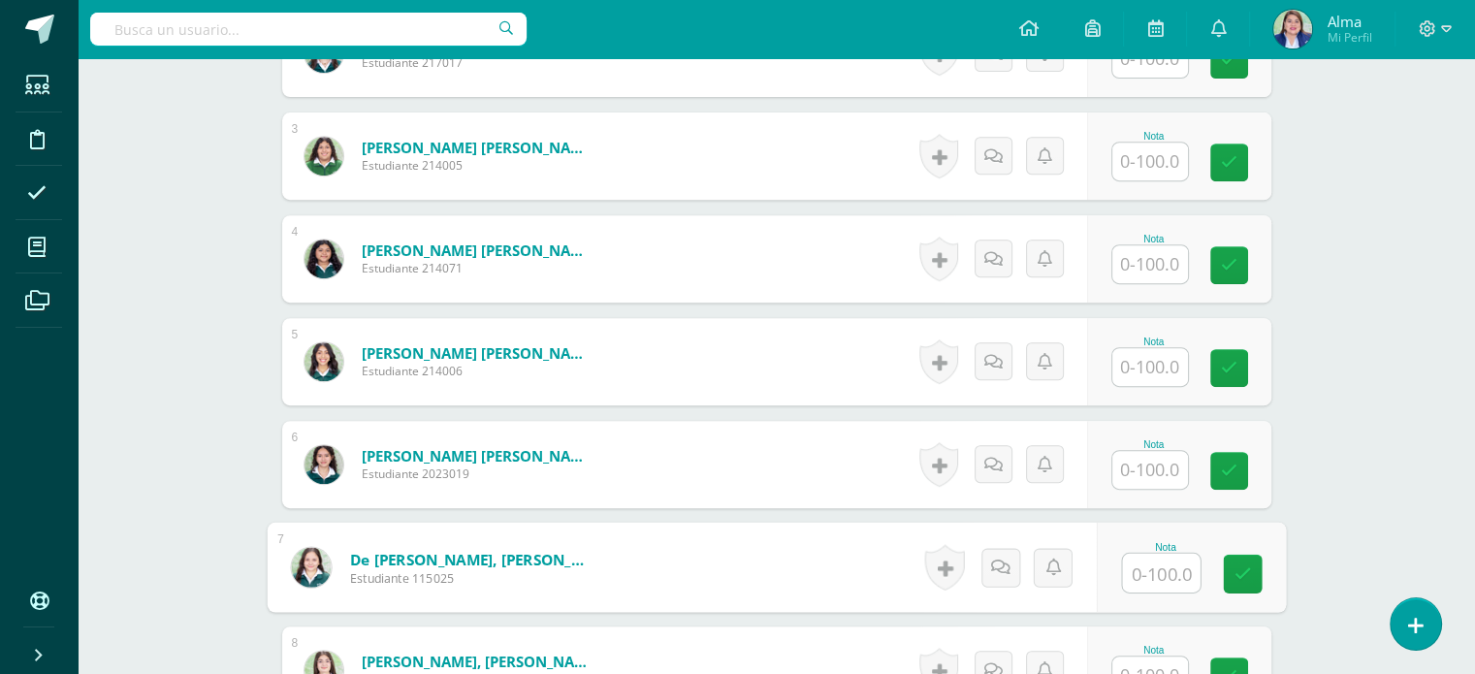
click at [1165, 557] on input "text" at bounding box center [1161, 573] width 78 height 39
type input "98"
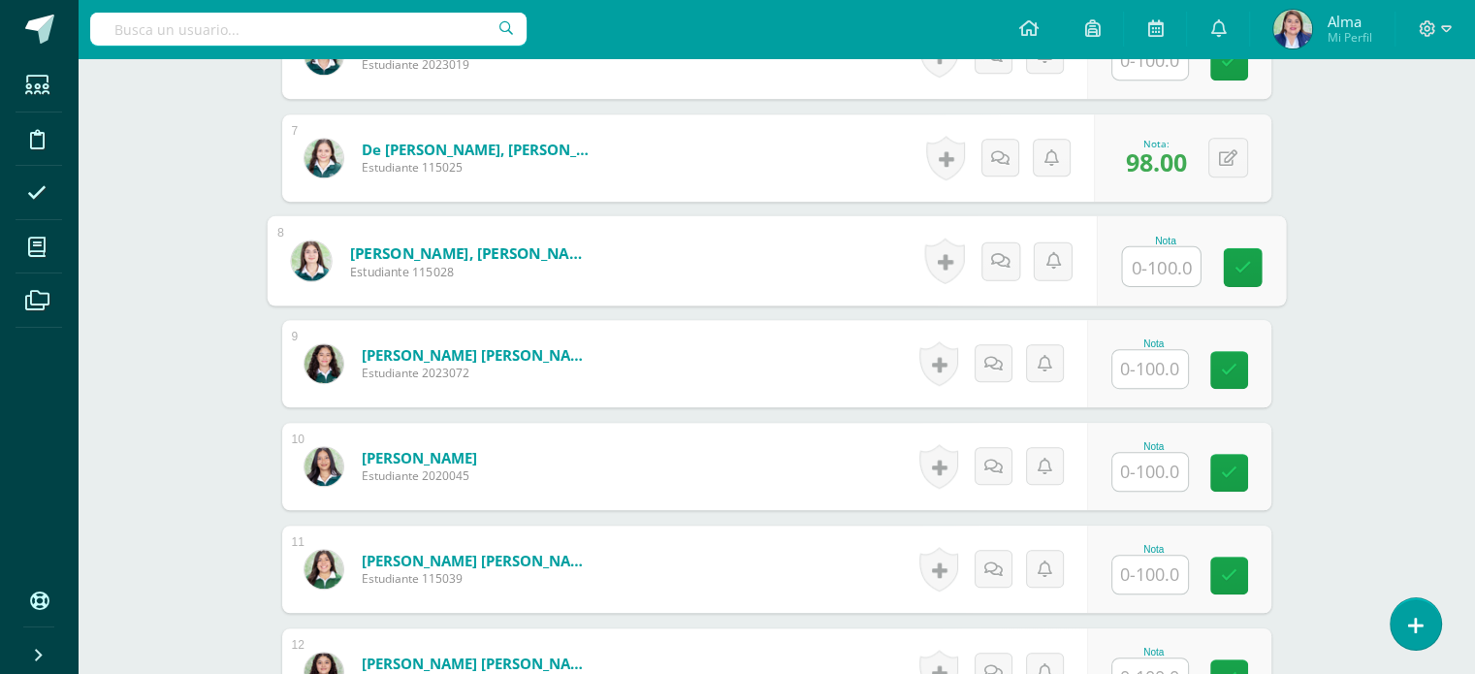
scroll to position [1217, 0]
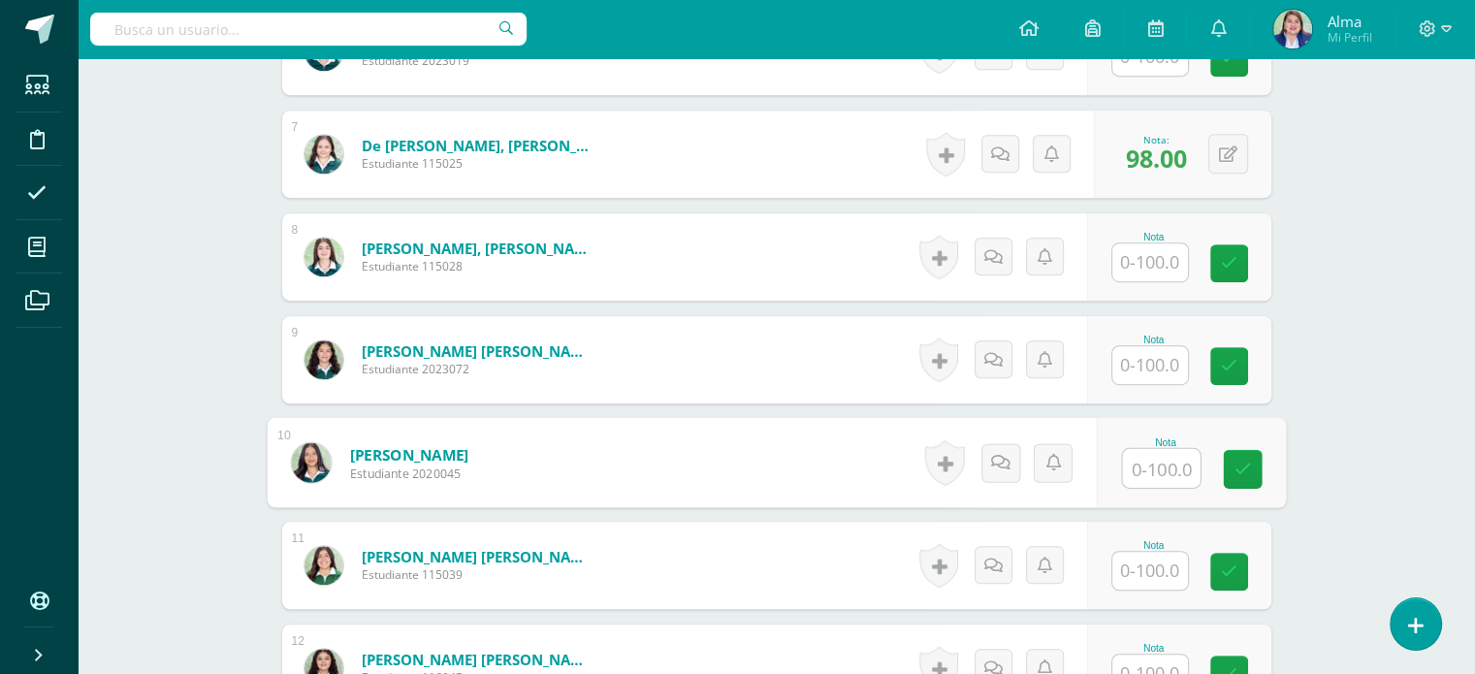
click at [1145, 477] on input "text" at bounding box center [1161, 468] width 78 height 39
type input "100"
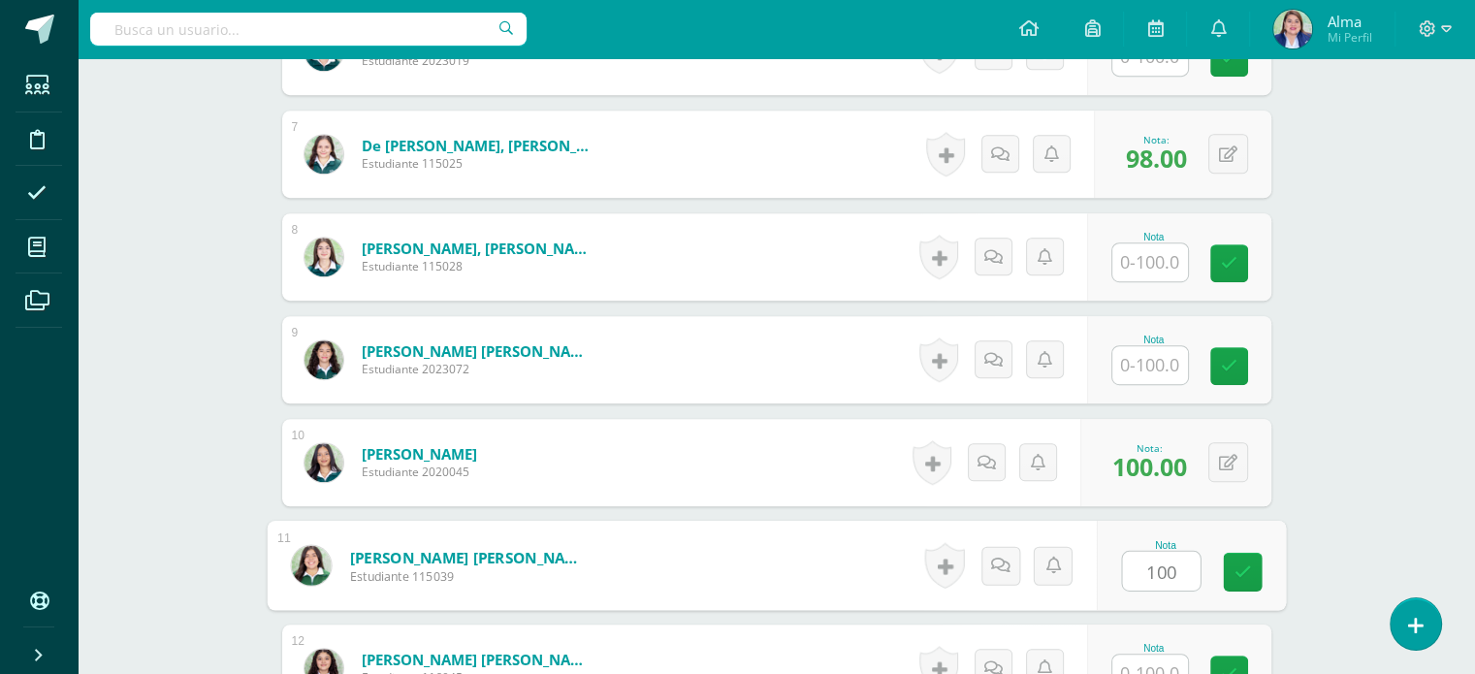
type input "100"
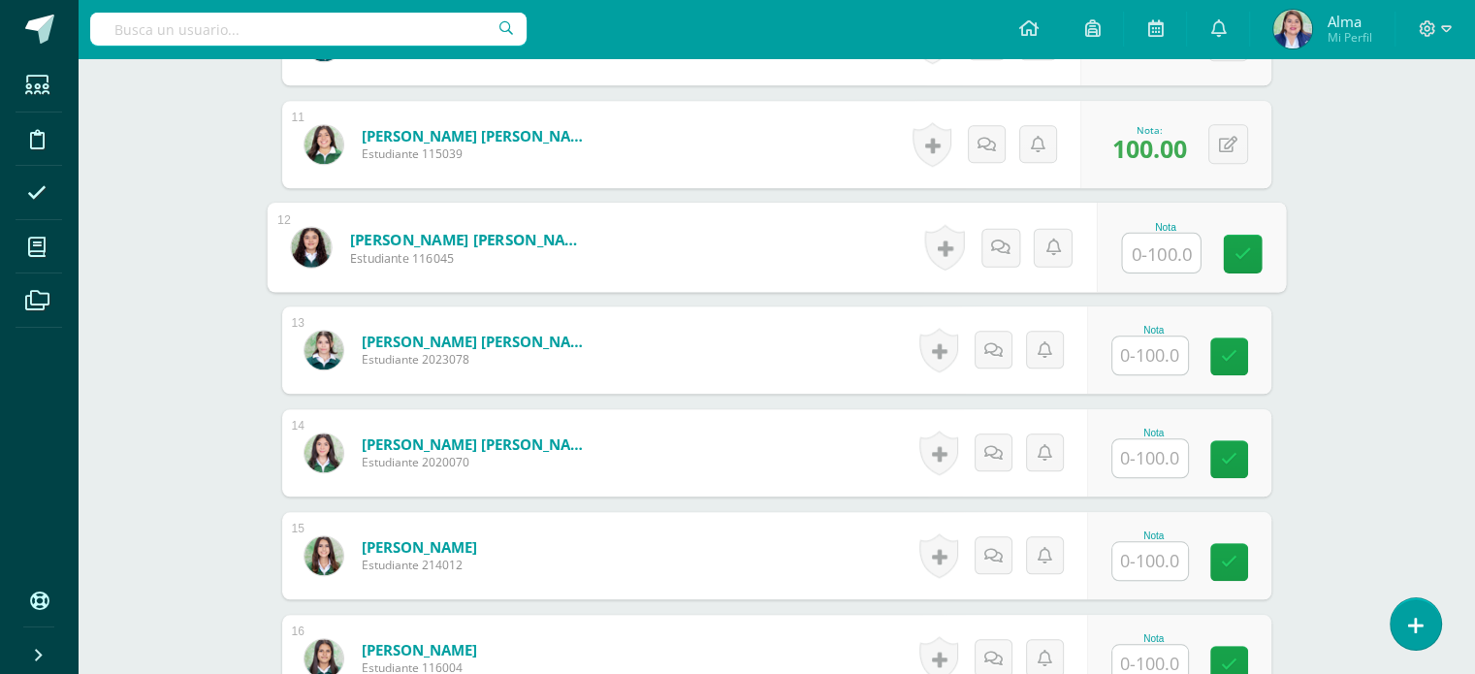
scroll to position [1640, 0]
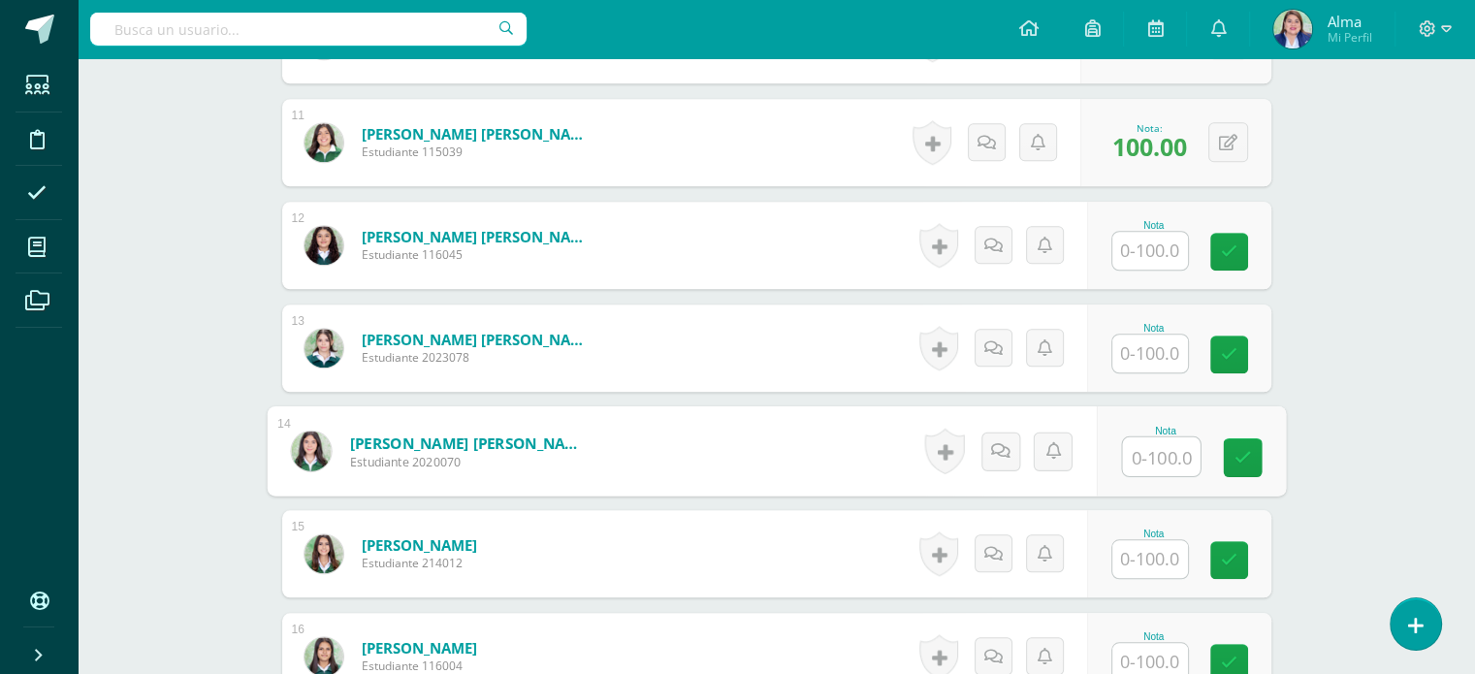
click at [1143, 444] on input "text" at bounding box center [1161, 456] width 78 height 39
type input "93"
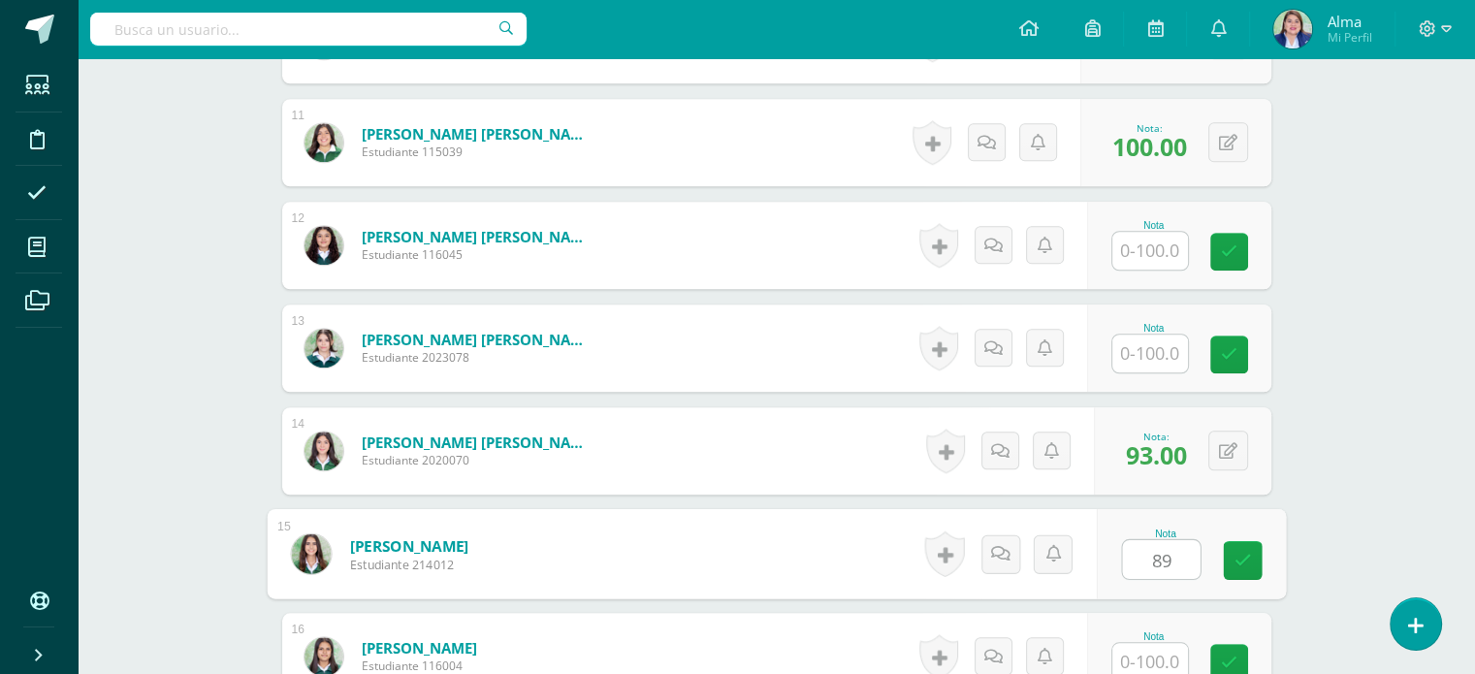
type input "89"
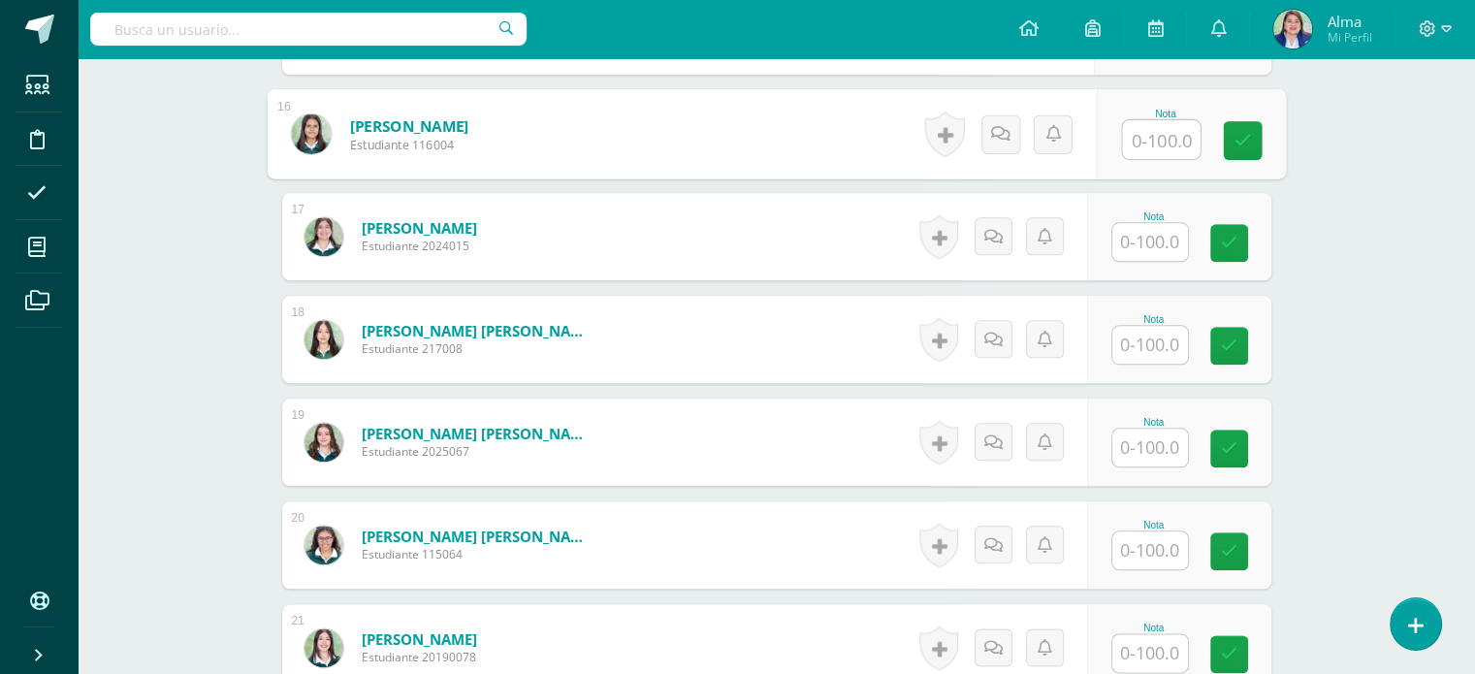
scroll to position [2345, 0]
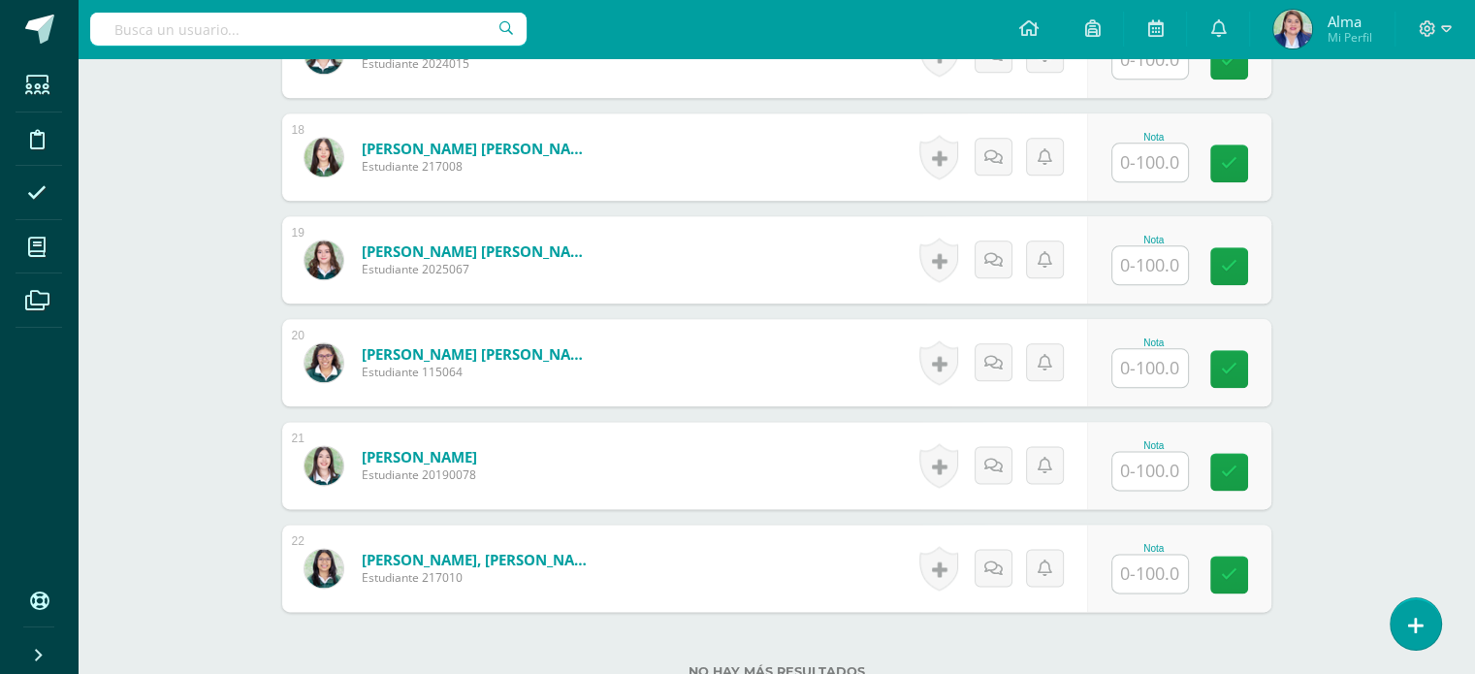
click at [1140, 272] on input "text" at bounding box center [1150, 265] width 76 height 38
type input "87"
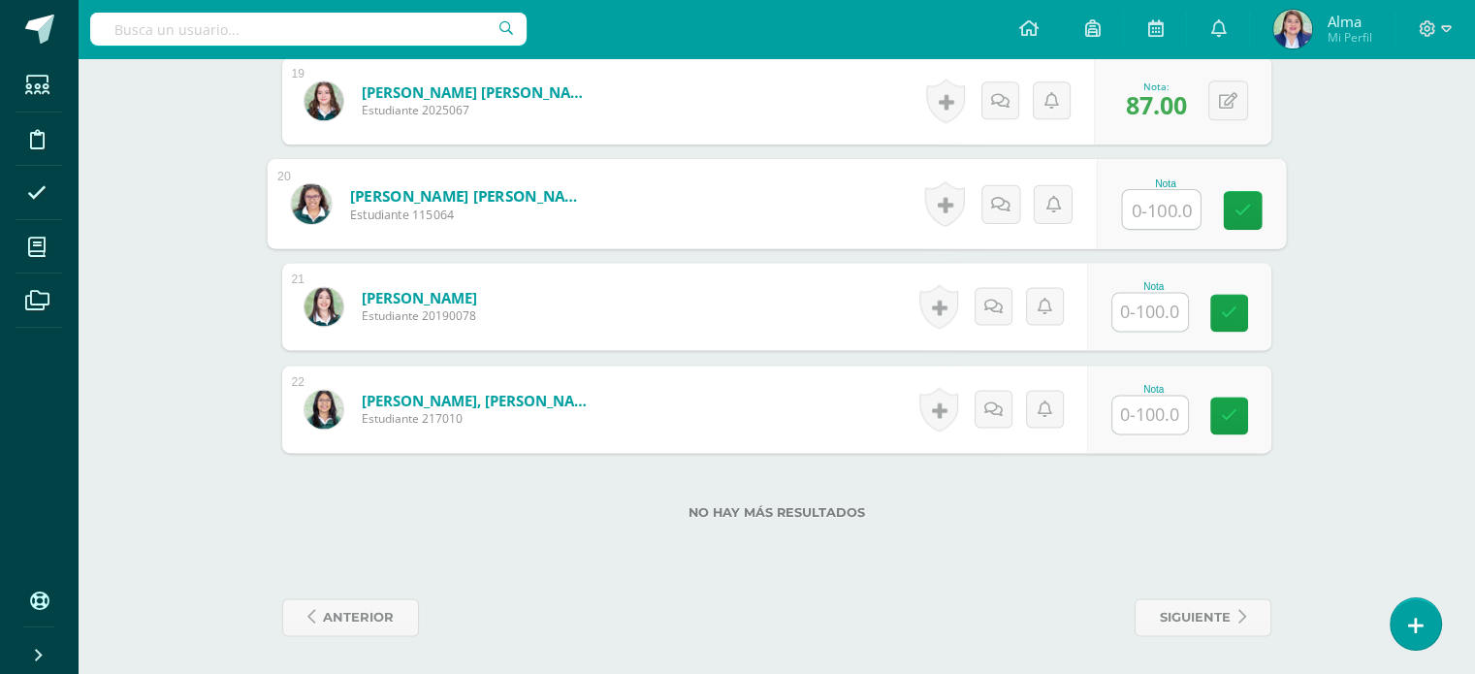
scroll to position [2503, 0]
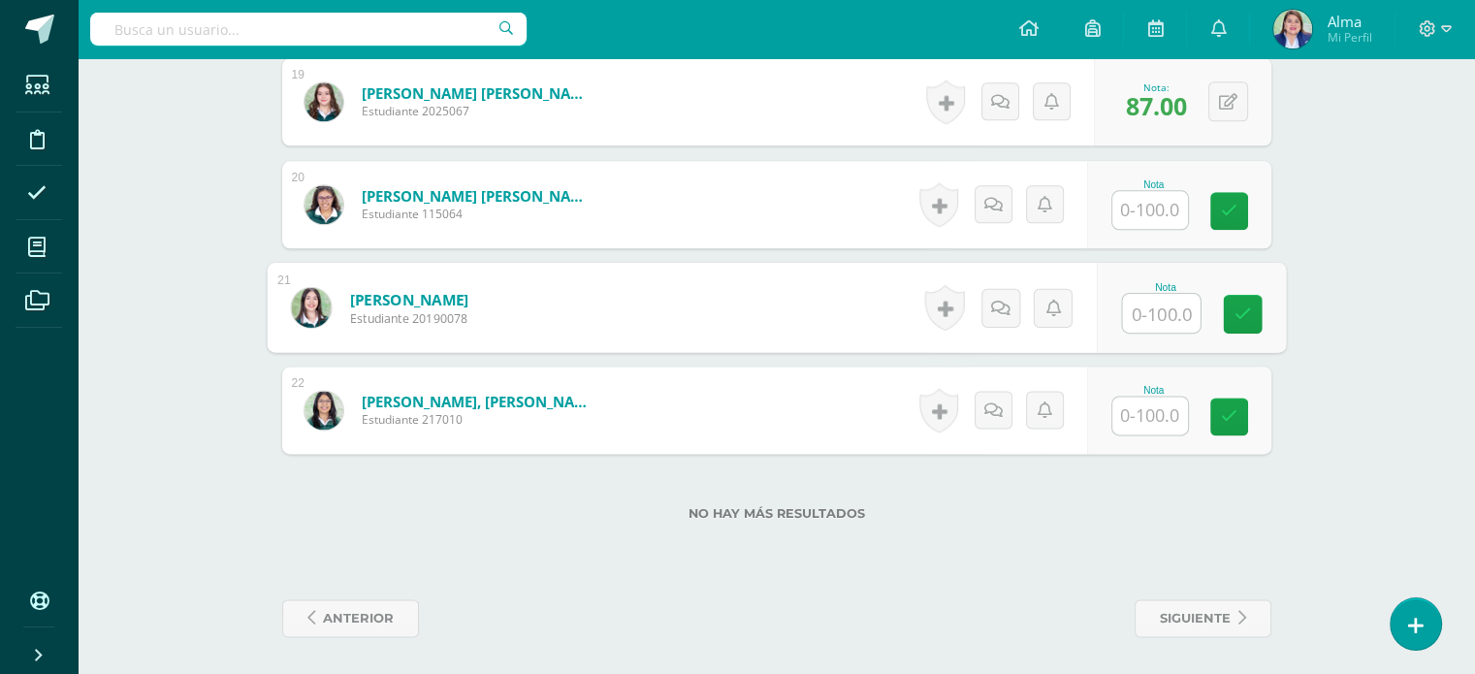
click at [1138, 319] on input "text" at bounding box center [1161, 313] width 78 height 39
type input "64"
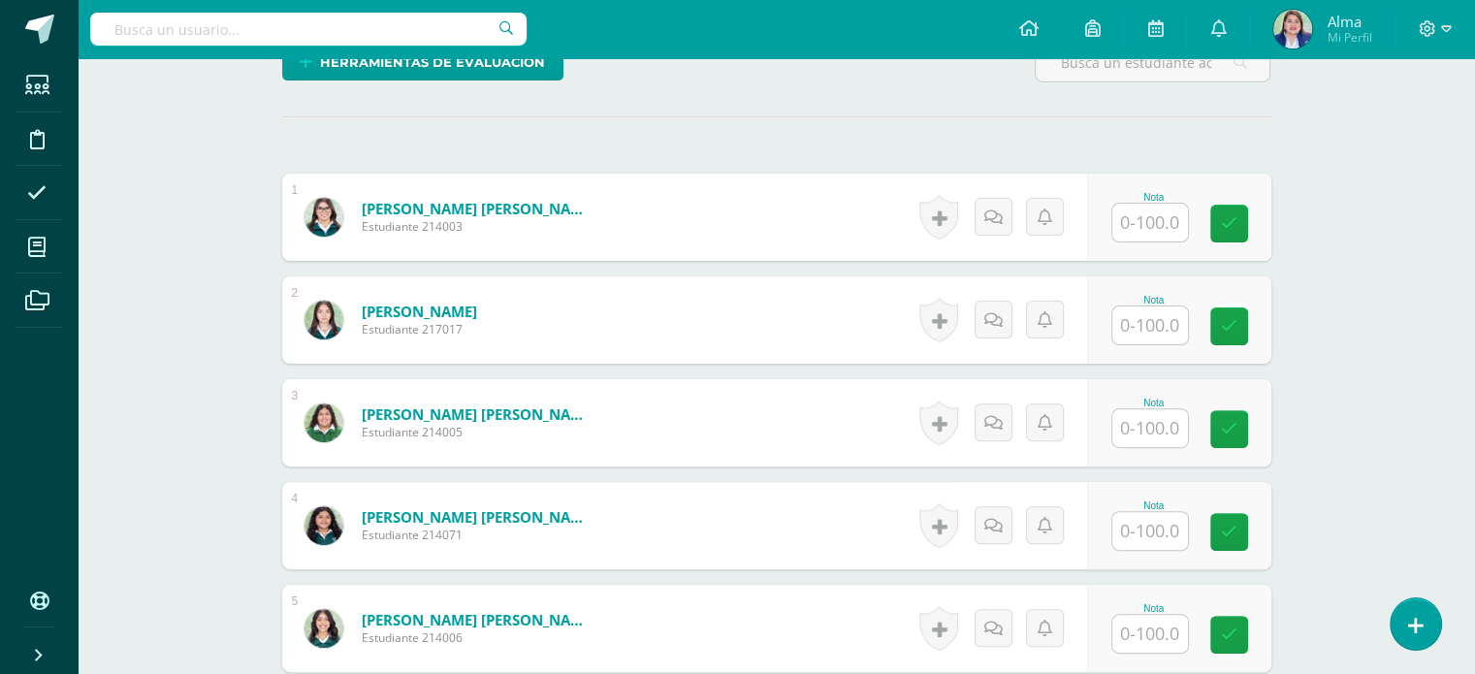
scroll to position [0, 0]
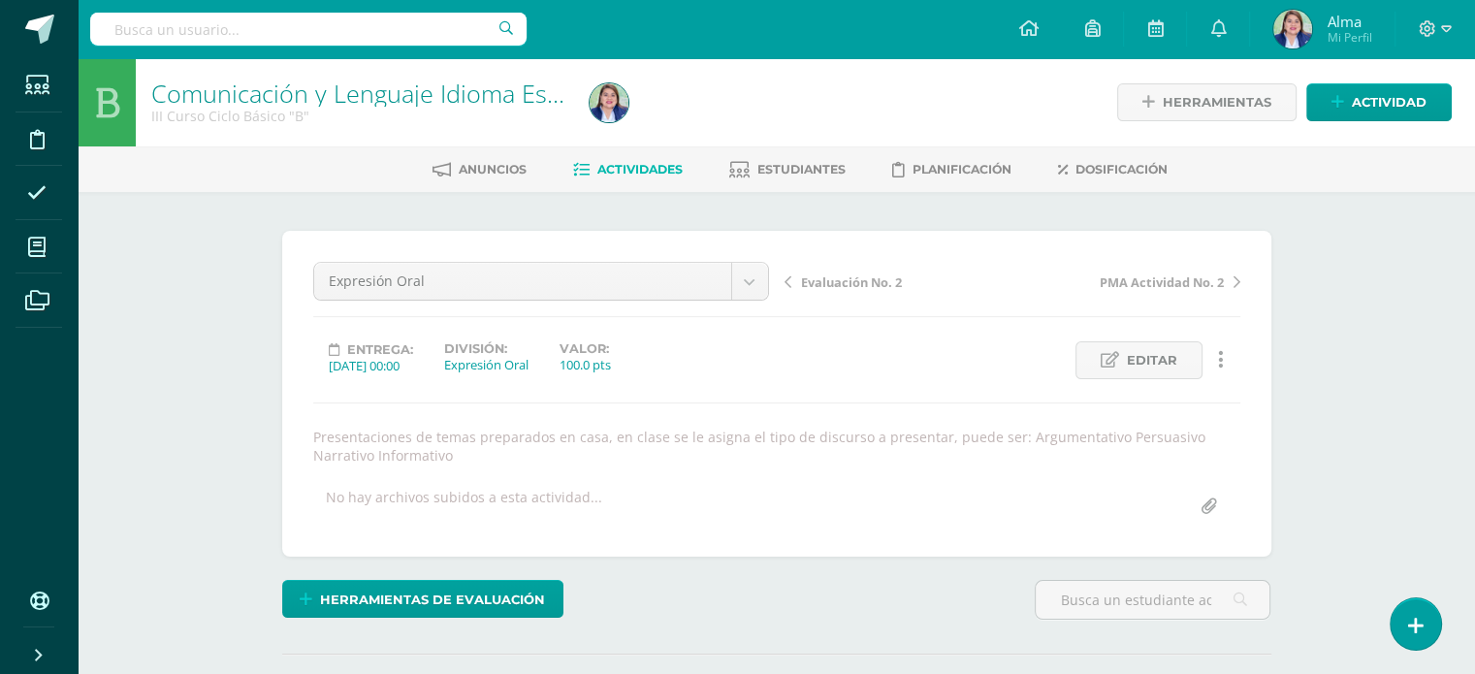
click at [620, 160] on link "Actividades" at bounding box center [628, 169] width 110 height 31
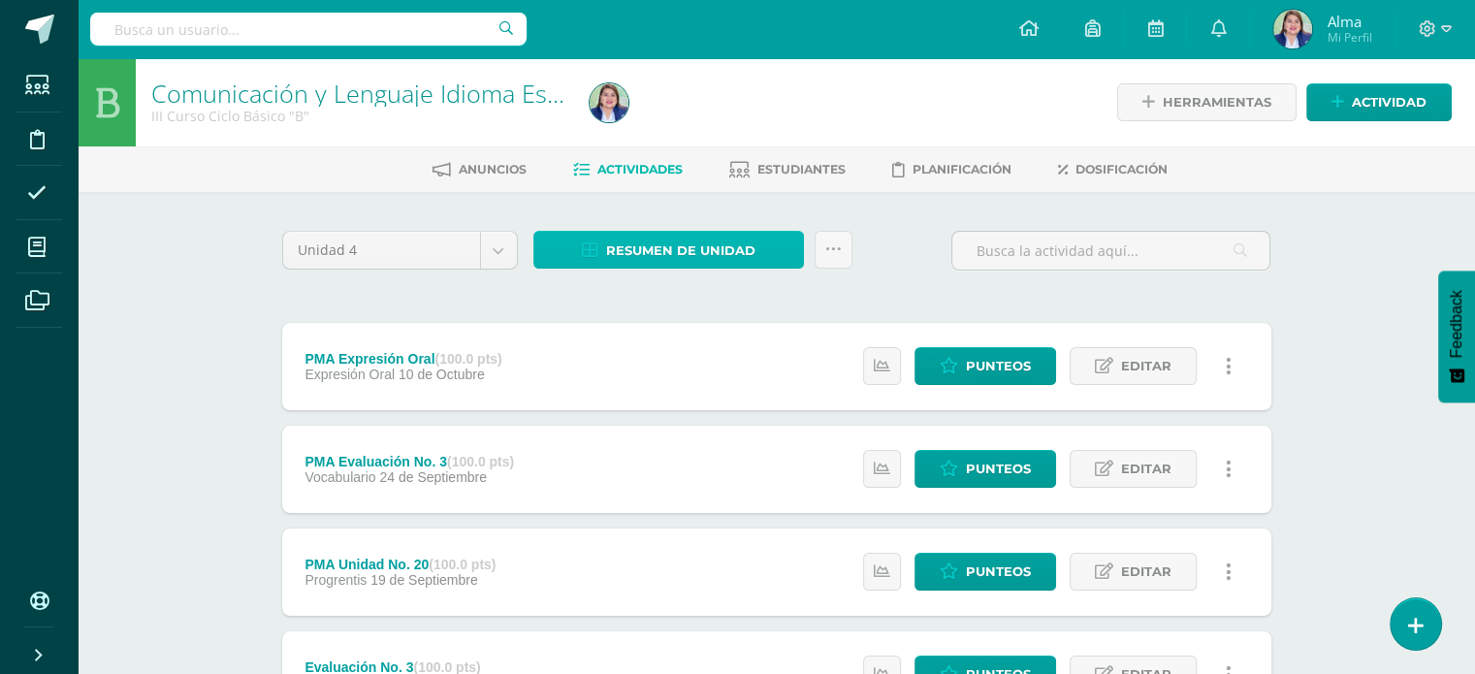
click at [652, 263] on span "Resumen de unidad" at bounding box center [680, 251] width 149 height 36
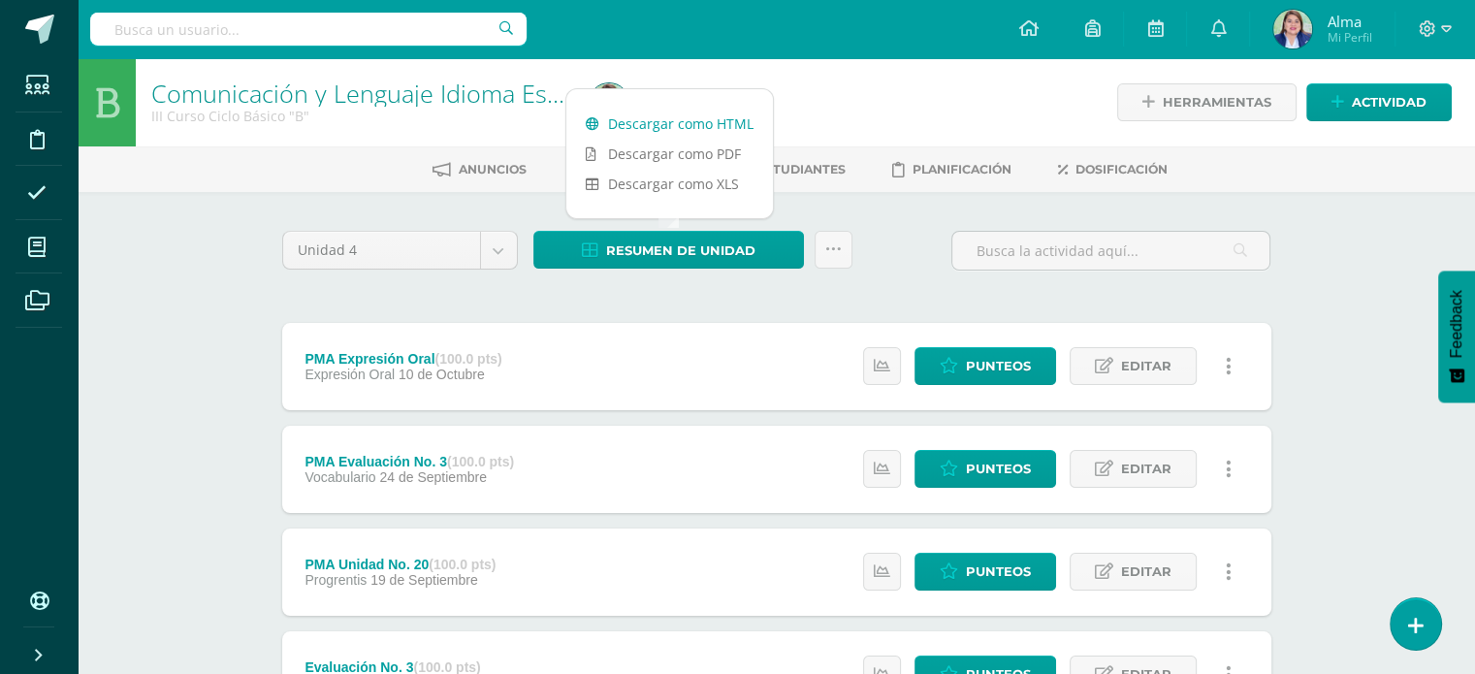
click at [656, 128] on link "Descargar como HTML" at bounding box center [669, 124] width 207 height 30
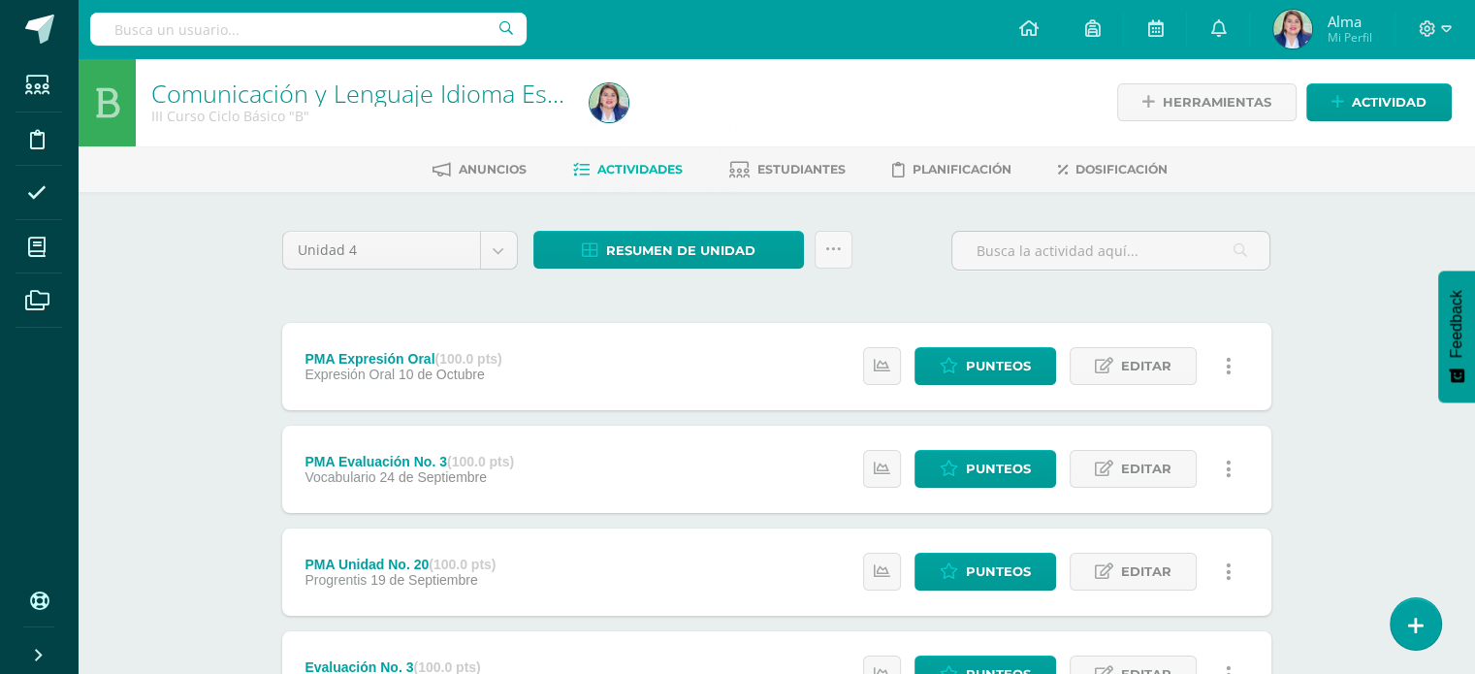
click at [50, 22] on span at bounding box center [39, 29] width 29 height 29
